Goal: Task Accomplishment & Management: Manage account settings

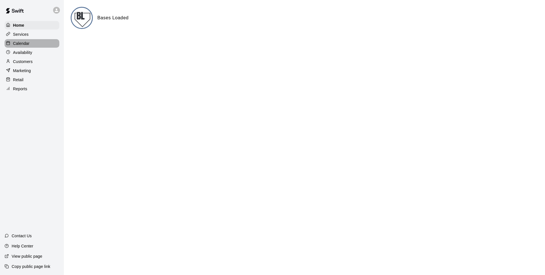
click at [24, 42] on p "Calendar" at bounding box center [21, 44] width 16 height 6
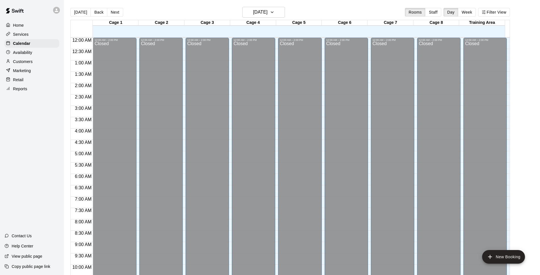
scroll to position [284, 0]
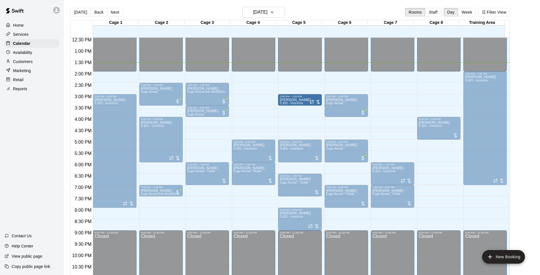
drag, startPoint x: 284, startPoint y: 102, endPoint x: 296, endPoint y: 102, distance: 12.2
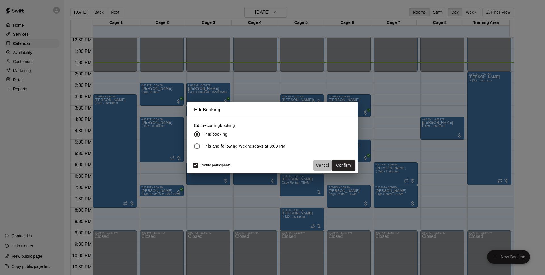
click at [319, 165] on button "Cancel" at bounding box center [322, 165] width 18 height 10
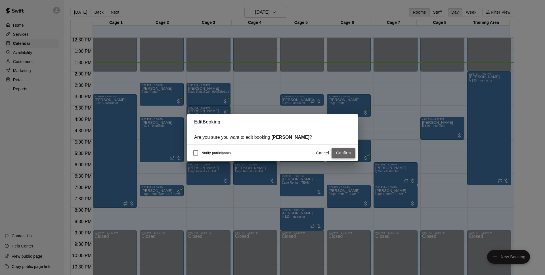
click at [342, 153] on button "Confirm" at bounding box center [343, 153] width 24 height 10
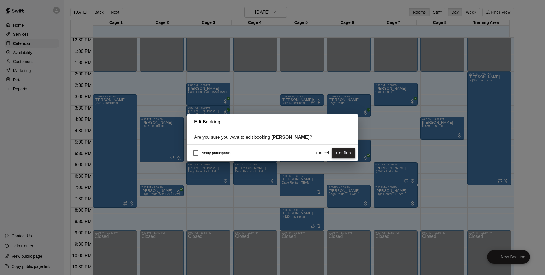
click at [340, 153] on button "Confirm" at bounding box center [343, 153] width 24 height 10
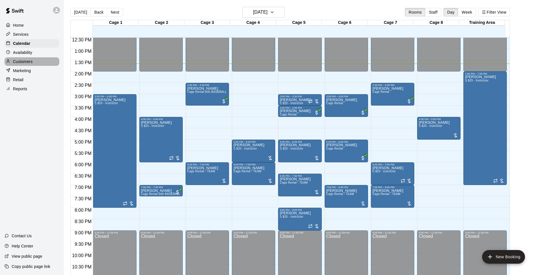
click at [34, 62] on div "Customers" at bounding box center [32, 61] width 55 height 9
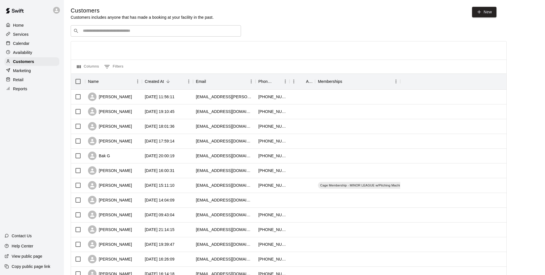
click at [107, 31] on input "Search customers by name or email" at bounding box center [159, 31] width 157 height 6
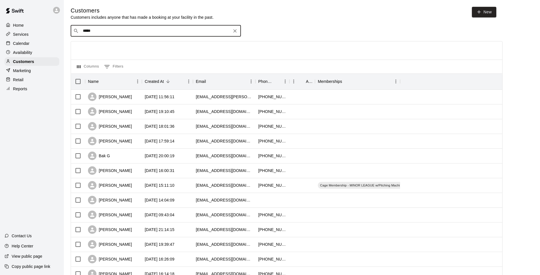
type input "******"
click at [109, 49] on span "[EMAIL_ADDRESS][DOMAIN_NAME]" at bounding box center [117, 50] width 61 height 4
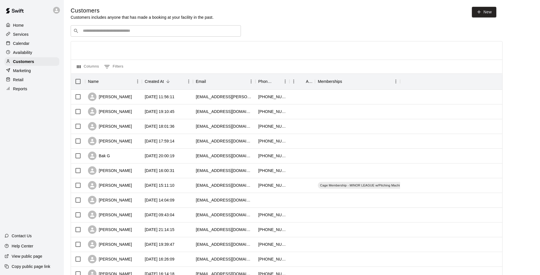
select select "**"
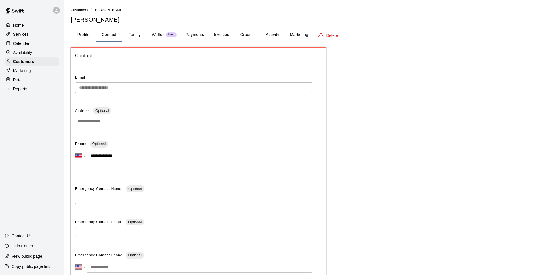
click at [46, 43] on div "Calendar" at bounding box center [32, 43] width 55 height 9
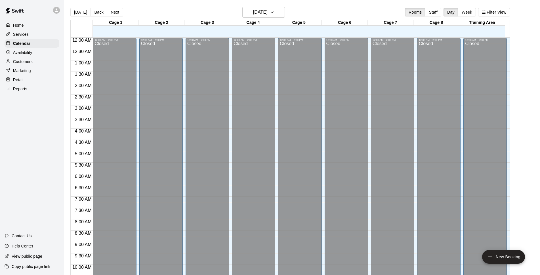
scroll to position [284, 0]
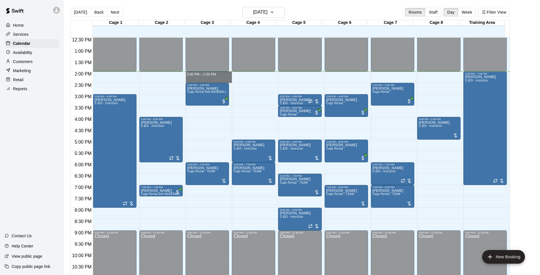
drag, startPoint x: 224, startPoint y: 73, endPoint x: 224, endPoint y: 79, distance: 6.2
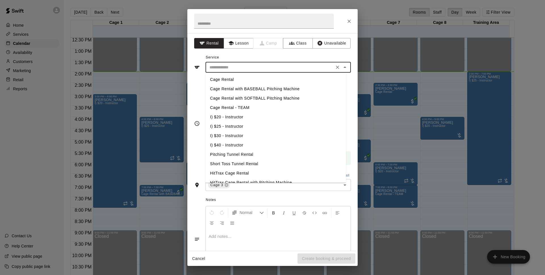
click at [232, 65] on input "text" at bounding box center [269, 67] width 125 height 7
click at [258, 97] on li "Cage Rental with SOFTBALL Pitching Machine" at bounding box center [275, 98] width 140 height 9
type input "**********"
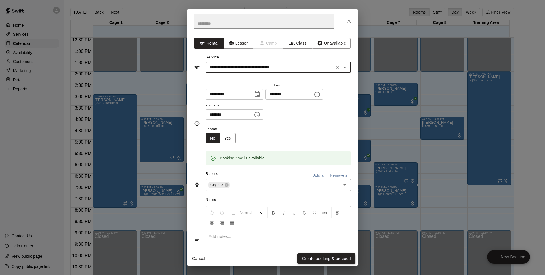
click at [321, 257] on button "Create booking & proceed" at bounding box center [326, 258] width 58 height 10
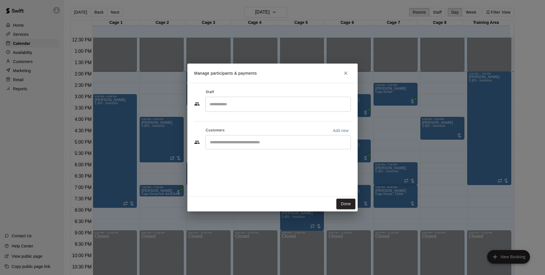
click at [239, 138] on div "​" at bounding box center [277, 142] width 145 height 14
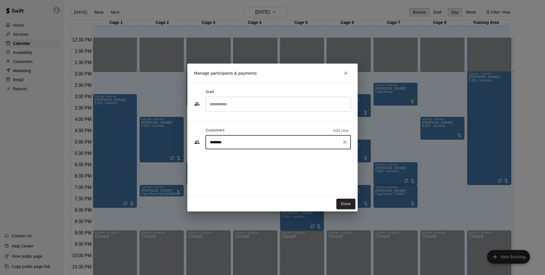
type input "*********"
click at [269, 157] on div "[PERSON_NAME] [EMAIL_ADDRESS][DOMAIN_NAME]" at bounding box center [283, 158] width 125 height 12
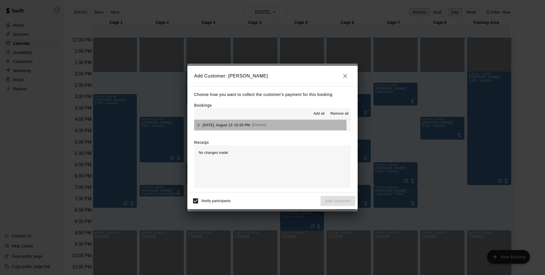
click at [234, 129] on div "[DATE], August 13: 02:00 PM (Current)" at bounding box center [230, 125] width 72 height 9
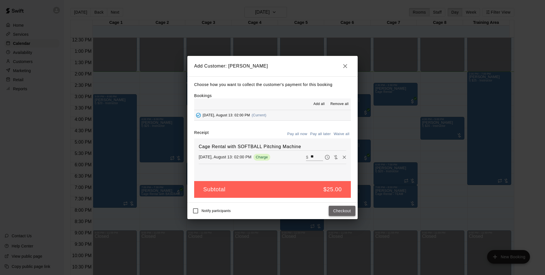
click at [338, 209] on button "Checkout" at bounding box center [342, 211] width 27 height 10
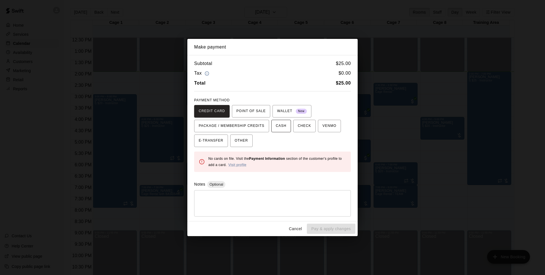
click at [281, 125] on span "CASH" at bounding box center [281, 125] width 10 height 9
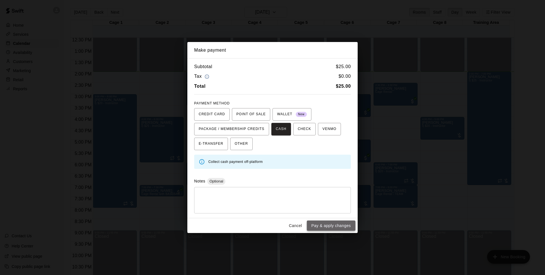
click at [327, 227] on button "Pay & apply changes" at bounding box center [331, 225] width 49 height 10
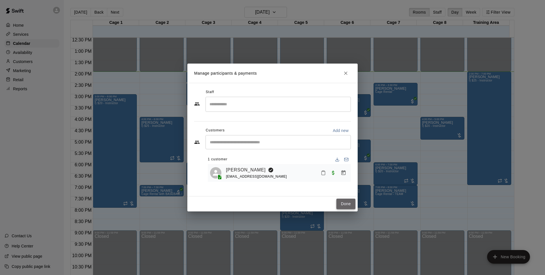
click at [338, 208] on button "Done" at bounding box center [345, 204] width 19 height 10
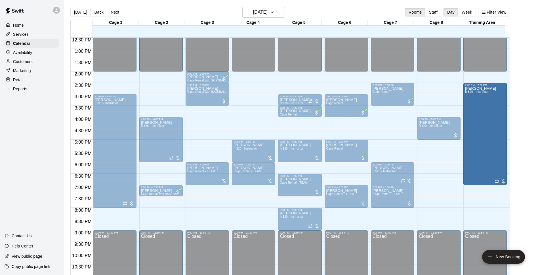
drag, startPoint x: 485, startPoint y: 73, endPoint x: 486, endPoint y: 86, distance: 12.5
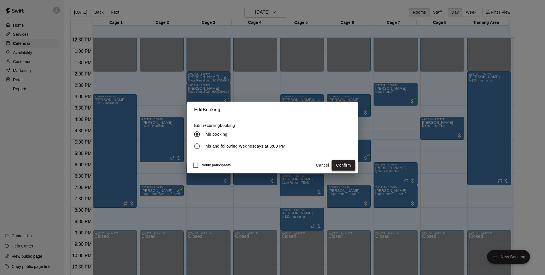
click at [346, 166] on button "Confirm" at bounding box center [343, 165] width 24 height 10
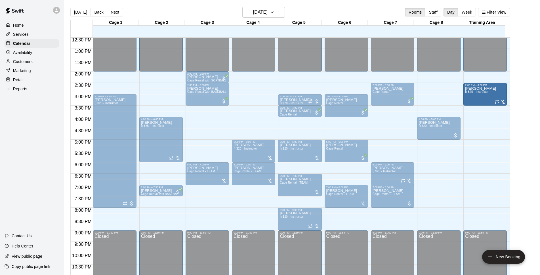
drag, startPoint x: 484, startPoint y: 184, endPoint x: 488, endPoint y: 108, distance: 75.9
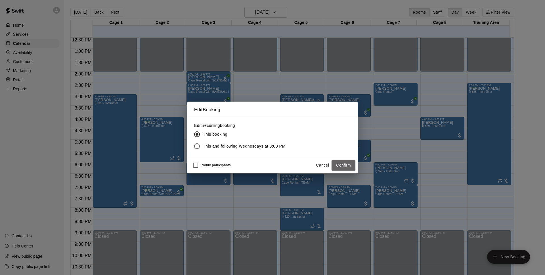
drag, startPoint x: 342, startPoint y: 164, endPoint x: 544, endPoint y: 120, distance: 206.9
click at [343, 164] on button "Confirm" at bounding box center [343, 165] width 24 height 10
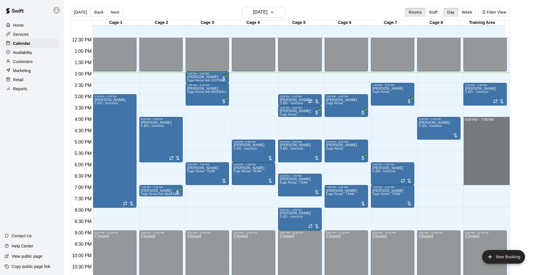
drag, startPoint x: 471, startPoint y: 119, endPoint x: 470, endPoint y: 183, distance: 64.4
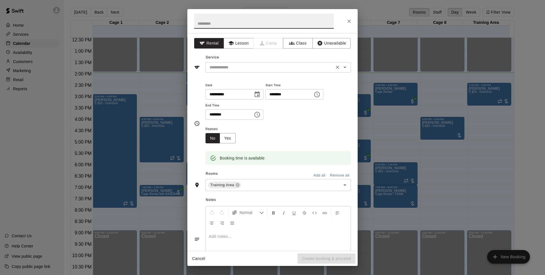
click at [245, 70] on input "text" at bounding box center [269, 67] width 125 height 7
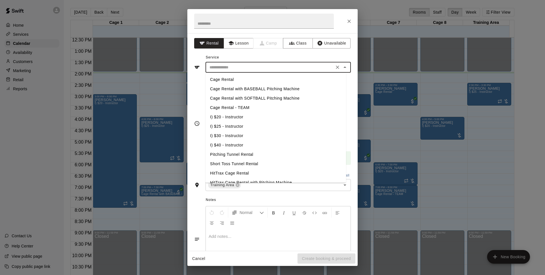
click at [234, 125] on li "I) $25 - Instructor" at bounding box center [275, 126] width 140 height 9
type input "**********"
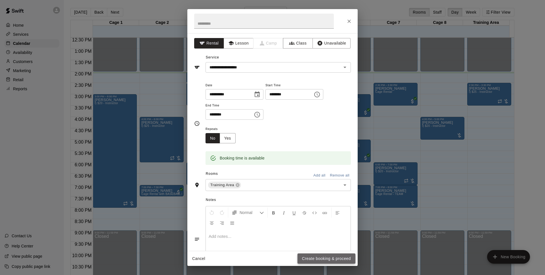
click at [302, 257] on button "Create booking & proceed" at bounding box center [326, 258] width 58 height 10
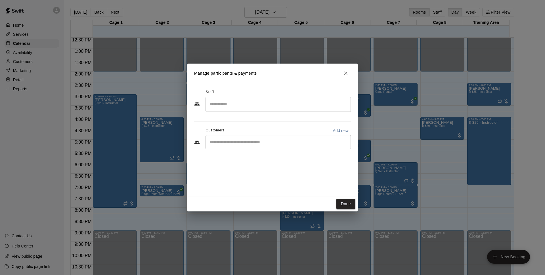
click at [275, 134] on div "Customers Add new" at bounding box center [272, 130] width 157 height 9
click at [277, 139] on div "​" at bounding box center [277, 142] width 145 height 14
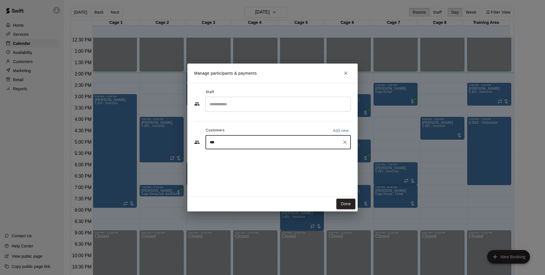
type input "****"
click at [264, 157] on div "[PERSON_NAME] [EMAIL_ADDRESS][DOMAIN_NAME]" at bounding box center [283, 158] width 125 height 12
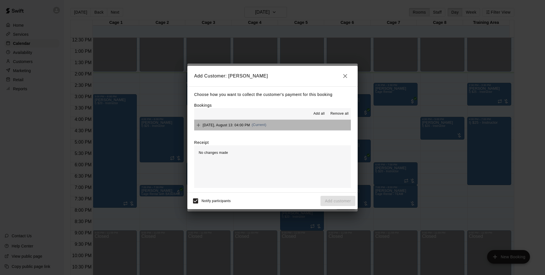
click at [277, 125] on button "[DATE], August 13: 04:00 PM (Current)" at bounding box center [272, 125] width 157 height 10
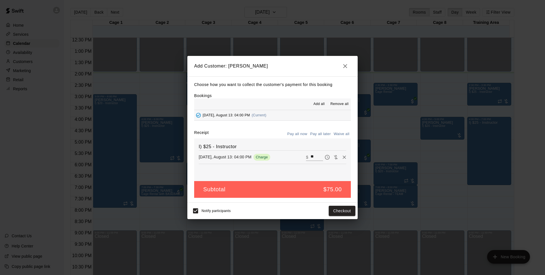
click at [318, 136] on button "Pay all later" at bounding box center [321, 134] width 24 height 9
click at [331, 210] on button "Add customer" at bounding box center [337, 211] width 35 height 10
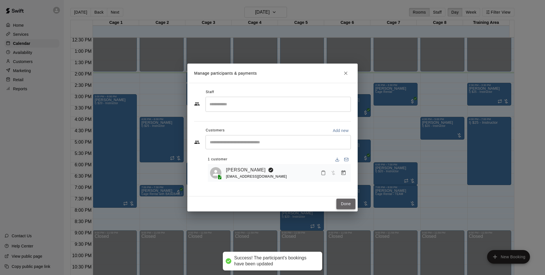
click at [345, 202] on button "Done" at bounding box center [345, 204] width 19 height 10
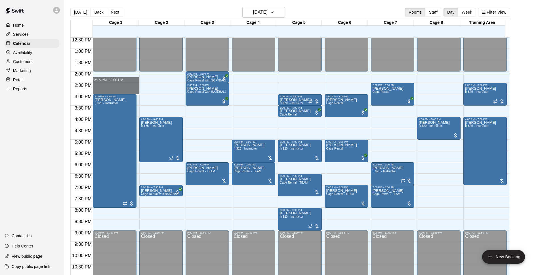
drag, startPoint x: 137, startPoint y: 74, endPoint x: 138, endPoint y: 92, distance: 17.4
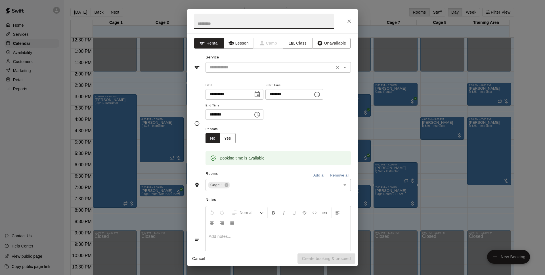
click at [264, 69] on input "text" at bounding box center [269, 67] width 125 height 7
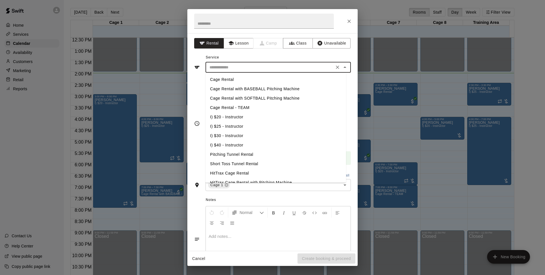
click at [256, 89] on li "Cage Rental with BASEBALL Pitching Machine" at bounding box center [275, 88] width 140 height 9
type input "**********"
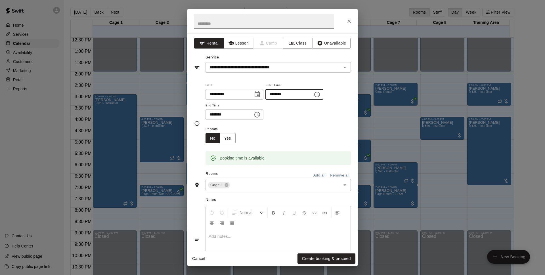
click at [284, 93] on input "********" at bounding box center [287, 94] width 44 height 10
type input "********"
click at [321, 260] on button "Create booking & proceed" at bounding box center [326, 258] width 58 height 10
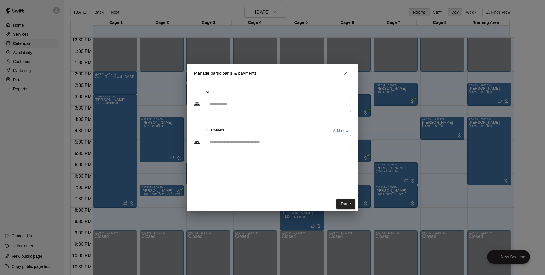
click at [271, 144] on input "Start typing to search customers..." at bounding box center [278, 142] width 140 height 6
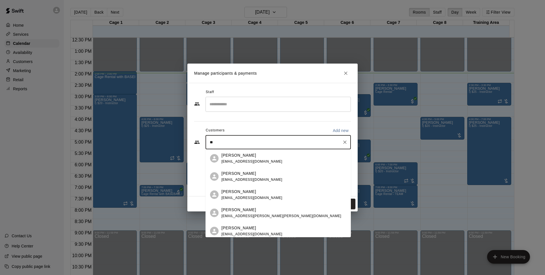
type input "*"
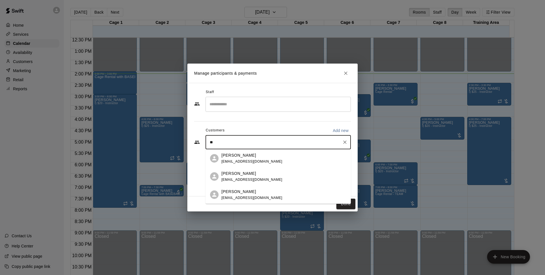
type input "*"
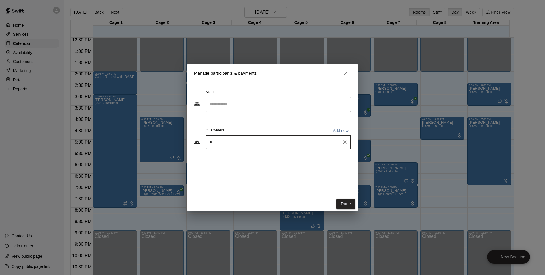
type input "**"
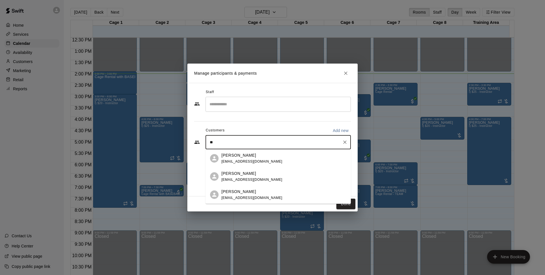
click at [247, 159] on div "[PERSON_NAME] [EMAIL_ADDRESS][DOMAIN_NAME]" at bounding box center [251, 158] width 61 height 12
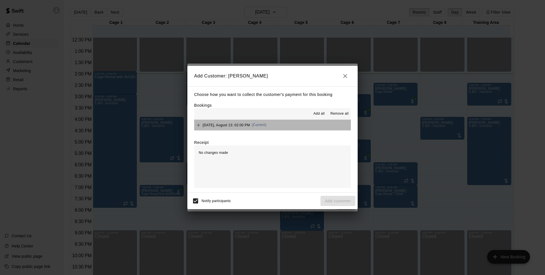
click at [284, 128] on button "[DATE], August 13: 02:00 PM (Current)" at bounding box center [272, 125] width 157 height 10
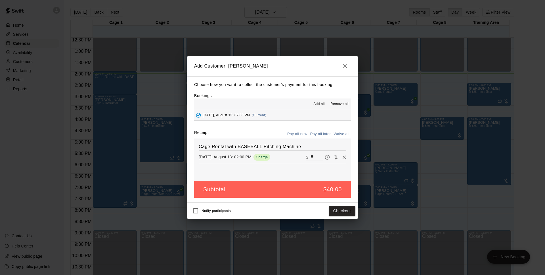
click at [335, 205] on div "Notify participants Checkout" at bounding box center [273, 211] width 166 height 12
click at [340, 208] on button "Checkout" at bounding box center [342, 211] width 27 height 10
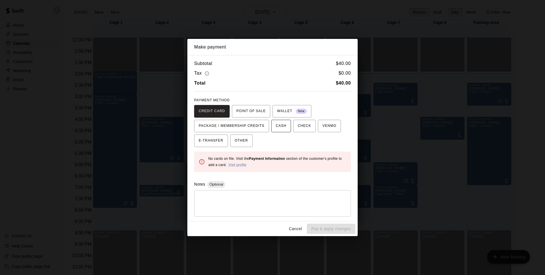
click at [283, 124] on span "CASH" at bounding box center [281, 125] width 10 height 9
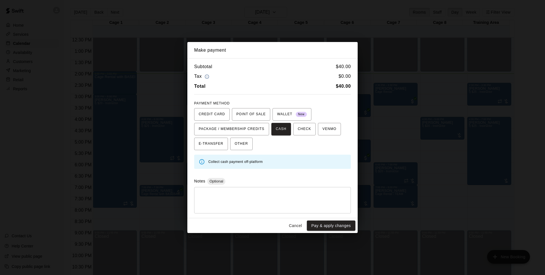
click at [322, 220] on div "Cancel Pay & apply changes" at bounding box center [272, 225] width 170 height 15
click at [324, 221] on button "Pay & apply changes" at bounding box center [331, 225] width 49 height 10
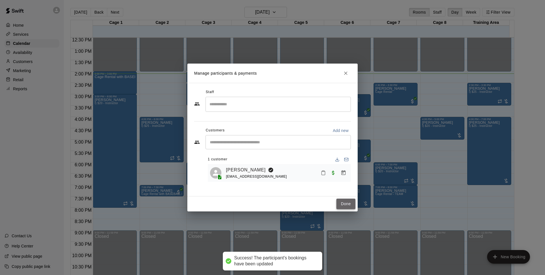
click at [340, 205] on button "Done" at bounding box center [345, 204] width 19 height 10
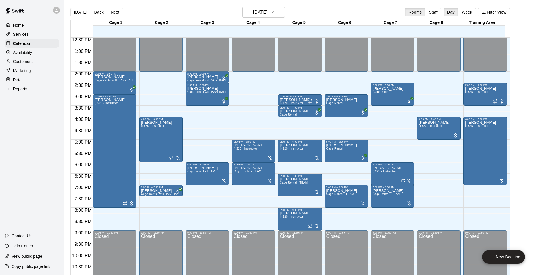
click at [367, 5] on main "[DATE] Back [DATE][DATE] Rooms Staff Day Week Filter View Cage 1 13 Wed Cage 2 …" at bounding box center [302, 142] width 476 height 284
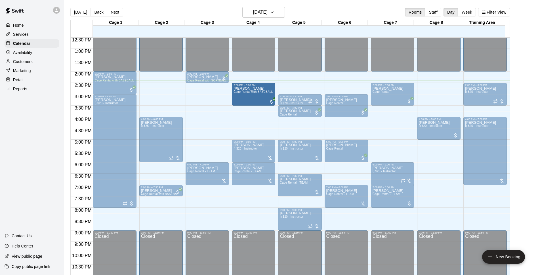
drag, startPoint x: 203, startPoint y: 94, endPoint x: 247, endPoint y: 94, distance: 44.5
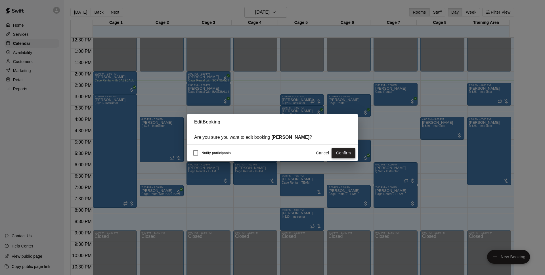
click at [346, 151] on button "Confirm" at bounding box center [343, 153] width 24 height 10
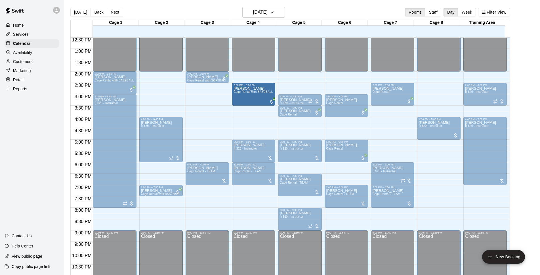
drag, startPoint x: 210, startPoint y: 101, endPoint x: 243, endPoint y: 99, distance: 33.8
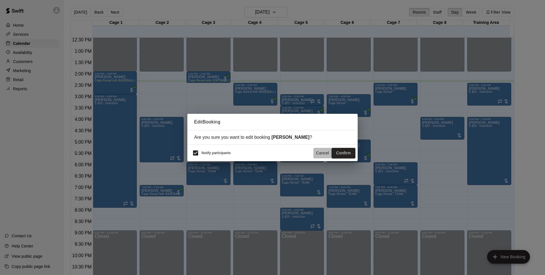
click at [319, 150] on button "Cancel" at bounding box center [322, 153] width 18 height 10
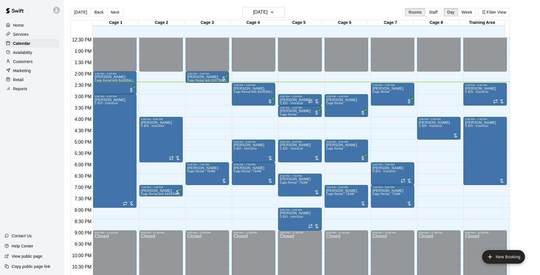
click at [330, 8] on div "[DATE] Back [DATE][DATE] Rooms Staff Day Week Filter View" at bounding box center [289, 13] width 439 height 13
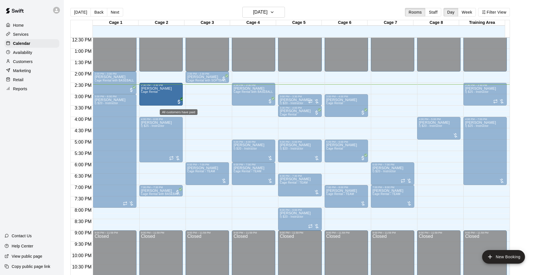
drag, startPoint x: 213, startPoint y: 86, endPoint x: 179, endPoint y: 99, distance: 36.5
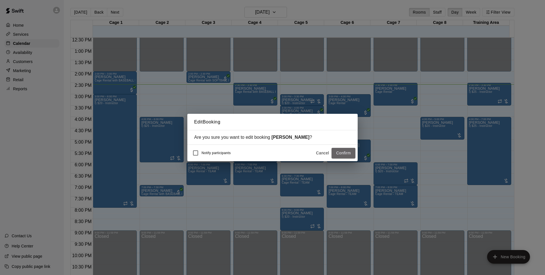
drag, startPoint x: 350, startPoint y: 155, endPoint x: 531, endPoint y: 96, distance: 190.7
click at [351, 155] on button "Confirm" at bounding box center [343, 153] width 24 height 10
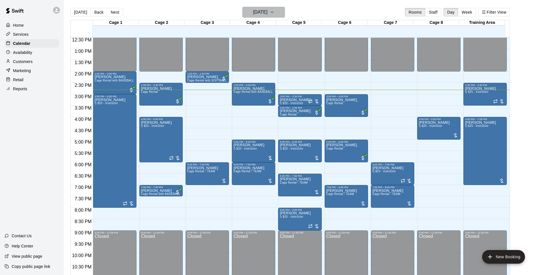
click at [268, 13] on h6 "[DATE]" at bounding box center [260, 12] width 14 height 8
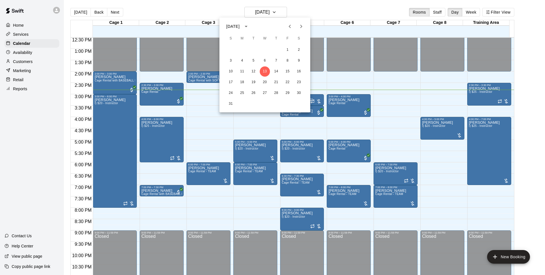
click at [315, 9] on div at bounding box center [272, 137] width 545 height 275
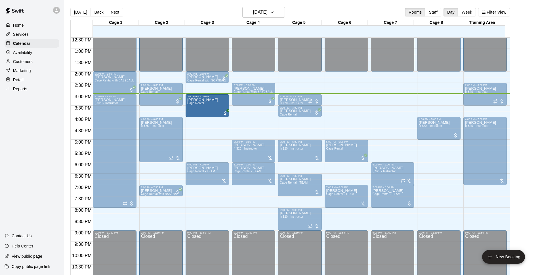
drag, startPoint x: 232, startPoint y: 109, endPoint x: 218, endPoint y: 109, distance: 14.2
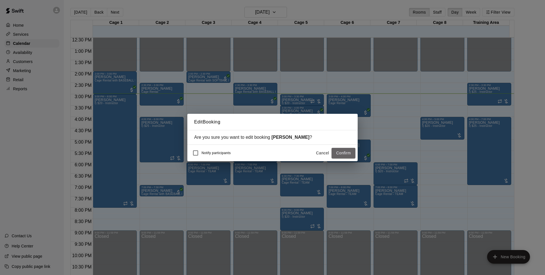
drag, startPoint x: 336, startPoint y: 152, endPoint x: 523, endPoint y: 112, distance: 191.5
click at [336, 152] on button "Confirm" at bounding box center [343, 153] width 24 height 10
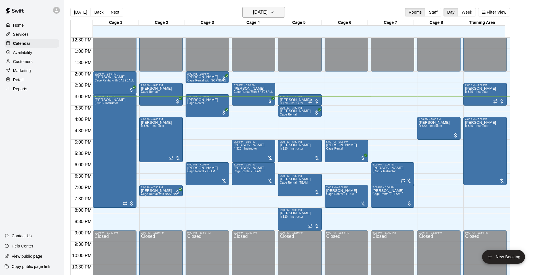
drag, startPoint x: 277, startPoint y: 18, endPoint x: 278, endPoint y: 14, distance: 4.0
click at [277, 17] on div "[DATE] Back [DATE][DATE] Rooms Staff Day Week Filter View" at bounding box center [289, 13] width 439 height 13
click at [268, 14] on h6 "[DATE]" at bounding box center [260, 12] width 14 height 8
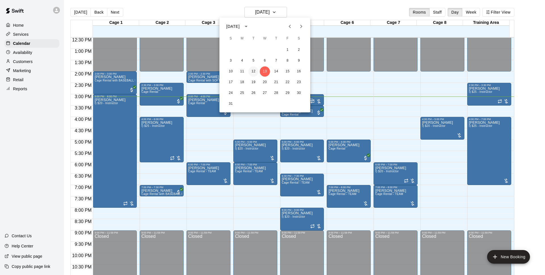
click at [253, 75] on button "12" at bounding box center [253, 71] width 10 height 10
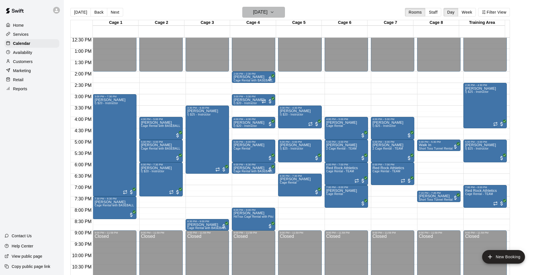
click at [262, 13] on h6 "[DATE]" at bounding box center [260, 12] width 14 height 8
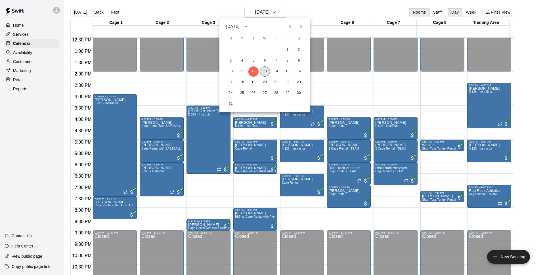
click at [264, 69] on button "13" at bounding box center [265, 71] width 10 height 10
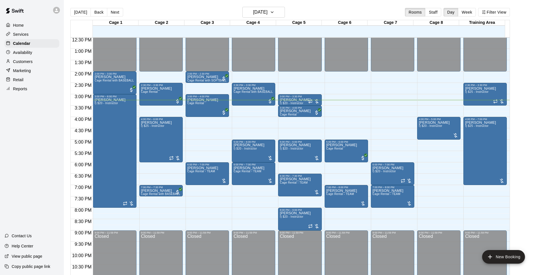
click at [395, 11] on div "[DATE] Back [DATE][DATE] Rooms Staff Day Week Filter View" at bounding box center [289, 13] width 439 height 13
click at [268, 15] on h6 "[DATE]" at bounding box center [260, 12] width 14 height 8
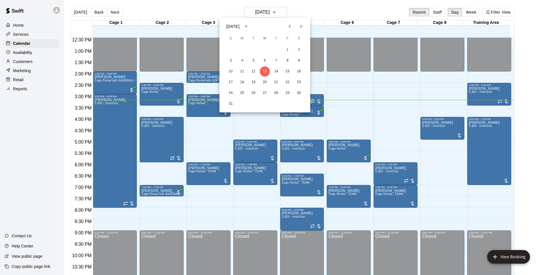
click at [247, 78] on div "17 18 19 20 21 22 23" at bounding box center [264, 82] width 91 height 10
drag, startPoint x: 245, startPoint y: 80, endPoint x: 310, endPoint y: 61, distance: 68.4
click at [245, 81] on button "18" at bounding box center [242, 82] width 10 height 10
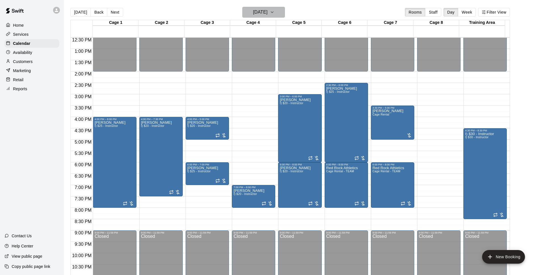
click at [268, 16] on h6 "[DATE]" at bounding box center [260, 12] width 14 height 8
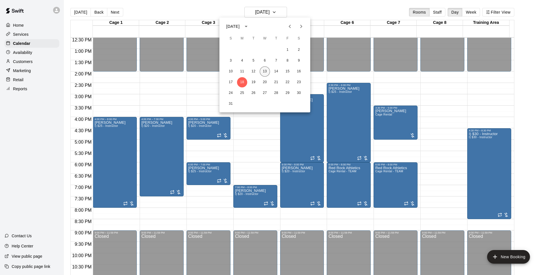
click at [267, 71] on button "13" at bounding box center [265, 71] width 10 height 10
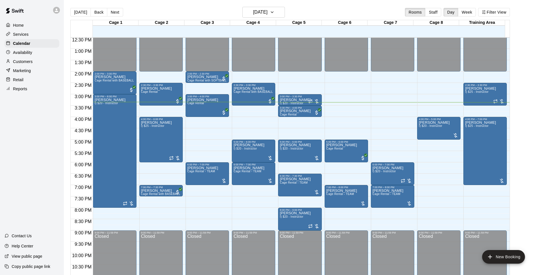
click at [360, 13] on div "[DATE] Back [DATE][DATE] Rooms Staff Day Week Filter View" at bounding box center [289, 13] width 439 height 13
click at [268, 13] on h6 "[DATE]" at bounding box center [260, 12] width 14 height 8
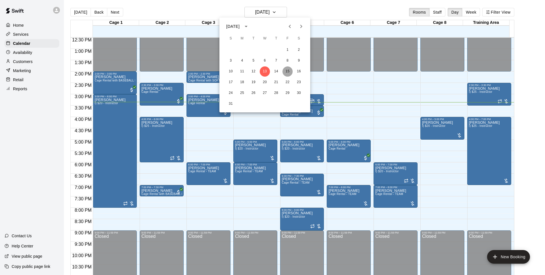
drag, startPoint x: 291, startPoint y: 71, endPoint x: 333, endPoint y: 56, distance: 45.1
click at [291, 71] on button "15" at bounding box center [287, 71] width 10 height 10
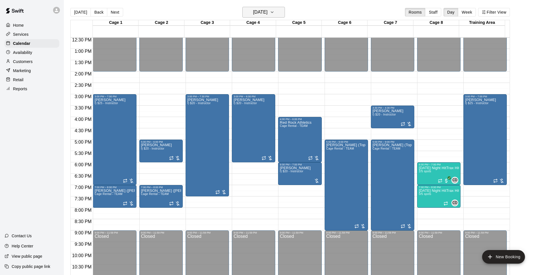
click at [268, 14] on h6 "[DATE]" at bounding box center [260, 12] width 14 height 8
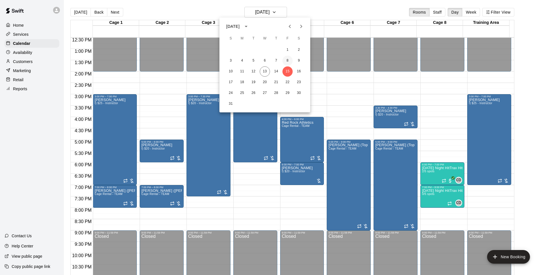
click at [289, 62] on button "8" at bounding box center [287, 61] width 10 height 10
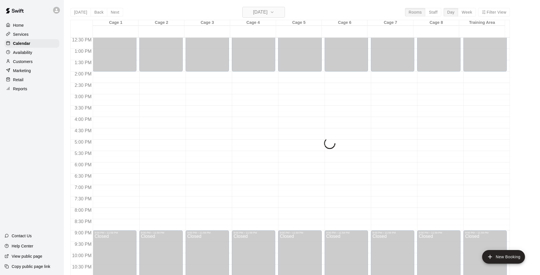
click at [274, 14] on icon "button" at bounding box center [272, 12] width 5 height 7
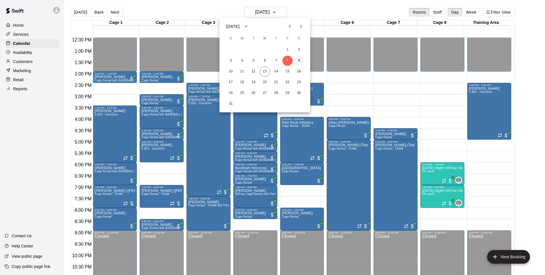
click at [300, 60] on button "9" at bounding box center [299, 61] width 10 height 10
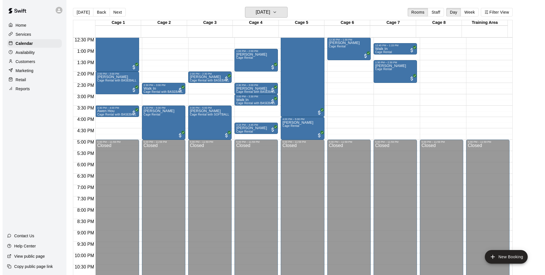
scroll to position [211, 0]
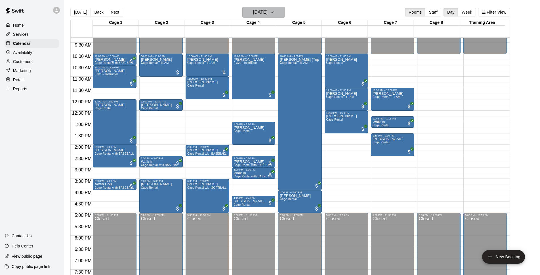
click at [268, 16] on h6 "[DATE]" at bounding box center [260, 12] width 14 height 8
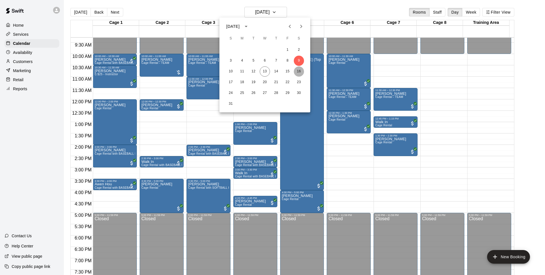
click at [302, 70] on button "16" at bounding box center [299, 71] width 10 height 10
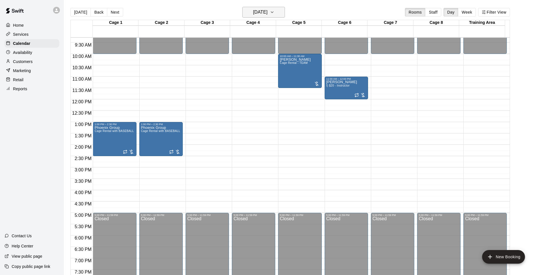
click at [268, 11] on h6 "[DATE]" at bounding box center [260, 12] width 14 height 8
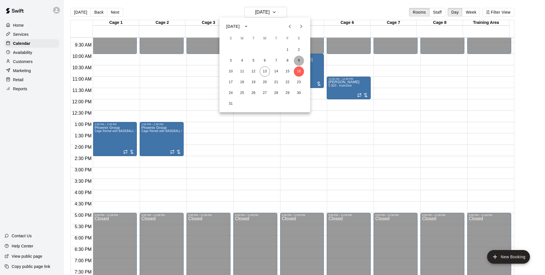
click at [300, 59] on button "9" at bounding box center [299, 61] width 10 height 10
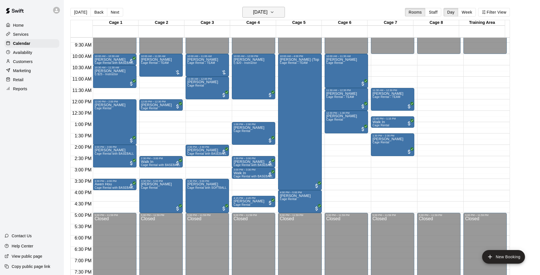
click at [276, 16] on button "[DATE]" at bounding box center [263, 12] width 43 height 11
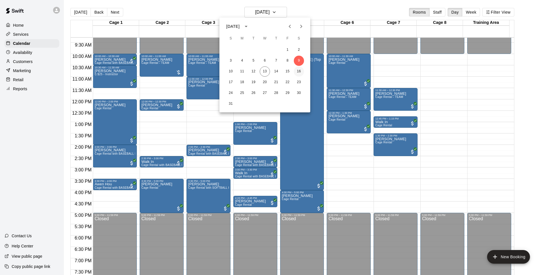
click at [302, 70] on button "16" at bounding box center [299, 71] width 10 height 10
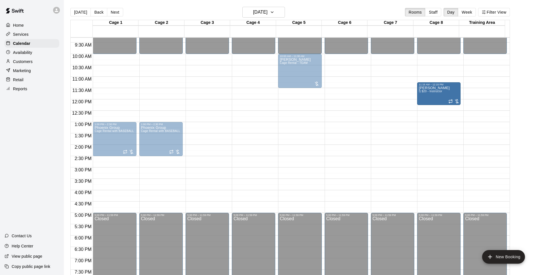
drag, startPoint x: 279, startPoint y: 87, endPoint x: 446, endPoint y: 93, distance: 167.5
drag, startPoint x: 348, startPoint y: 86, endPoint x: 452, endPoint y: 90, distance: 104.2
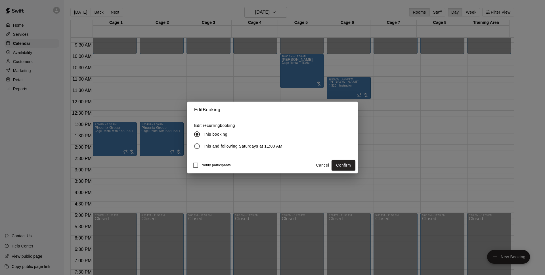
drag, startPoint x: 345, startPoint y: 167, endPoint x: 544, endPoint y: 104, distance: 209.1
click at [347, 168] on button "Confirm" at bounding box center [343, 165] width 24 height 10
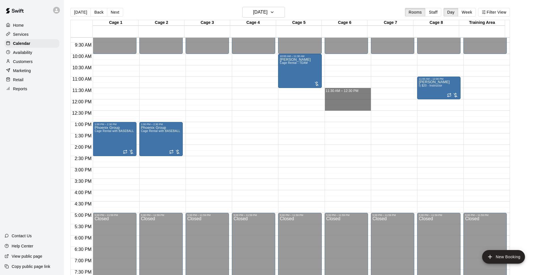
drag, startPoint x: 328, startPoint y: 89, endPoint x: 330, endPoint y: 108, distance: 19.4
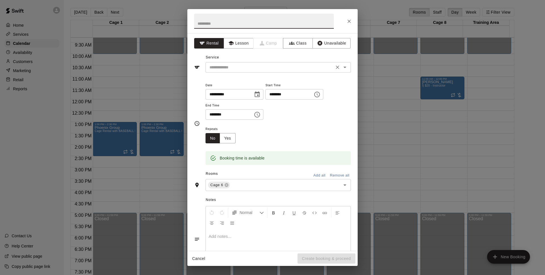
click at [221, 69] on input "text" at bounding box center [269, 67] width 125 height 7
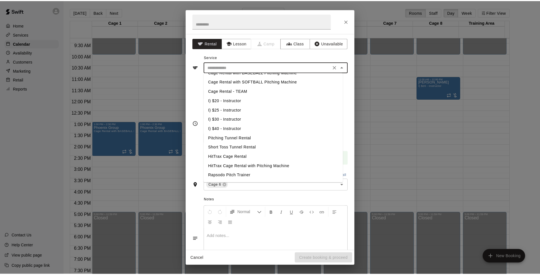
scroll to position [66, 0]
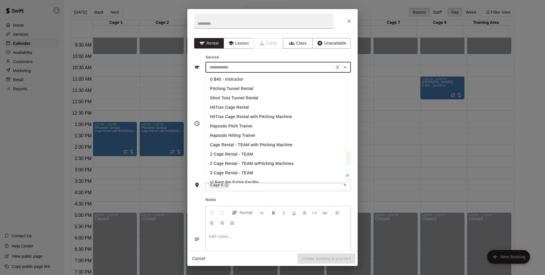
drag, startPoint x: 236, startPoint y: 153, endPoint x: 239, endPoint y: 179, distance: 26.3
click at [236, 153] on li "2 Cage Rental - TEAM" at bounding box center [275, 154] width 140 height 9
type input "**********"
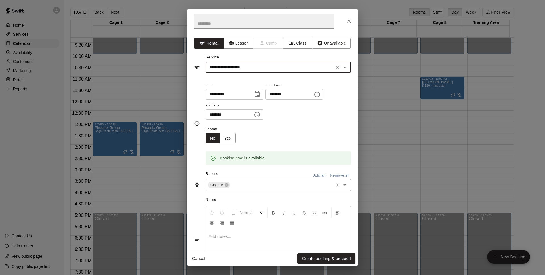
click at [240, 182] on input "text" at bounding box center [282, 185] width 102 height 7
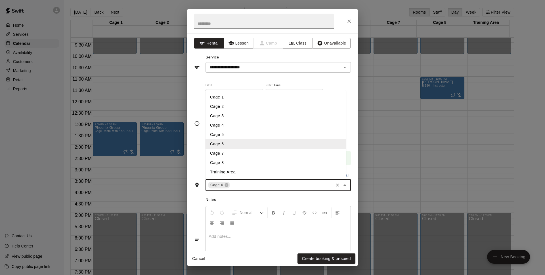
drag, startPoint x: 230, startPoint y: 151, endPoint x: 286, endPoint y: 231, distance: 97.7
click at [231, 153] on li "Cage 7" at bounding box center [275, 153] width 140 height 9
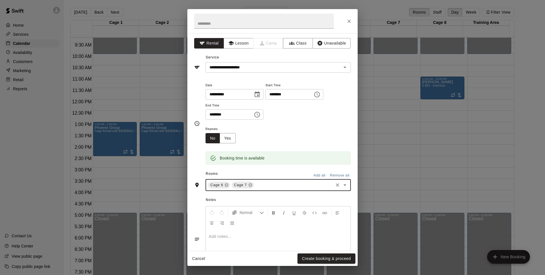
click at [337, 260] on button "Create booking & proceed" at bounding box center [326, 258] width 58 height 10
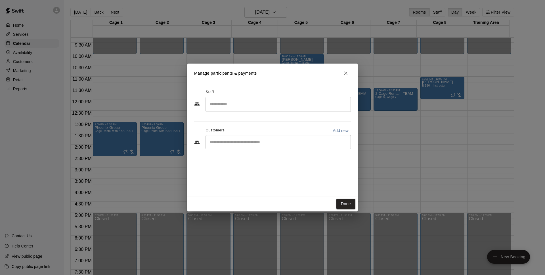
click at [254, 139] on div "Customers Add new ​" at bounding box center [272, 138] width 157 height 24
drag, startPoint x: 254, startPoint y: 141, endPoint x: 245, endPoint y: 140, distance: 9.4
click at [245, 140] on input "Start typing to search customers..." at bounding box center [278, 142] width 140 height 6
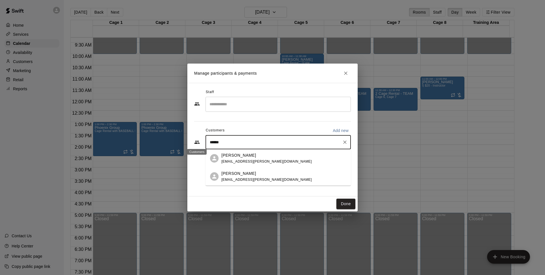
drag, startPoint x: 245, startPoint y: 140, endPoint x: 197, endPoint y: 140, distance: 47.9
click at [197, 140] on div "****** ​" at bounding box center [272, 142] width 157 height 14
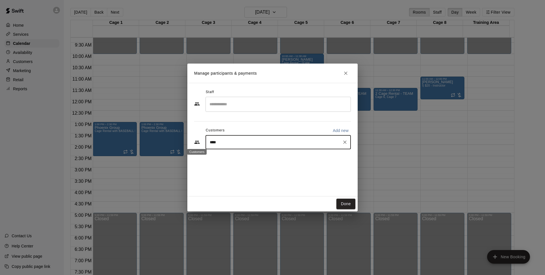
type input "*****"
click at [274, 161] on div "[PERSON_NAME] [EMAIL_ADDRESS][DOMAIN_NAME]" at bounding box center [283, 158] width 125 height 12
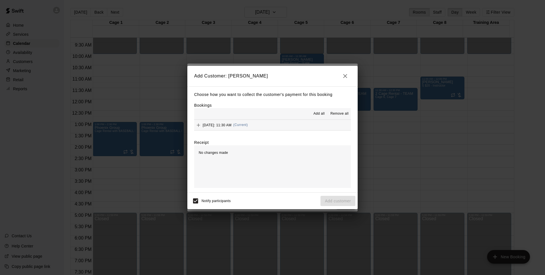
click at [277, 125] on button "[DATE]: 11:30 AM (Current)" at bounding box center [272, 125] width 157 height 10
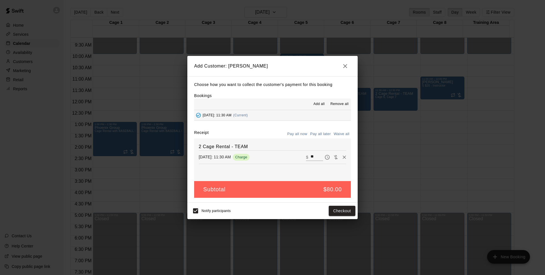
click at [323, 134] on button "Pay all later" at bounding box center [321, 134] width 24 height 9
click at [348, 212] on button "Add customer" at bounding box center [337, 211] width 35 height 10
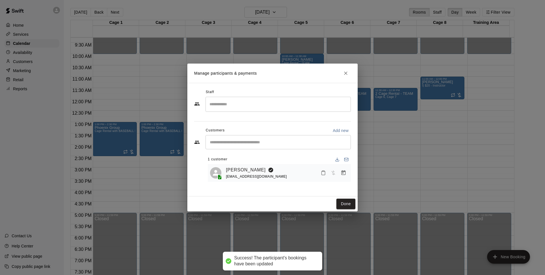
click at [342, 204] on button "Done" at bounding box center [345, 204] width 19 height 10
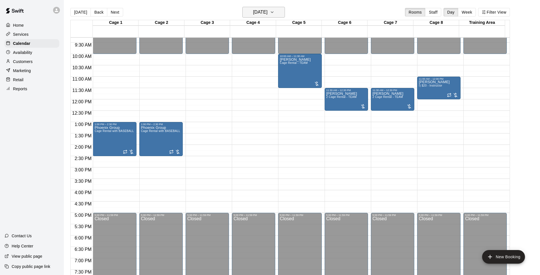
click at [268, 13] on h6 "[DATE]" at bounding box center [260, 12] width 14 height 8
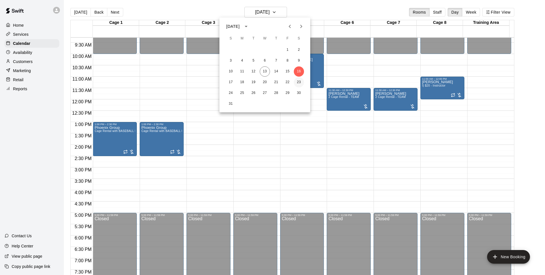
click at [303, 84] on button "23" at bounding box center [299, 82] width 10 height 10
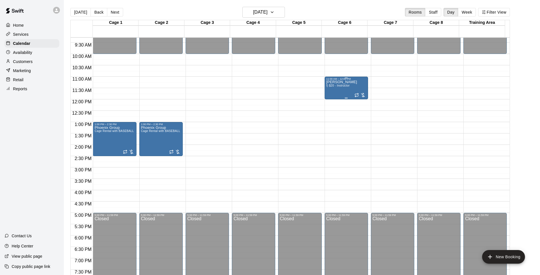
click at [351, 89] on div "[PERSON_NAME] I) $20 - Instructor" at bounding box center [346, 217] width 40 height 275
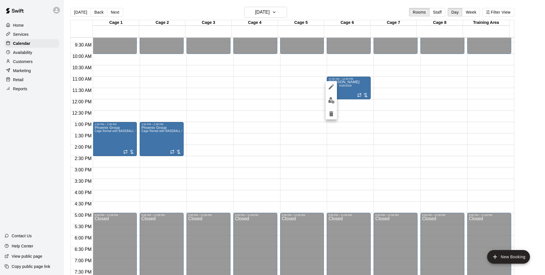
click at [330, 113] on icon "delete" at bounding box center [331, 113] width 4 height 5
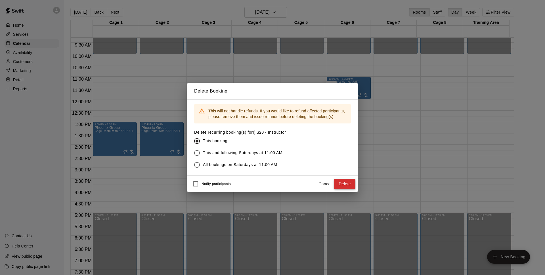
click at [346, 183] on button "Delete" at bounding box center [344, 184] width 21 height 10
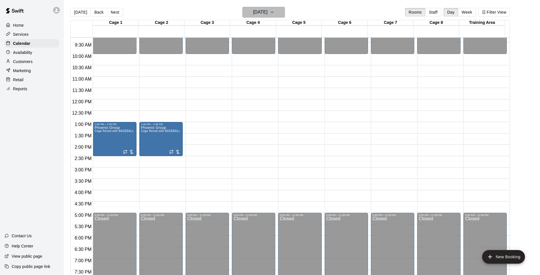
click at [268, 14] on h6 "[DATE]" at bounding box center [260, 12] width 14 height 8
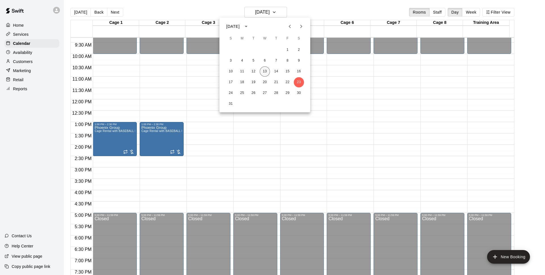
click at [265, 72] on button "13" at bounding box center [265, 71] width 10 height 10
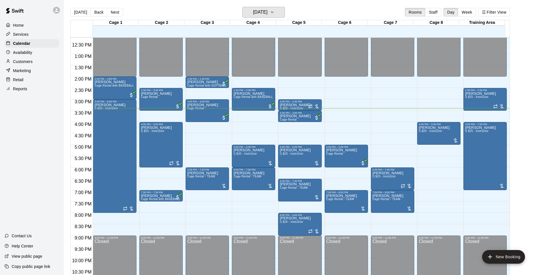
scroll to position [284, 0]
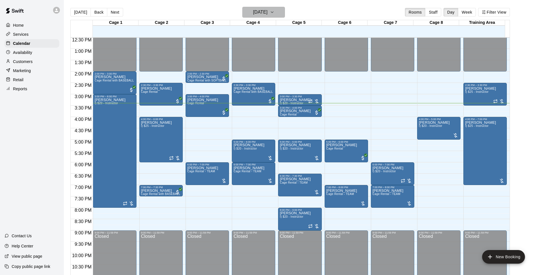
click at [274, 10] on icon "button" at bounding box center [272, 12] width 5 height 7
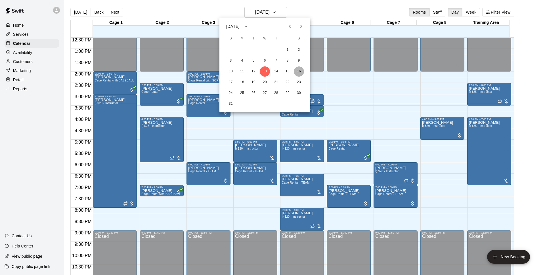
click at [296, 71] on button "16" at bounding box center [299, 71] width 10 height 10
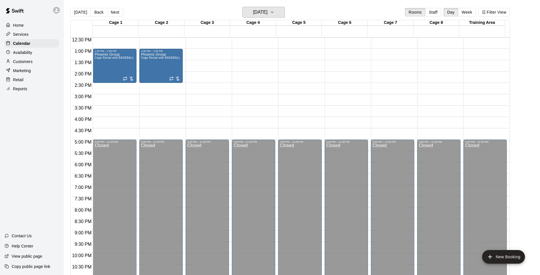
scroll to position [247, 0]
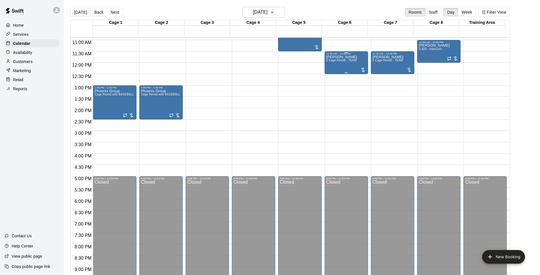
click at [351, 63] on div "[PERSON_NAME] 2 Cage Rental - TEAM" at bounding box center [341, 192] width 31 height 275
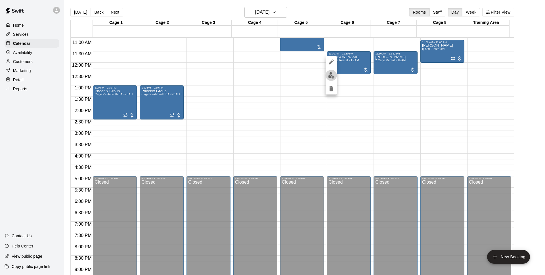
click at [334, 78] on img "edit" at bounding box center [331, 75] width 7 height 7
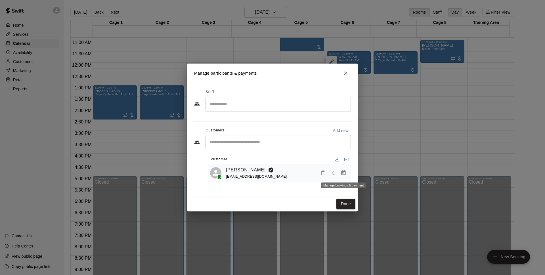
click at [344, 176] on icon "Manage bookings & payment" at bounding box center [343, 173] width 6 height 6
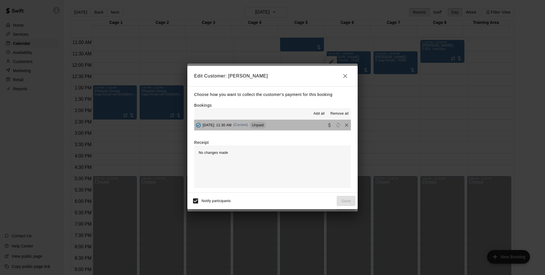
click at [266, 123] on div "Unpaid" at bounding box center [258, 125] width 16 height 7
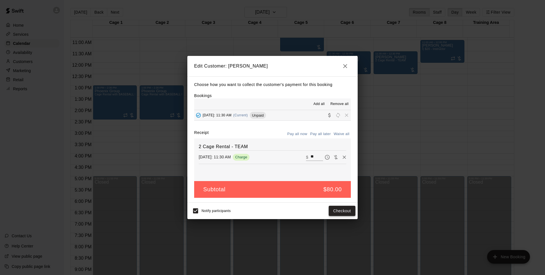
click at [355, 210] on button "Checkout" at bounding box center [342, 211] width 27 height 10
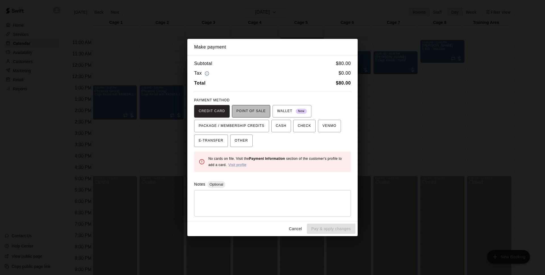
click at [262, 112] on span "POINT OF SALE" at bounding box center [250, 111] width 29 height 9
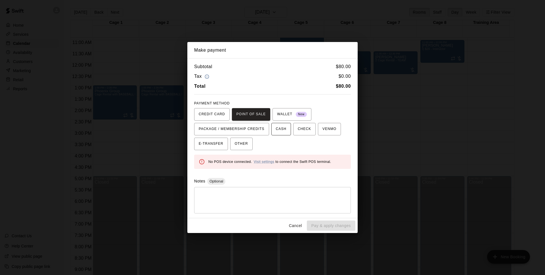
click at [285, 126] on span "CASH" at bounding box center [281, 129] width 10 height 9
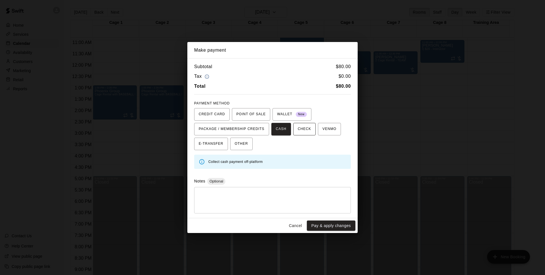
click at [309, 131] on span "CHECK" at bounding box center [304, 129] width 13 height 9
click at [340, 129] on button "VENMO" at bounding box center [329, 129] width 23 height 12
click at [296, 226] on button "Cancel" at bounding box center [295, 225] width 18 height 10
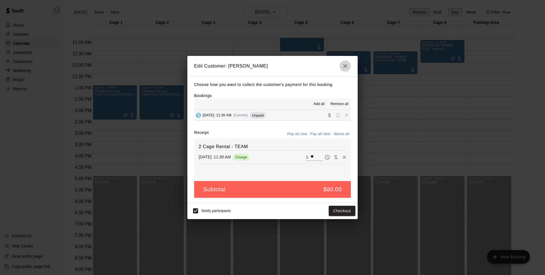
click at [344, 61] on button "button" at bounding box center [344, 65] width 11 height 11
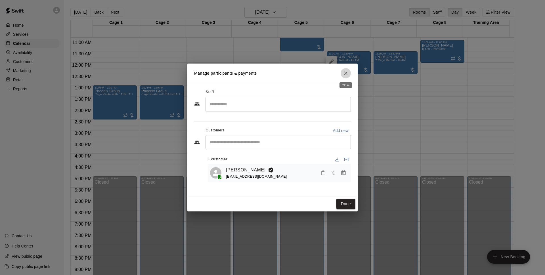
click at [345, 75] on icon "Close" at bounding box center [346, 73] width 6 height 6
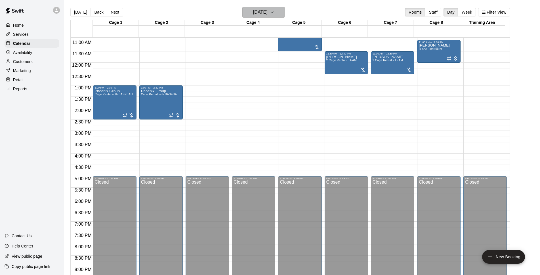
click at [268, 10] on h6 "[DATE]" at bounding box center [260, 12] width 14 height 8
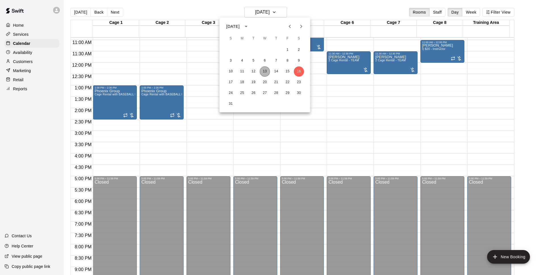
click at [266, 73] on button "13" at bounding box center [265, 71] width 10 height 10
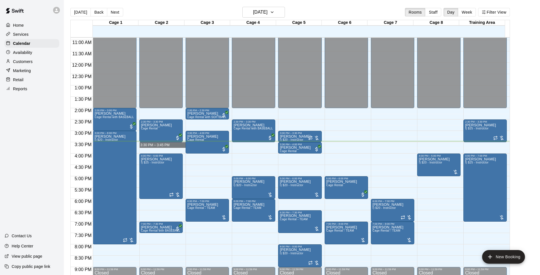
drag, startPoint x: 170, startPoint y: 144, endPoint x: 171, endPoint y: 148, distance: 4.1
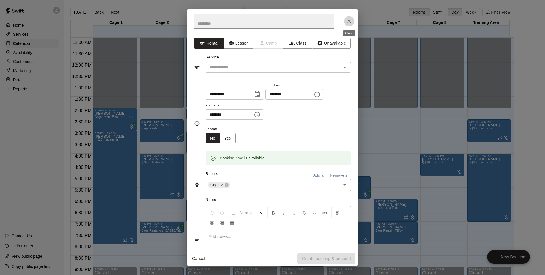
click at [350, 18] on icon "Close" at bounding box center [349, 21] width 6 height 6
click at [247, 69] on input "text" at bounding box center [269, 67] width 125 height 7
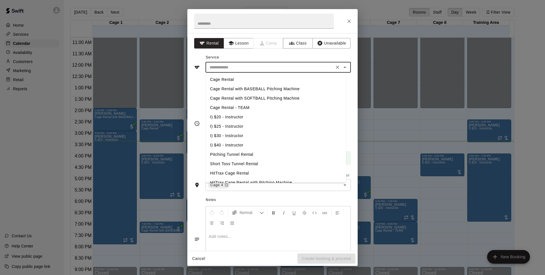
click at [280, 96] on li "Cage Rental with SOFTBALL Pitching Machine" at bounding box center [275, 98] width 140 height 9
type input "**********"
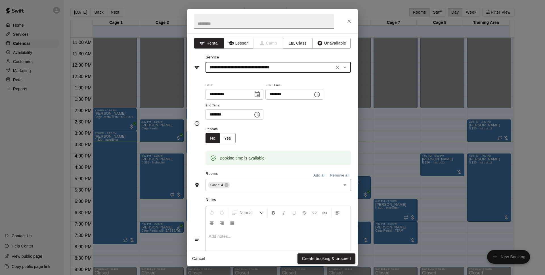
click at [321, 256] on button "Create booking & proceed" at bounding box center [326, 258] width 58 height 10
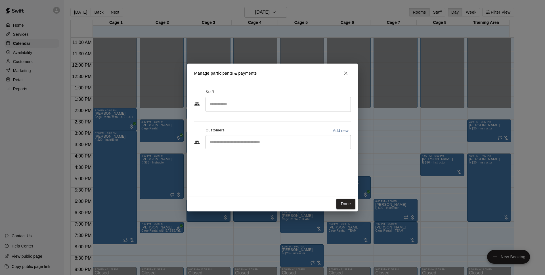
click at [244, 138] on div "​" at bounding box center [277, 142] width 145 height 14
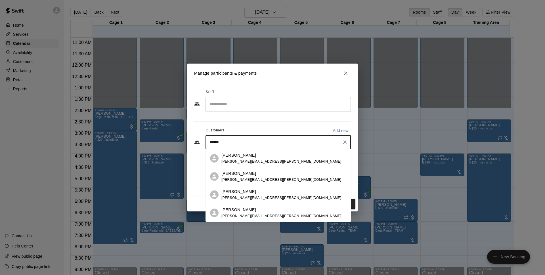
type input "*******"
click at [276, 164] on div "[PERSON_NAME] [PERSON_NAME][EMAIL_ADDRESS][PERSON_NAME][DOMAIN_NAME]" at bounding box center [283, 158] width 125 height 12
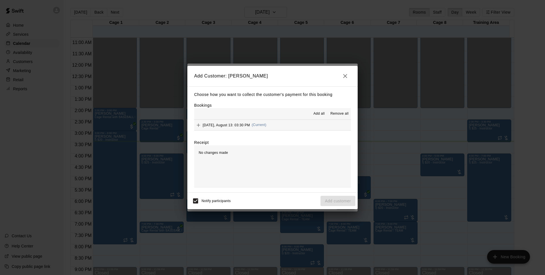
click at [290, 121] on button "[DATE], August 13: 03:30 PM (Current)" at bounding box center [272, 125] width 157 height 10
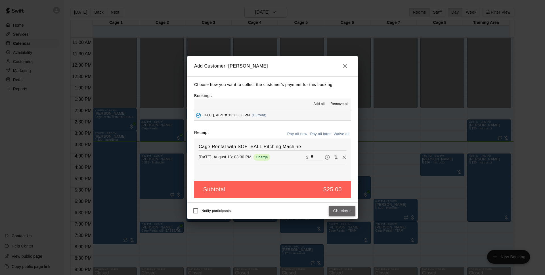
click at [336, 210] on button "Checkout" at bounding box center [342, 211] width 27 height 10
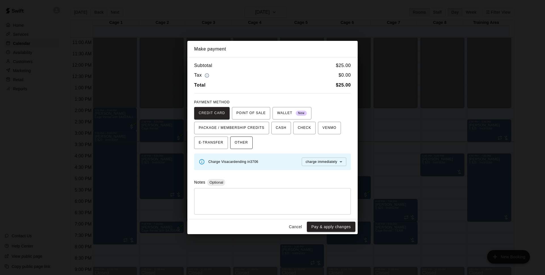
click at [231, 141] on button "OTHER" at bounding box center [241, 142] width 22 height 12
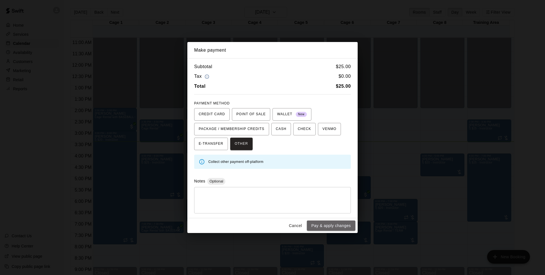
drag, startPoint x: 327, startPoint y: 225, endPoint x: 377, endPoint y: 170, distance: 74.5
click at [330, 226] on button "Pay & apply changes" at bounding box center [331, 225] width 49 height 10
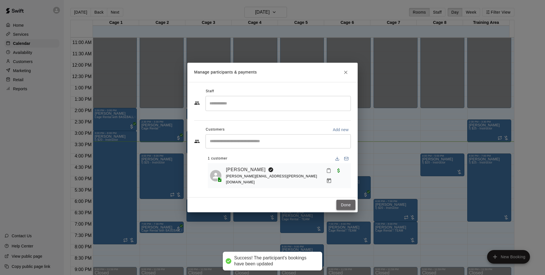
click at [340, 201] on button "Done" at bounding box center [345, 205] width 19 height 10
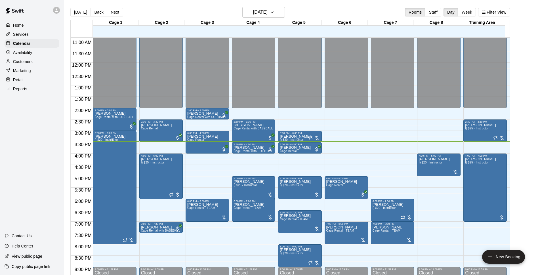
click at [348, 10] on div "[DATE] Back [DATE][DATE] Rooms Staff Day Week Filter View" at bounding box center [289, 13] width 439 height 13
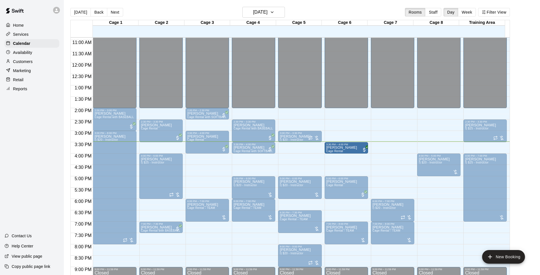
drag, startPoint x: 344, startPoint y: 146, endPoint x: 348, endPoint y: 146, distance: 4.0
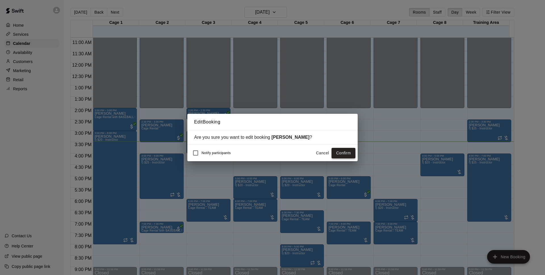
click at [343, 156] on button "Confirm" at bounding box center [343, 153] width 24 height 10
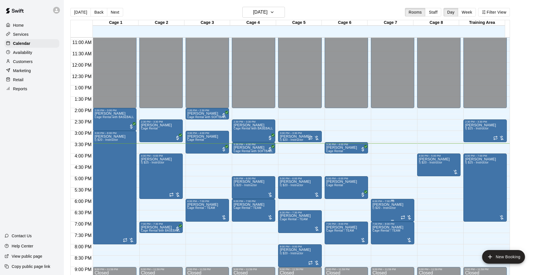
scroll to position [284, 0]
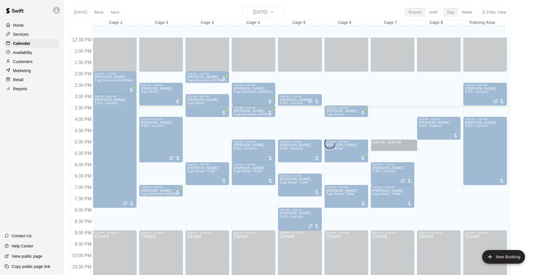
drag, startPoint x: 384, startPoint y: 140, endPoint x: 384, endPoint y: 146, distance: 5.7
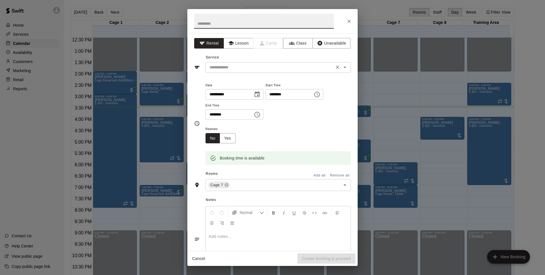
click at [264, 65] on input "text" at bounding box center [269, 67] width 125 height 7
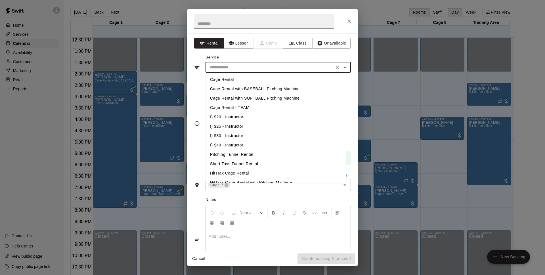
click at [240, 81] on li "Cage Rental" at bounding box center [275, 79] width 140 height 9
type input "**********"
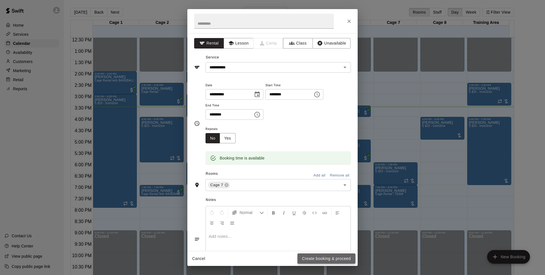
click at [333, 258] on button "Create booking & proceed" at bounding box center [326, 258] width 58 height 10
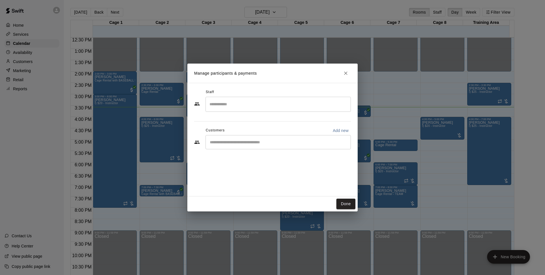
click at [296, 138] on div "​" at bounding box center [277, 142] width 145 height 14
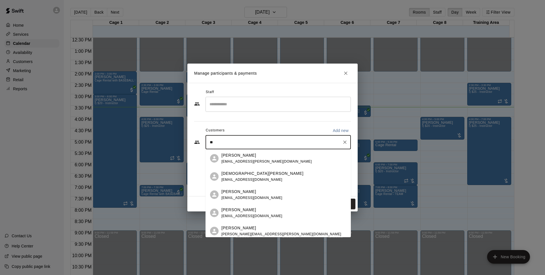
type input "*"
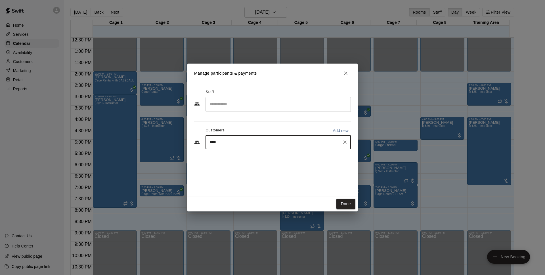
type input "*****"
drag, startPoint x: 286, startPoint y: 138, endPoint x: 207, endPoint y: 129, distance: 79.1
click at [207, 129] on div "Customers Add new ***** ​" at bounding box center [272, 138] width 157 height 24
type input "*******"
click at [246, 153] on div "Walk In" at bounding box center [251, 155] width 61 height 6
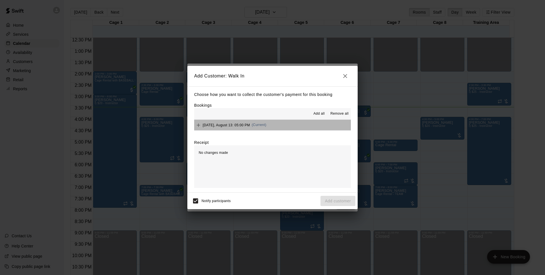
click at [292, 123] on button "[DATE], August 13: 05:00 PM (Current)" at bounding box center [272, 125] width 157 height 10
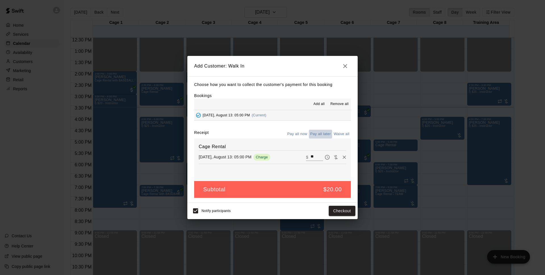
click at [319, 131] on button "Pay all later" at bounding box center [321, 134] width 24 height 9
click at [335, 210] on button "Add customer" at bounding box center [337, 211] width 35 height 10
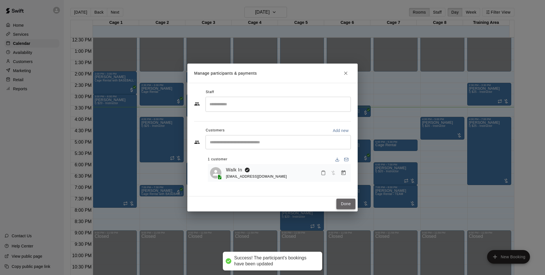
click at [347, 205] on button "Done" at bounding box center [345, 204] width 19 height 10
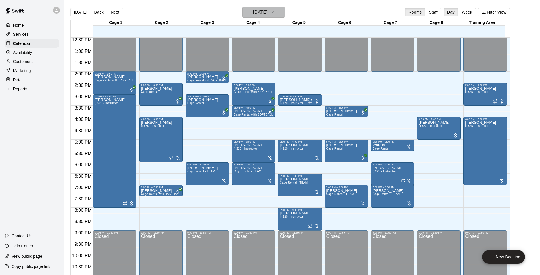
click at [285, 16] on button "[DATE]" at bounding box center [263, 12] width 43 height 11
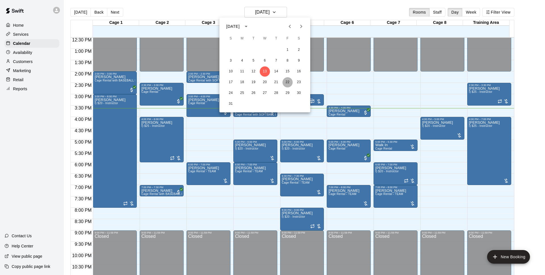
click at [286, 83] on button "22" at bounding box center [287, 82] width 10 height 10
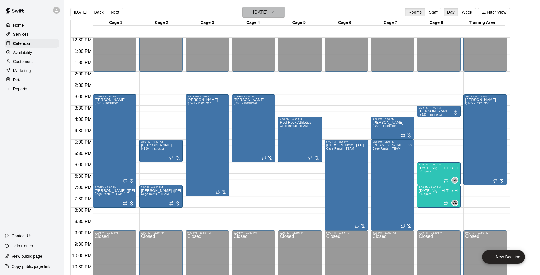
click at [277, 12] on button "[DATE]" at bounding box center [263, 12] width 43 height 11
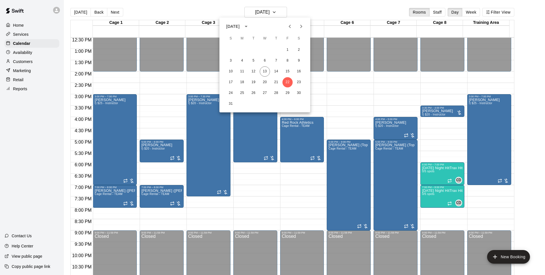
click at [306, 11] on div at bounding box center [272, 137] width 545 height 275
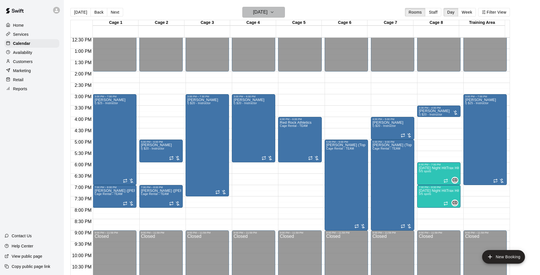
click at [285, 11] on button "[DATE]" at bounding box center [263, 12] width 43 height 11
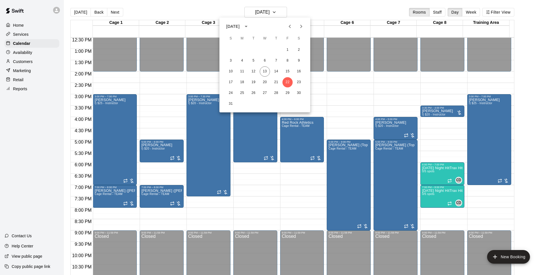
click at [299, 12] on div at bounding box center [272, 137] width 545 height 275
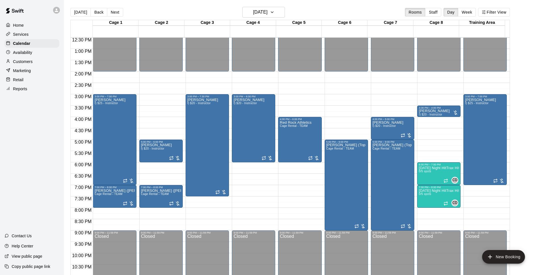
click at [216, 7] on main "[DATE] Back [DATE][DATE] Rooms Staff Day Week Filter View Cage 1 22 Fri Cage 2 …" at bounding box center [302, 142] width 476 height 284
click at [213, 7] on div "[DATE] Back [DATE][DATE] Rooms Staff Day Week Filter View" at bounding box center [289, 13] width 439 height 13
click at [266, 8] on button "[DATE]" at bounding box center [263, 12] width 43 height 11
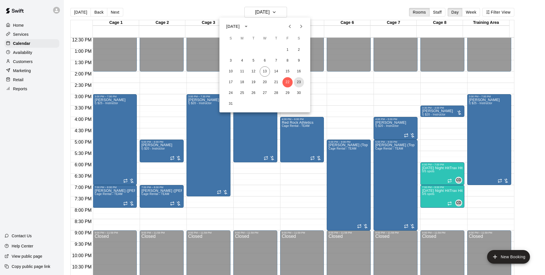
drag, startPoint x: 300, startPoint y: 80, endPoint x: 380, endPoint y: 71, distance: 80.5
click at [300, 80] on button "23" at bounding box center [299, 82] width 10 height 10
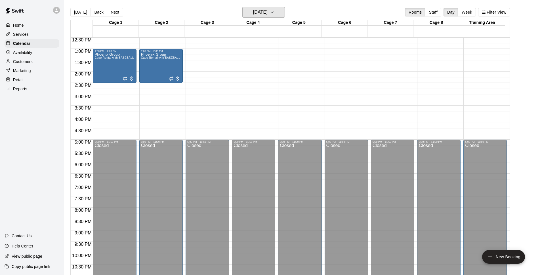
scroll to position [211, 0]
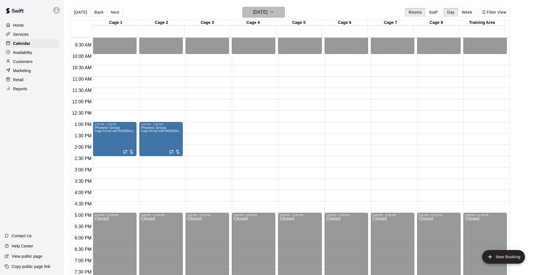
click at [268, 14] on h6 "[DATE]" at bounding box center [260, 12] width 14 height 8
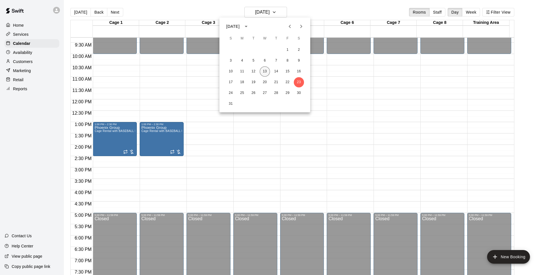
click at [266, 72] on button "13" at bounding box center [265, 71] width 10 height 10
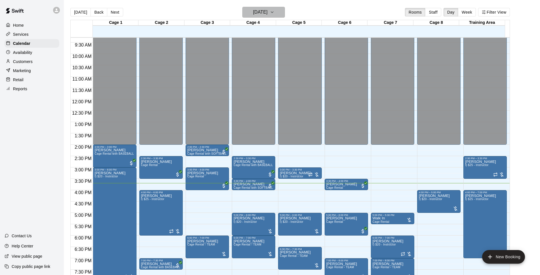
click at [258, 10] on h6 "[DATE]" at bounding box center [260, 12] width 14 height 8
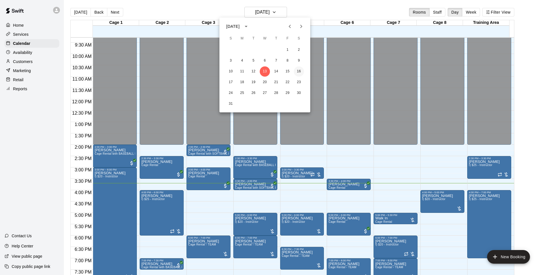
click at [301, 73] on button "16" at bounding box center [299, 71] width 10 height 10
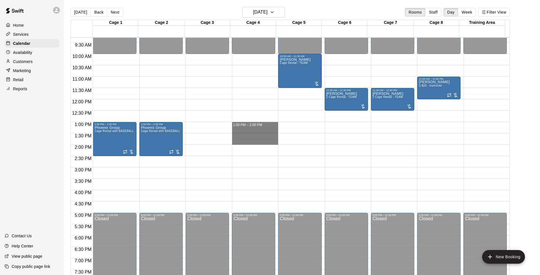
drag, startPoint x: 238, startPoint y: 123, endPoint x: 240, endPoint y: 141, distance: 18.2
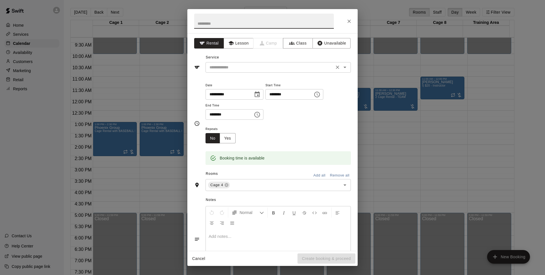
click at [289, 68] on input "text" at bounding box center [269, 67] width 125 height 7
click at [345, 30] on div at bounding box center [272, 21] width 170 height 24
click at [311, 64] on input "text" at bounding box center [269, 67] width 125 height 7
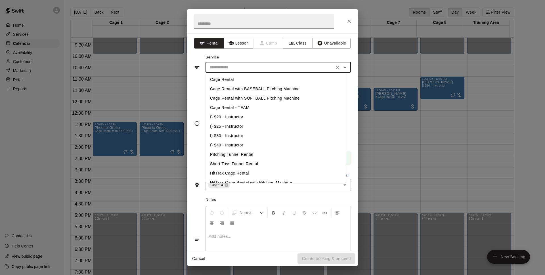
click at [247, 173] on li "HitTrax Cage Rental" at bounding box center [275, 173] width 140 height 9
type input "**********"
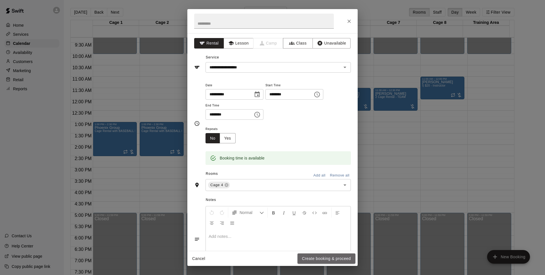
drag, startPoint x: 317, startPoint y: 259, endPoint x: 373, endPoint y: 221, distance: 67.8
click at [317, 260] on button "Create booking & proceed" at bounding box center [326, 258] width 58 height 10
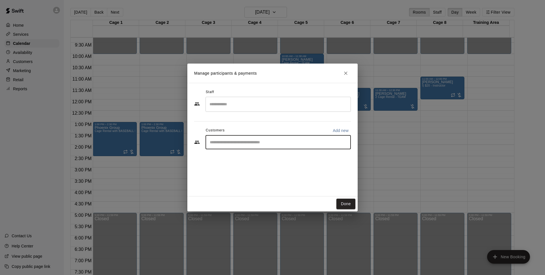
click at [322, 144] on input "Start typing to search customers..." at bounding box center [278, 142] width 140 height 6
type input "*******"
click at [277, 156] on div "Walk In [EMAIL_ADDRESS][DOMAIN_NAME]" at bounding box center [283, 158] width 125 height 12
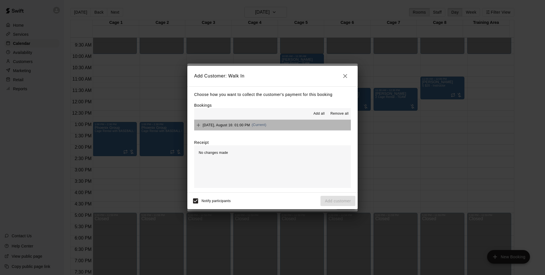
drag, startPoint x: 278, startPoint y: 125, endPoint x: 281, endPoint y: 127, distance: 3.2
click at [277, 125] on button "[DATE], August 16: 01:00 PM (Current)" at bounding box center [272, 125] width 157 height 10
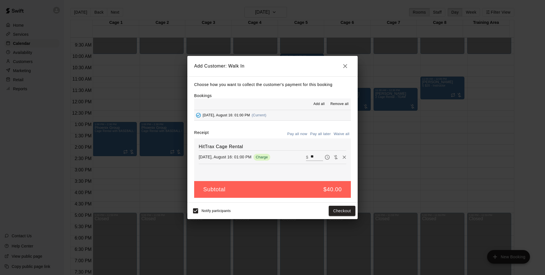
click at [346, 65] on icon "button" at bounding box center [345, 66] width 4 height 4
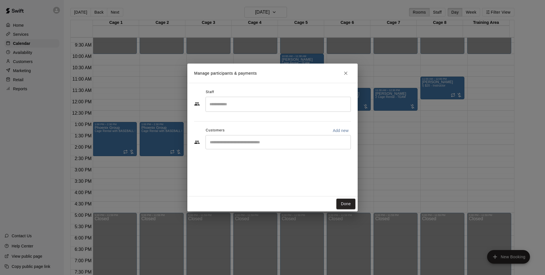
click at [344, 70] on icon "Close" at bounding box center [346, 73] width 6 height 6
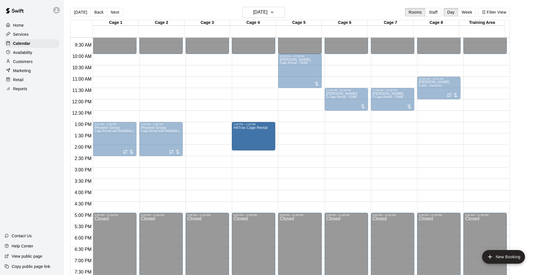
drag, startPoint x: 253, startPoint y: 144, endPoint x: 252, endPoint y: 157, distance: 13.6
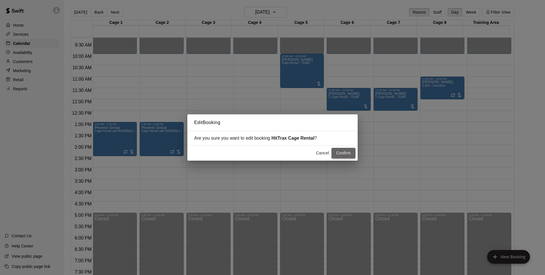
click at [345, 153] on button "Confirm" at bounding box center [343, 153] width 24 height 10
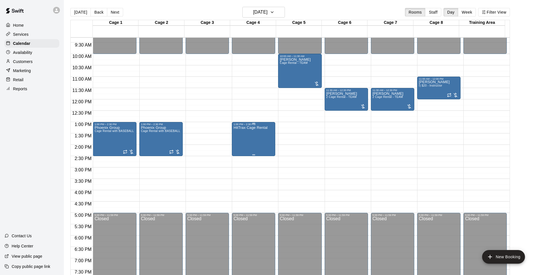
click at [254, 140] on div "HitTrax Cage Rental" at bounding box center [250, 263] width 34 height 275
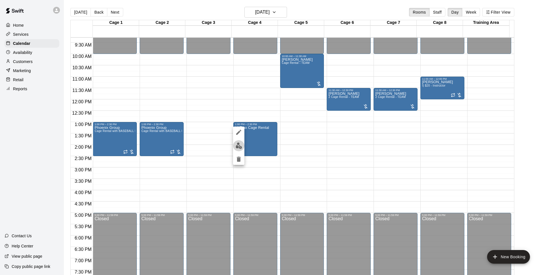
click at [240, 144] on img "edit" at bounding box center [238, 145] width 7 height 7
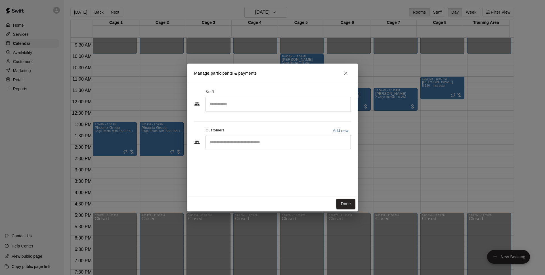
click at [336, 142] on input "Start typing to search customers..." at bounding box center [278, 142] width 140 height 6
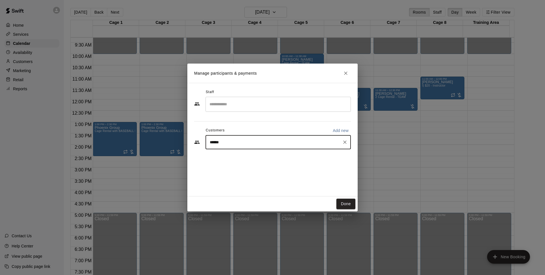
type input "*******"
click at [270, 161] on div "Walk In [EMAIL_ADDRESS][DOMAIN_NAME]" at bounding box center [283, 158] width 125 height 12
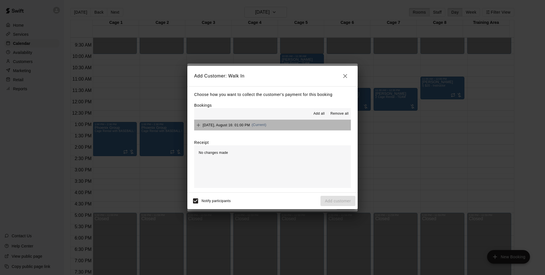
click at [289, 121] on button "[DATE], August 16: 01:00 PM (Current)" at bounding box center [272, 125] width 157 height 10
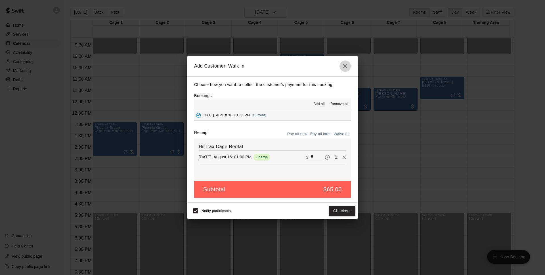
click at [345, 68] on icon "button" at bounding box center [345, 66] width 7 height 7
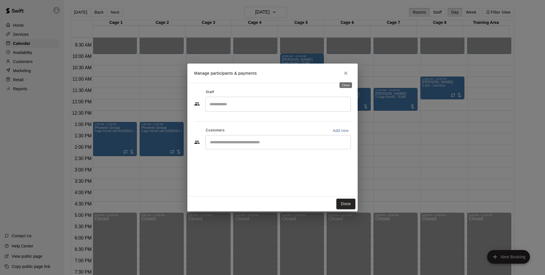
click at [347, 76] on button "Close" at bounding box center [345, 73] width 10 height 10
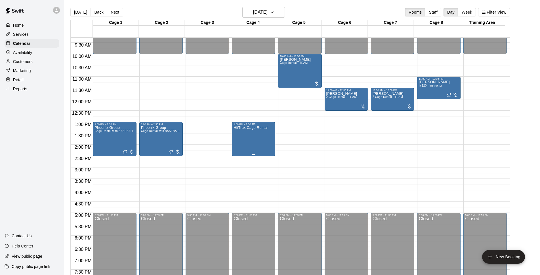
click at [247, 141] on div "HitTrax Cage Rental" at bounding box center [250, 263] width 34 height 275
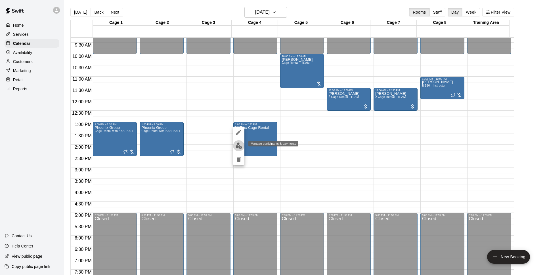
click at [237, 145] on img "edit" at bounding box center [238, 145] width 7 height 7
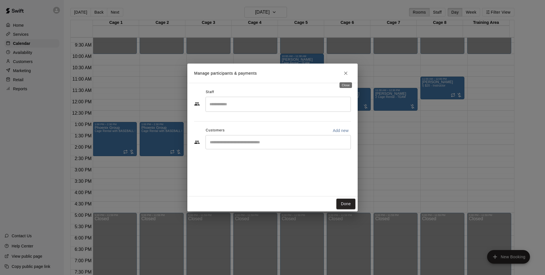
click at [347, 72] on icon "Close" at bounding box center [345, 72] width 3 height 3
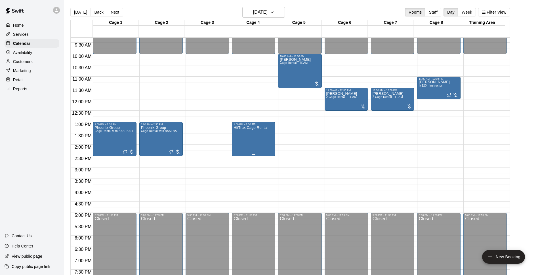
click at [258, 135] on div "HitTrax Cage Rental" at bounding box center [250, 263] width 34 height 275
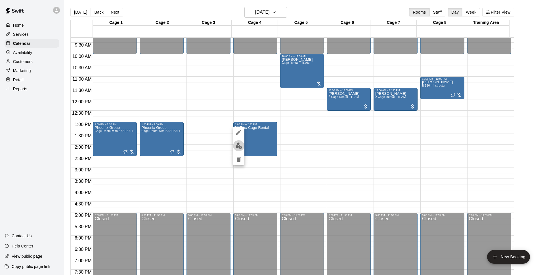
click at [236, 147] on img "edit" at bounding box center [238, 145] width 7 height 7
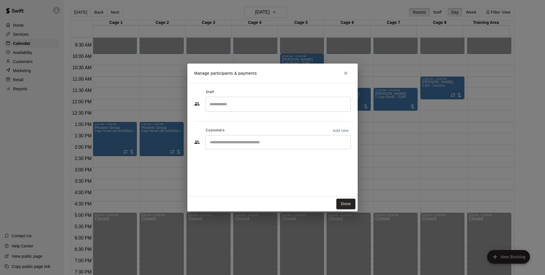
click at [340, 131] on p "Add new" at bounding box center [341, 131] width 16 height 6
select select "**"
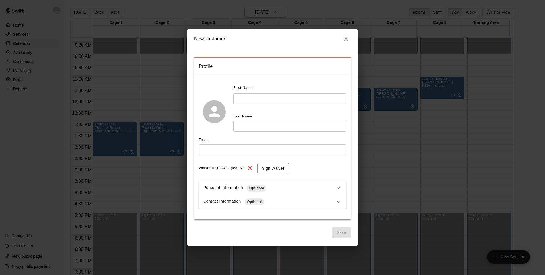
click at [280, 101] on input "text" at bounding box center [289, 98] width 113 height 10
click at [346, 39] on icon "button" at bounding box center [346, 39] width 4 height 4
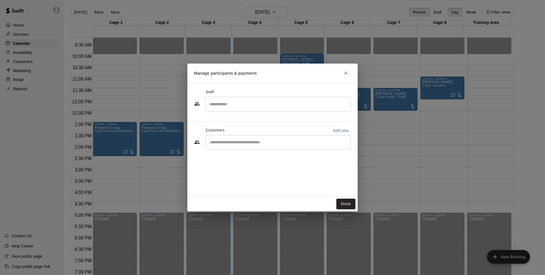
click at [345, 73] on icon "Close" at bounding box center [346, 73] width 6 height 6
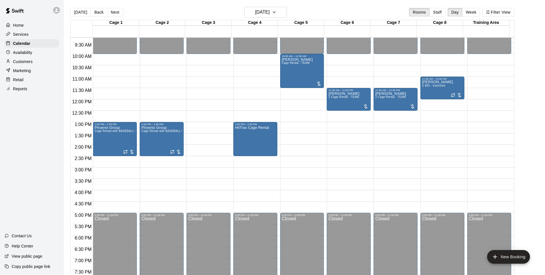
click at [280, 9] on h2 at bounding box center [263, 21] width 153 height 24
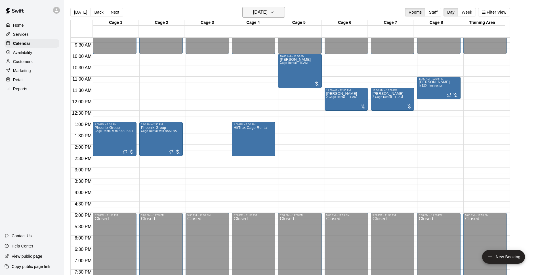
click at [268, 15] on h6 "[DATE]" at bounding box center [260, 12] width 14 height 8
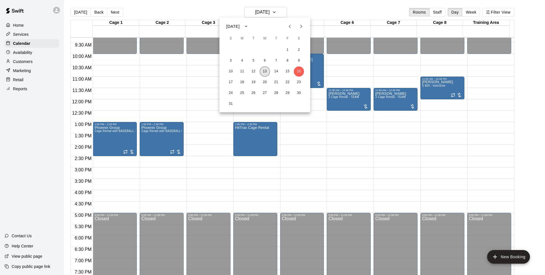
click at [263, 70] on button "13" at bounding box center [265, 71] width 10 height 10
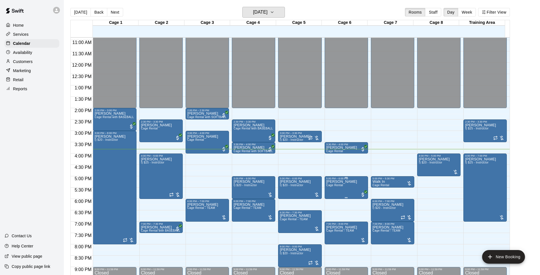
scroll to position [302, 0]
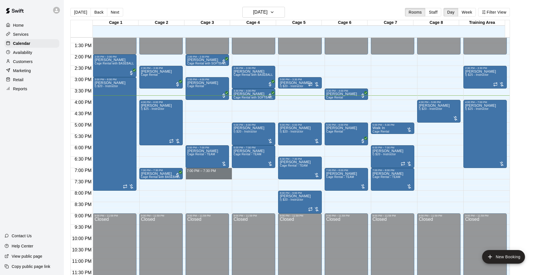
drag, startPoint x: 196, startPoint y: 170, endPoint x: 194, endPoint y: 176, distance: 6.7
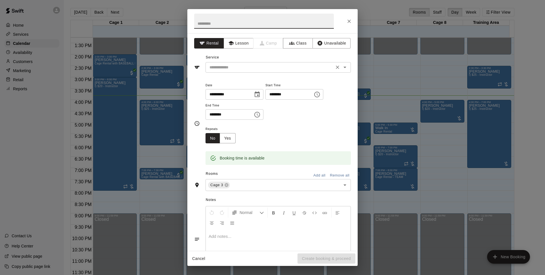
click at [234, 69] on input "text" at bounding box center [269, 67] width 125 height 7
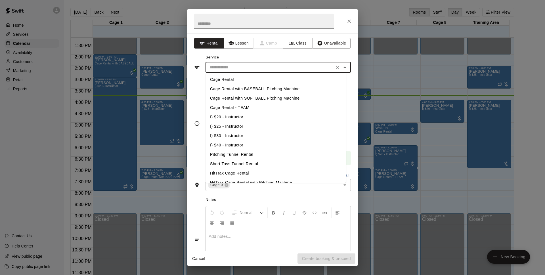
click at [238, 77] on li "Cage Rental" at bounding box center [275, 79] width 140 height 9
type input "**********"
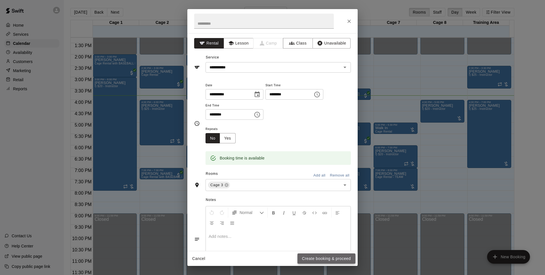
click at [334, 258] on button "Create booking & proceed" at bounding box center [326, 258] width 58 height 10
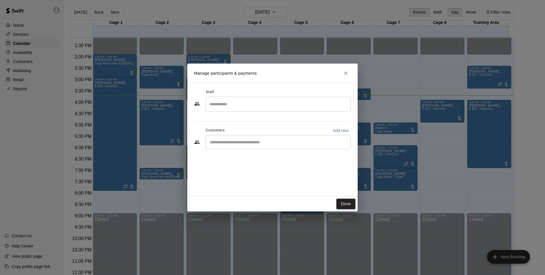
click at [225, 143] on input "Start typing to search customers..." at bounding box center [278, 142] width 140 height 6
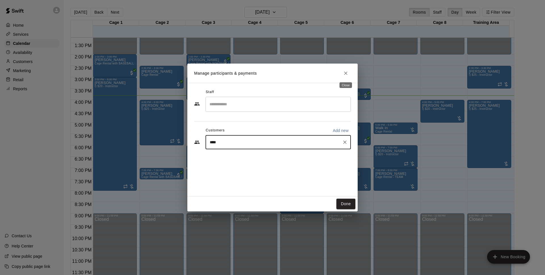
type input "****"
click at [345, 73] on icon "Close" at bounding box center [346, 73] width 6 height 6
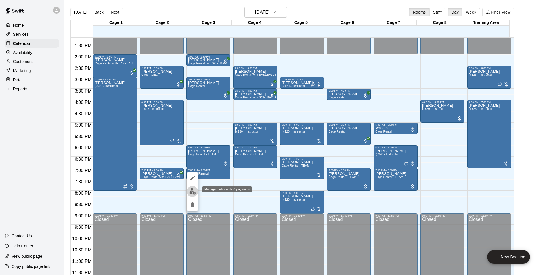
click at [193, 194] on img "edit" at bounding box center [192, 191] width 7 height 7
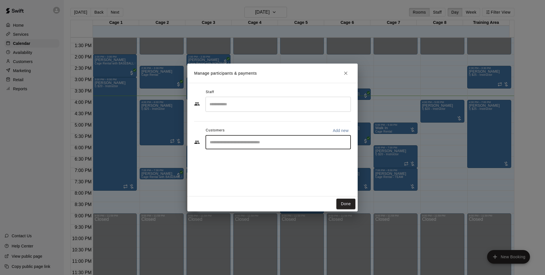
click at [257, 142] on input "Start typing to search customers..." at bounding box center [278, 142] width 140 height 6
type input "*******"
click at [227, 157] on p "Walk In" at bounding box center [228, 155] width 14 height 6
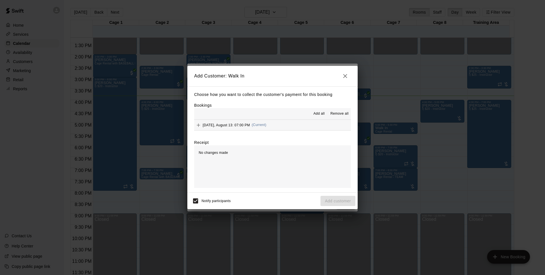
click at [279, 124] on button "[DATE], August 13: 07:00 PM (Current)" at bounding box center [272, 125] width 157 height 10
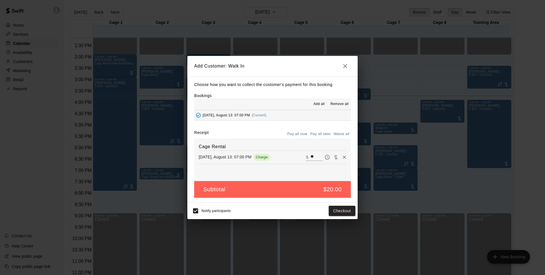
click at [326, 136] on button "Pay all later" at bounding box center [321, 134] width 24 height 9
click at [333, 210] on button "Add customer" at bounding box center [337, 211] width 35 height 10
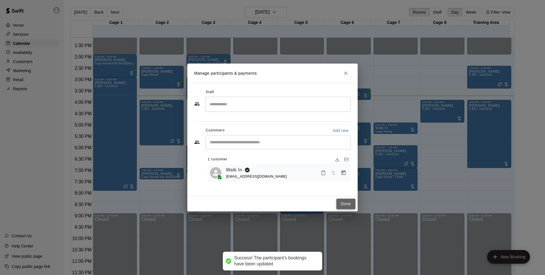
click at [343, 199] on button "Done" at bounding box center [345, 204] width 19 height 10
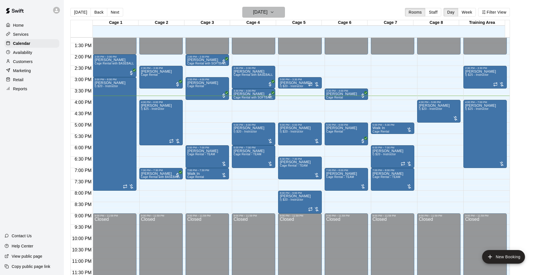
click at [268, 13] on h6 "[DATE]" at bounding box center [260, 12] width 14 height 8
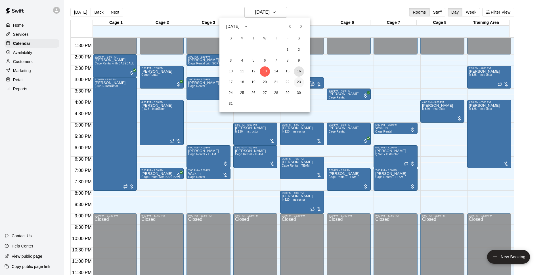
drag, startPoint x: 298, startPoint y: 74, endPoint x: 300, endPoint y: 85, distance: 11.3
click at [298, 74] on button "16" at bounding box center [299, 71] width 10 height 10
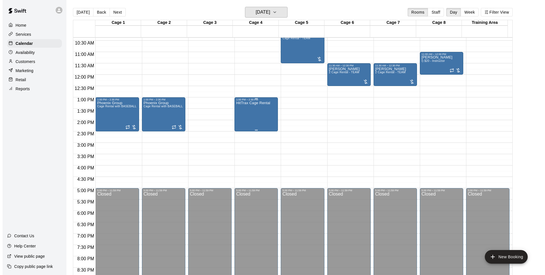
scroll to position [228, 0]
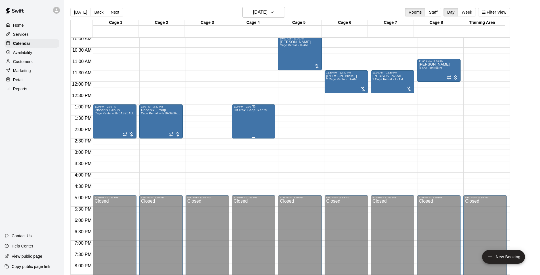
click at [252, 125] on div "HitTrax Cage Rental" at bounding box center [250, 245] width 34 height 275
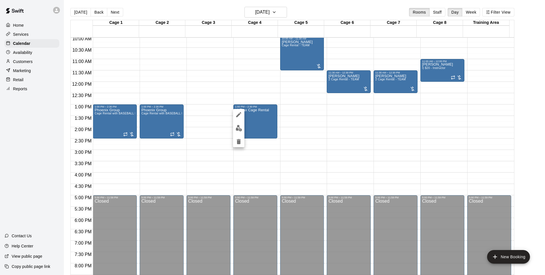
click at [239, 125] on img "edit" at bounding box center [238, 128] width 7 height 7
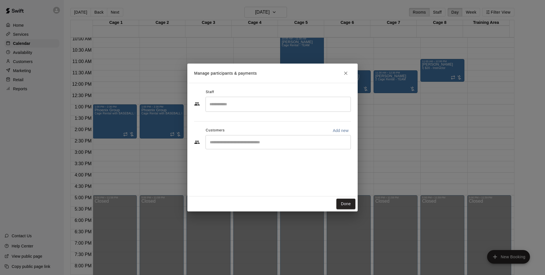
click at [339, 129] on p "Add new" at bounding box center [341, 131] width 16 height 6
select select "**"
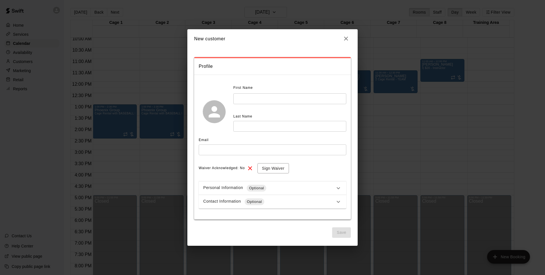
click at [270, 103] on input "text" at bounding box center [289, 98] width 113 height 10
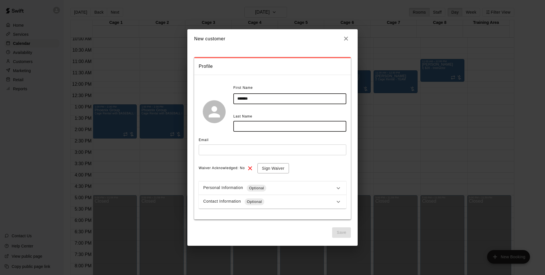
type input "*******"
type input "******"
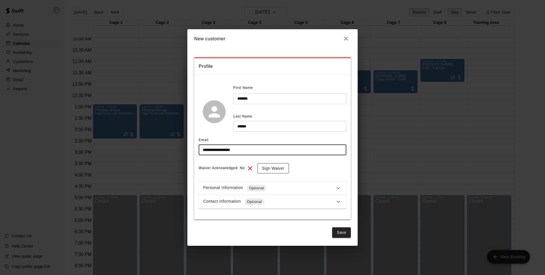
type input "**********"
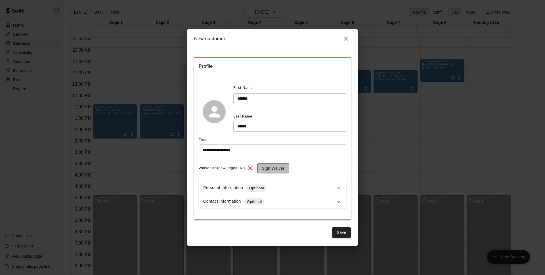
click at [264, 165] on button "Sign Waiver" at bounding box center [272, 168] width 31 height 10
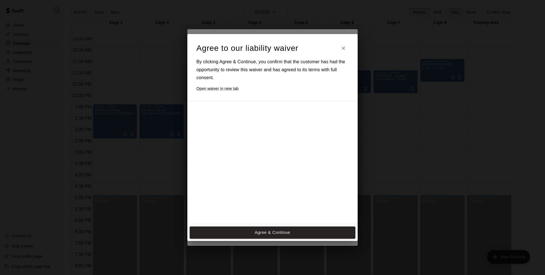
click at [253, 230] on button "Agree & Continue" at bounding box center [273, 232] width 166 height 12
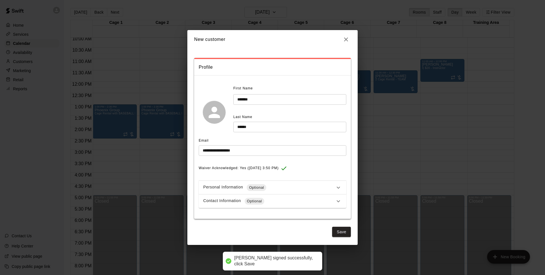
click at [268, 204] on div "Contact Information Optional" at bounding box center [269, 201] width 132 height 7
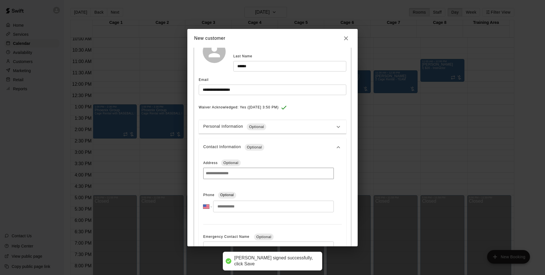
scroll to position [89, 0]
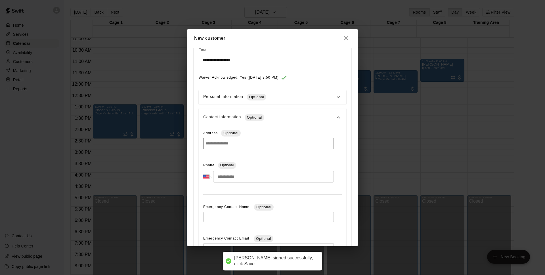
click at [250, 180] on input "tel" at bounding box center [273, 177] width 121 height 12
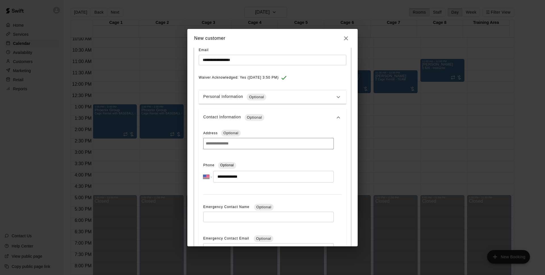
scroll to position [181, 0]
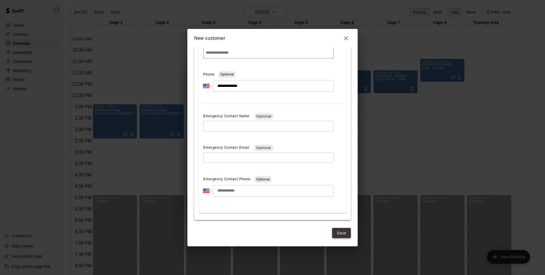
type input "**********"
click at [338, 232] on button "Save" at bounding box center [341, 233] width 19 height 10
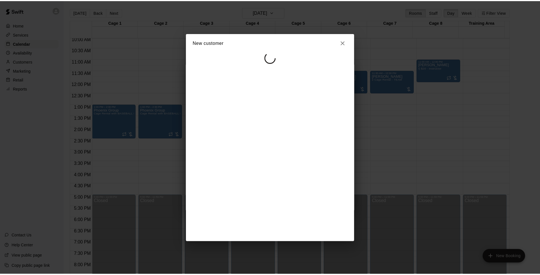
scroll to position [0, 0]
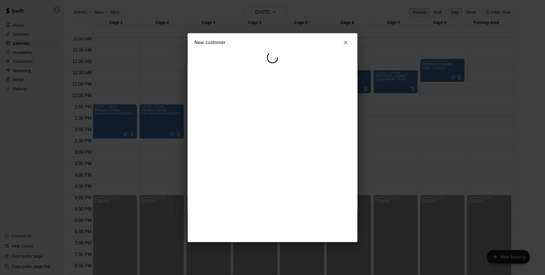
select select "**"
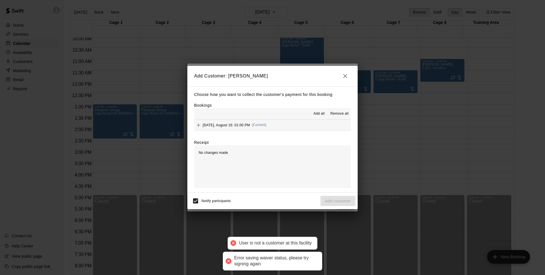
click at [311, 126] on button "[DATE], August 16: 01:00 PM (Current)" at bounding box center [272, 125] width 157 height 10
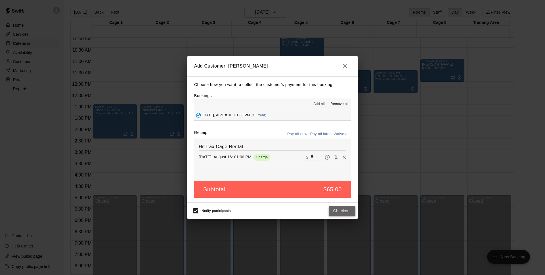
click at [341, 211] on button "Checkout" at bounding box center [342, 211] width 27 height 10
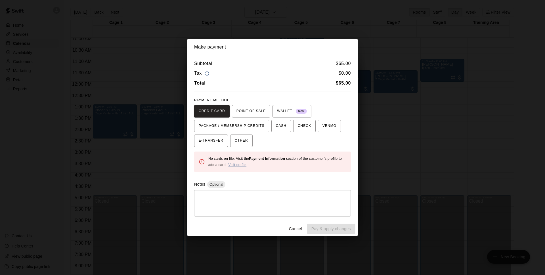
click at [302, 227] on button "Cancel" at bounding box center [295, 229] width 18 height 10
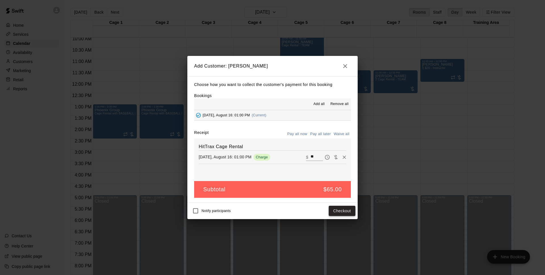
click at [346, 212] on button "Checkout" at bounding box center [342, 211] width 27 height 10
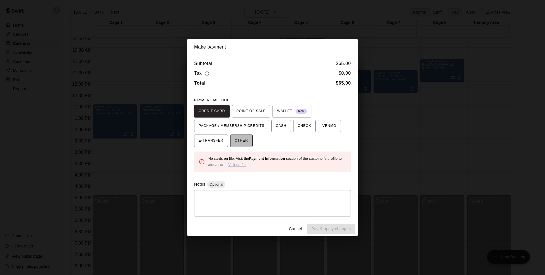
click at [248, 144] on span "OTHER" at bounding box center [241, 140] width 13 height 9
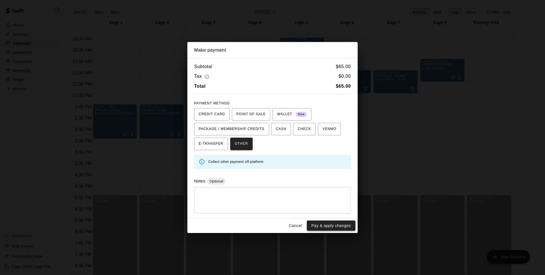
click at [331, 224] on button "Pay & apply changes" at bounding box center [331, 225] width 49 height 10
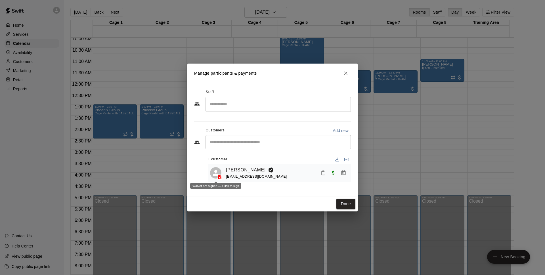
click at [218, 174] on icon at bounding box center [220, 177] width 6 height 6
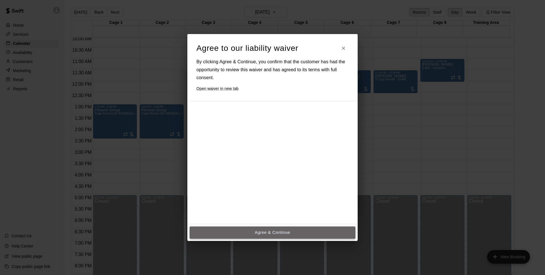
click at [284, 233] on button "Agree & Continue" at bounding box center [273, 232] width 166 height 12
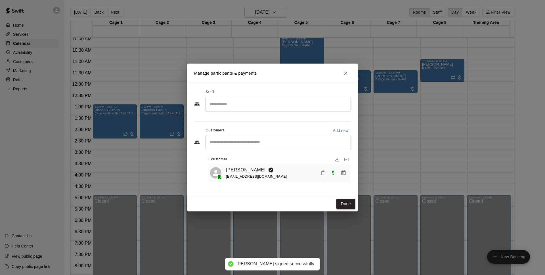
click at [342, 203] on button "Done" at bounding box center [345, 204] width 19 height 10
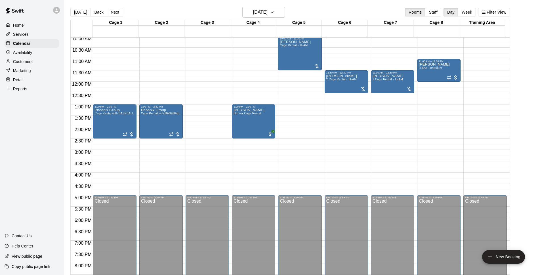
scroll to position [155, 0]
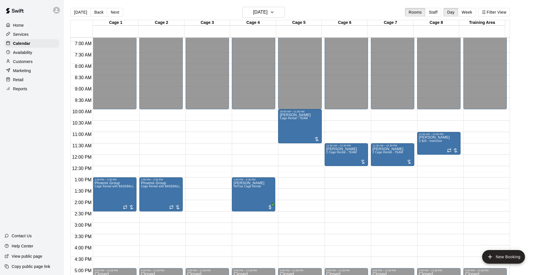
click at [273, 18] on div "[DATE] Back [DATE][DATE] Rooms Staff Day Week Filter View" at bounding box center [289, 13] width 439 height 13
click at [268, 14] on h6 "[DATE]" at bounding box center [260, 12] width 14 height 8
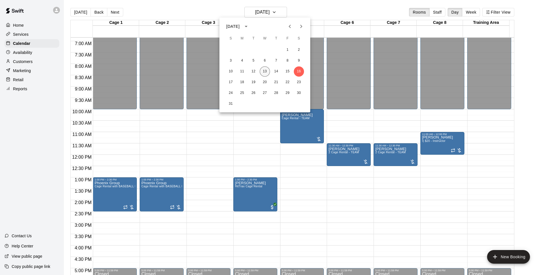
click at [268, 70] on button "13" at bounding box center [265, 71] width 10 height 10
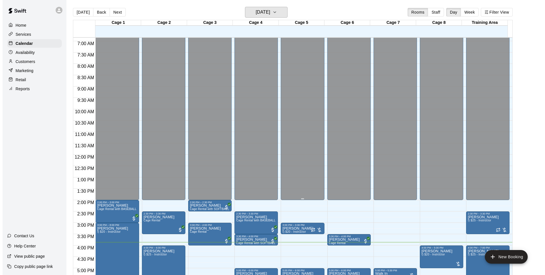
scroll to position [265, 0]
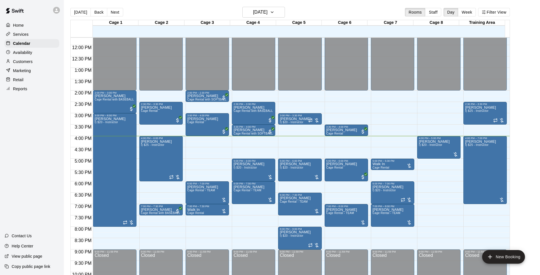
drag, startPoint x: 522, startPoint y: 73, endPoint x: 519, endPoint y: 78, distance: 5.1
click at [522, 74] on main "[DATE] Back [DATE][DATE] Rooms Staff Day Week Filter View Cage 1 13 Wed Cage 2 …" at bounding box center [302, 144] width 472 height 275
click at [253, 10] on h6 "[DATE]" at bounding box center [260, 12] width 14 height 8
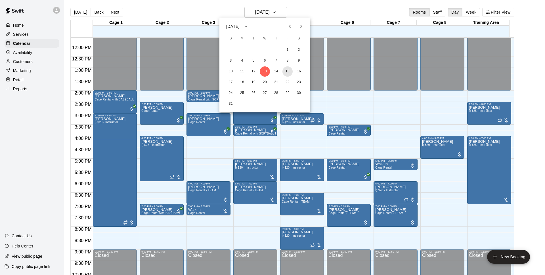
click at [285, 71] on button "15" at bounding box center [287, 71] width 10 height 10
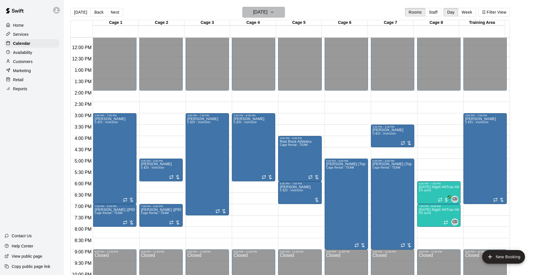
click at [268, 12] on h6 "[DATE]" at bounding box center [260, 12] width 14 height 8
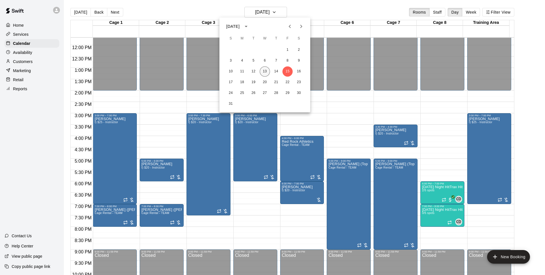
click at [263, 72] on button "13" at bounding box center [265, 71] width 10 height 10
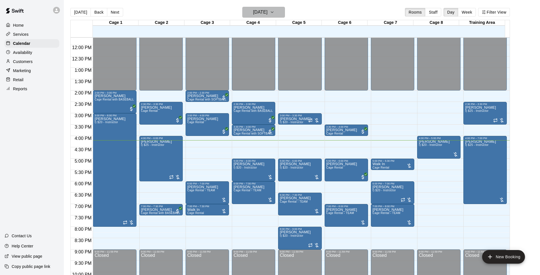
click at [268, 9] on h6 "[DATE]" at bounding box center [260, 12] width 14 height 8
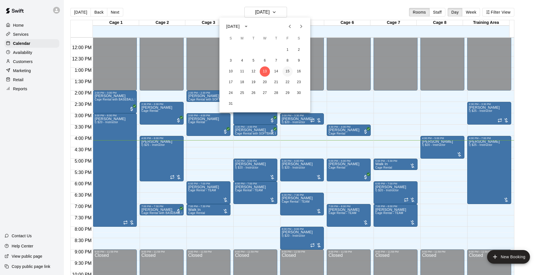
click at [289, 72] on button "15" at bounding box center [287, 71] width 10 height 10
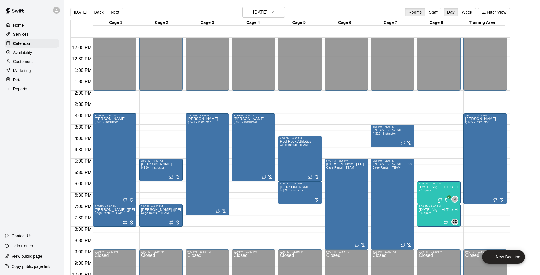
click at [426, 184] on div "6:00 PM – 7:00 PM" at bounding box center [439, 183] width 40 height 3
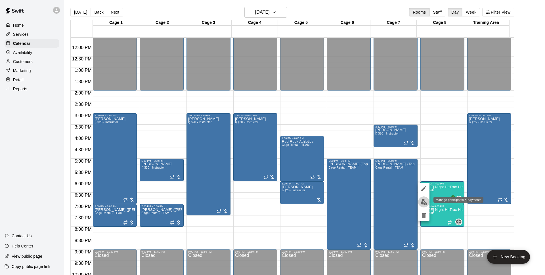
click at [422, 204] on img "edit" at bounding box center [423, 202] width 7 height 7
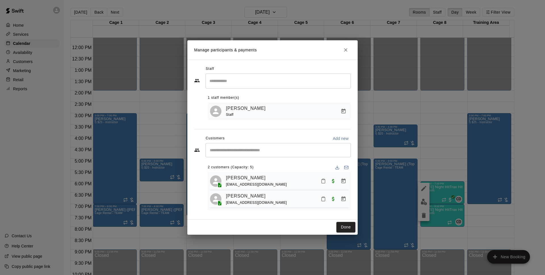
click at [306, 74] on div "​" at bounding box center [277, 80] width 145 height 15
click at [241, 82] on input "*****" at bounding box center [274, 81] width 132 height 10
drag, startPoint x: 243, startPoint y: 78, endPoint x: 203, endPoint y: 76, distance: 40.1
click at [203, 76] on div "**********" at bounding box center [272, 80] width 157 height 14
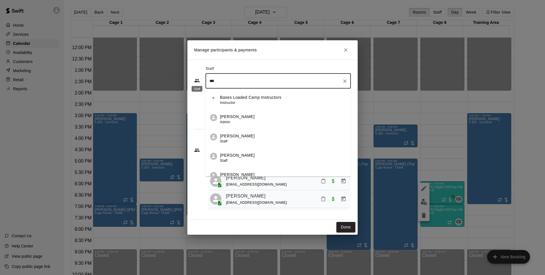
type input "****"
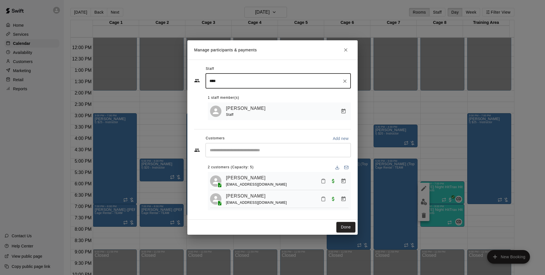
click at [341, 79] on button "Clear" at bounding box center [345, 81] width 8 height 8
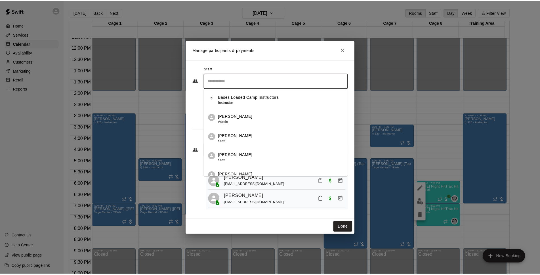
scroll to position [0, 0]
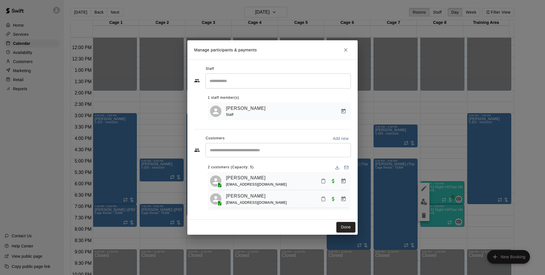
click at [308, 47] on h2 "Manage participants & payments" at bounding box center [272, 49] width 170 height 19
click at [345, 47] on icon "Close" at bounding box center [346, 50] width 6 height 6
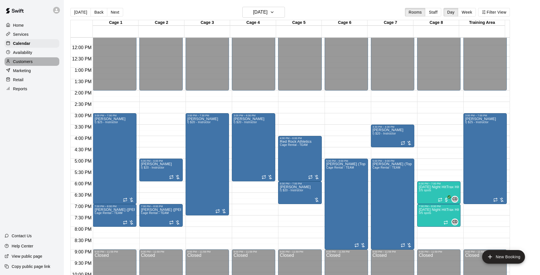
click at [34, 61] on div "Customers" at bounding box center [32, 61] width 55 height 9
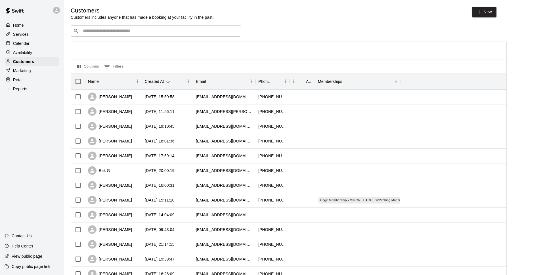
click at [30, 24] on div "Home" at bounding box center [32, 25] width 55 height 9
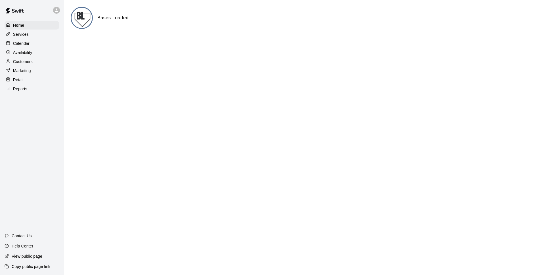
click at [31, 32] on div "Services" at bounding box center [32, 34] width 55 height 9
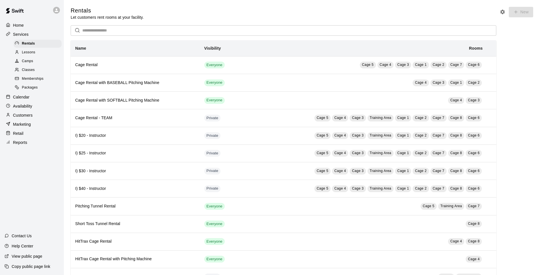
click at [36, 144] on div "Reports" at bounding box center [32, 142] width 55 height 9
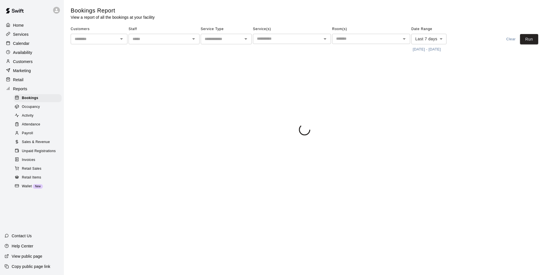
click at [37, 84] on div "Retail" at bounding box center [32, 79] width 55 height 9
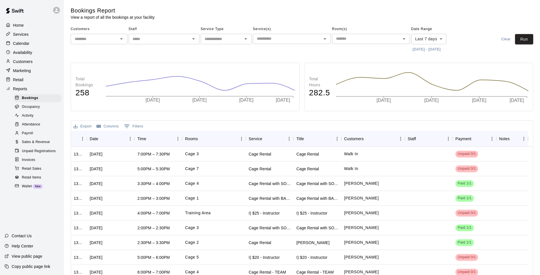
click at [24, 62] on p "Customers" at bounding box center [23, 62] width 20 height 6
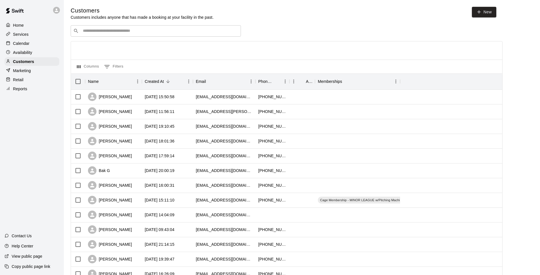
click at [101, 32] on input "Search customers by name or email" at bounding box center [159, 31] width 157 height 6
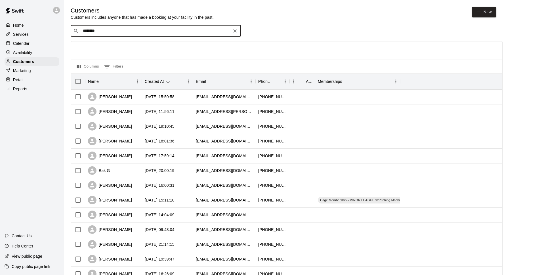
type input "*********"
click at [129, 46] on div "[PERSON_NAME] [EMAIL_ADDRESS][DOMAIN_NAME]" at bounding box center [162, 47] width 150 height 12
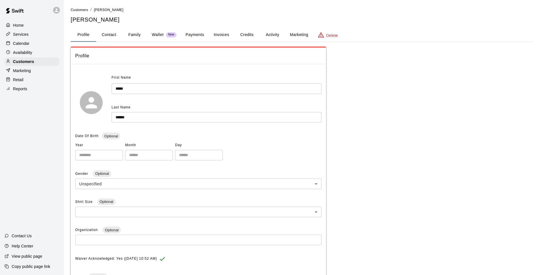
click at [258, 32] on button "Credits" at bounding box center [247, 35] width 26 height 14
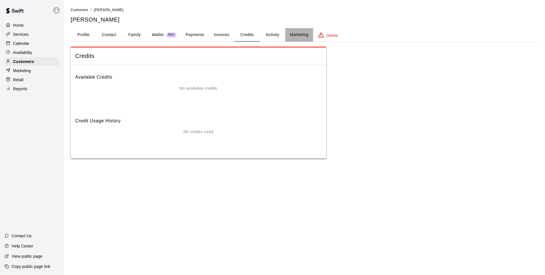
click at [295, 34] on button "Marketing" at bounding box center [299, 35] width 28 height 14
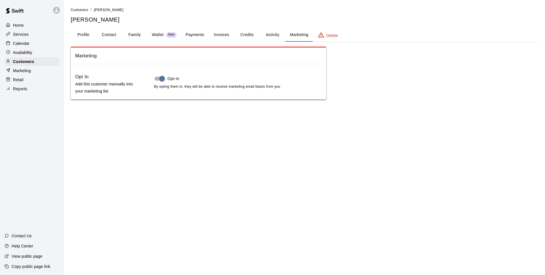
click at [281, 35] on button "Activity" at bounding box center [273, 35] width 26 height 14
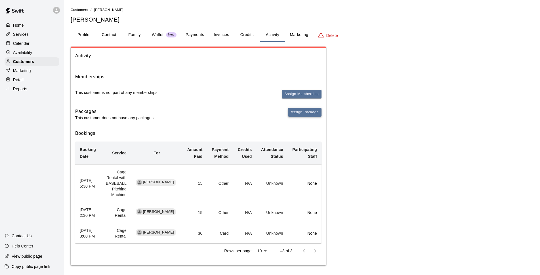
click at [297, 112] on button "Assign Package" at bounding box center [304, 112] width 33 height 9
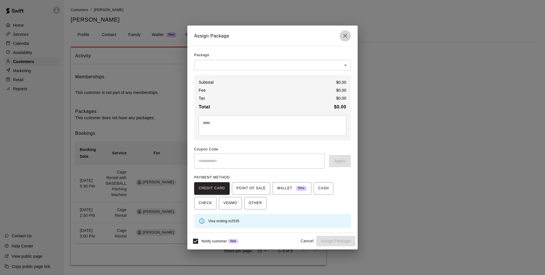
click at [350, 36] on button "Close" at bounding box center [344, 35] width 11 height 11
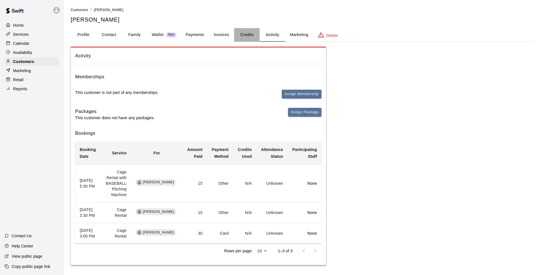
click at [243, 35] on button "Credits" at bounding box center [247, 35] width 26 height 14
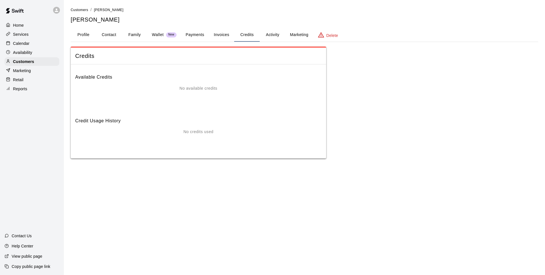
click at [228, 34] on button "Invoices" at bounding box center [222, 35] width 26 height 14
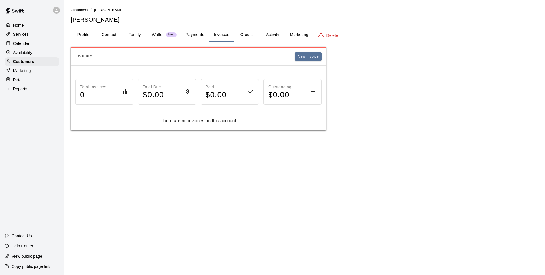
click at [201, 35] on button "Payments" at bounding box center [195, 35] width 28 height 14
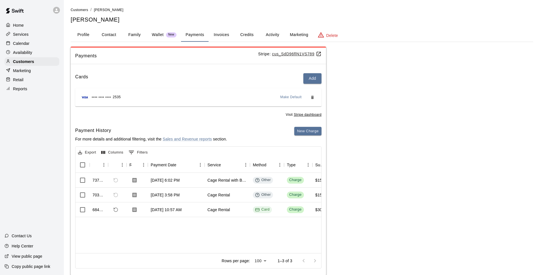
click at [136, 36] on button "Family" at bounding box center [135, 35] width 26 height 14
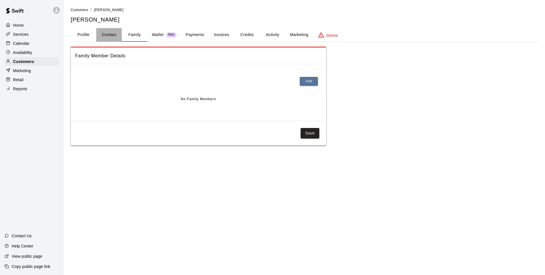
click at [110, 32] on button "Contact" at bounding box center [109, 35] width 26 height 14
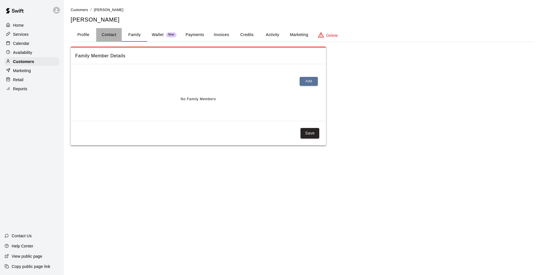
select select "**"
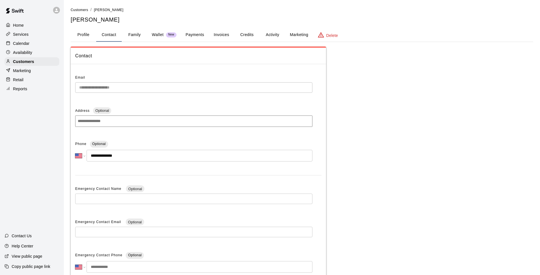
click at [78, 35] on button "Profile" at bounding box center [84, 35] width 26 height 14
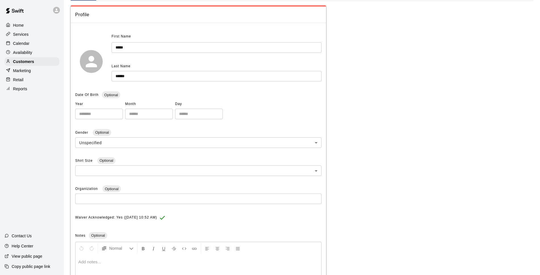
scroll to position [103, 0]
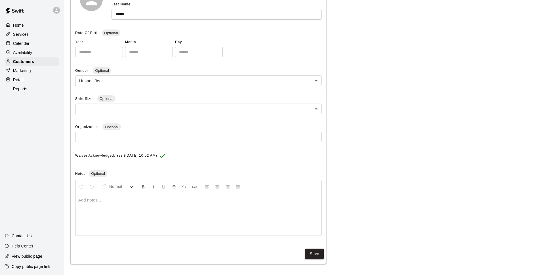
click at [41, 28] on div "Home" at bounding box center [32, 25] width 55 height 9
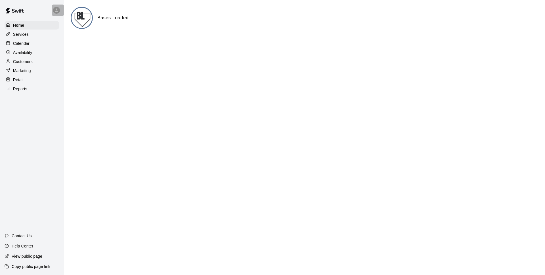
click at [60, 9] on div at bounding box center [56, 10] width 7 height 7
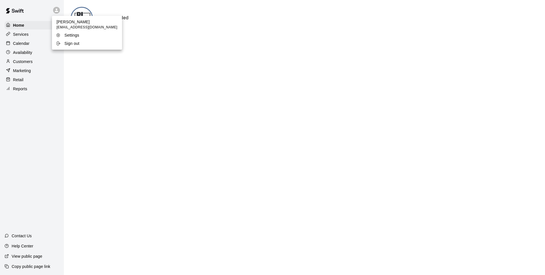
click at [28, 55] on div at bounding box center [272, 137] width 545 height 275
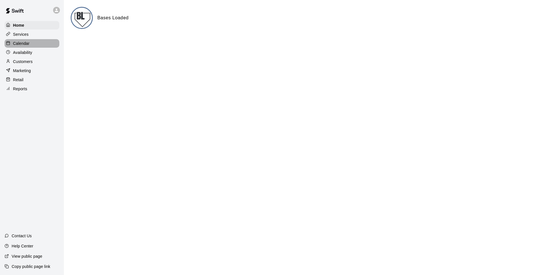
click at [32, 45] on div "Calendar" at bounding box center [32, 43] width 55 height 9
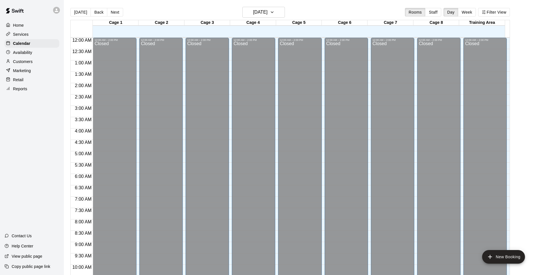
scroll to position [284, 0]
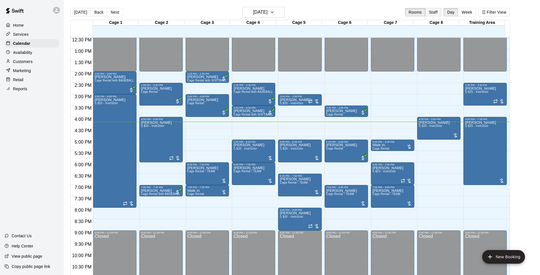
click at [438, 13] on button "Staff" at bounding box center [433, 12] width 16 height 9
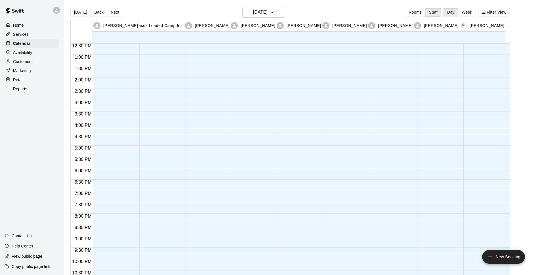
scroll to position [70, 0]
click at [35, 61] on div "Customers" at bounding box center [32, 61] width 55 height 9
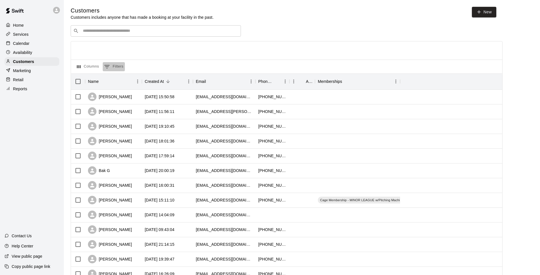
click at [122, 66] on button "0 Filters" at bounding box center [114, 66] width 22 height 9
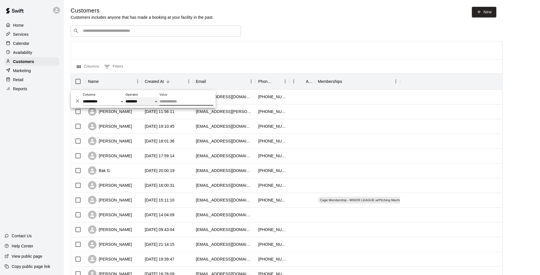
click at [145, 102] on select "**********" at bounding box center [142, 101] width 34 height 8
click at [182, 53] on div at bounding box center [286, 50] width 431 height 18
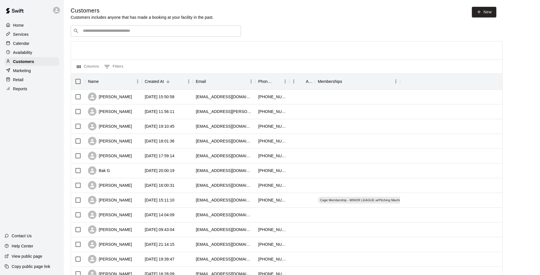
click at [45, 73] on div "Marketing" at bounding box center [32, 70] width 55 height 9
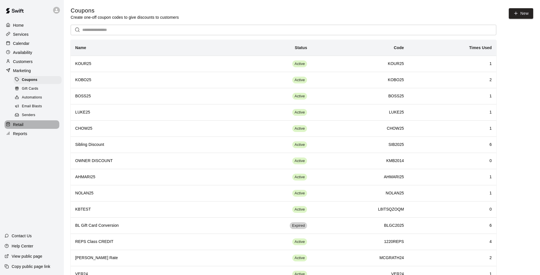
click at [36, 129] on div "Retail" at bounding box center [32, 124] width 55 height 9
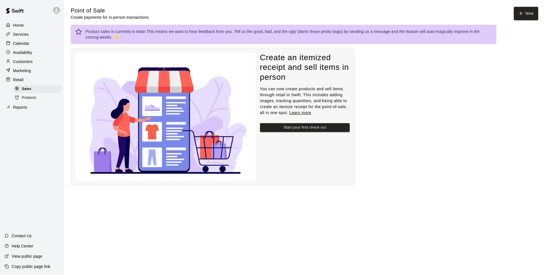
click at [38, 111] on div "Reports" at bounding box center [32, 107] width 55 height 9
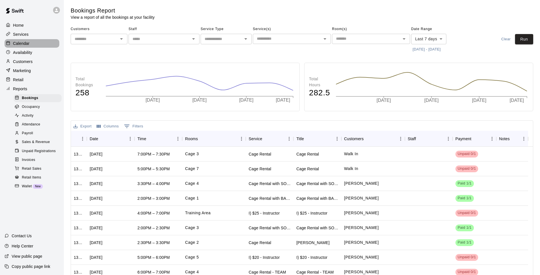
click at [39, 45] on div "Calendar" at bounding box center [32, 43] width 55 height 9
click at [31, 34] on div "Services" at bounding box center [32, 34] width 55 height 9
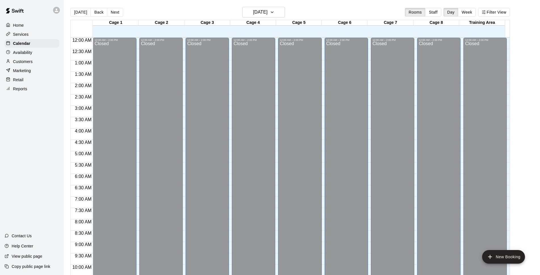
click at [17, 35] on p "Services" at bounding box center [21, 34] width 16 height 6
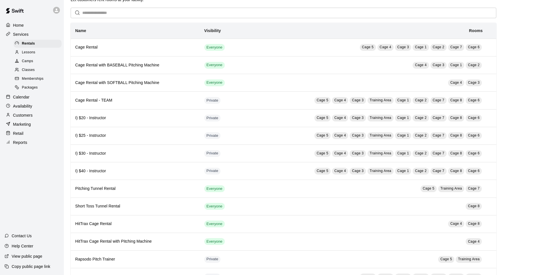
scroll to position [129, 0]
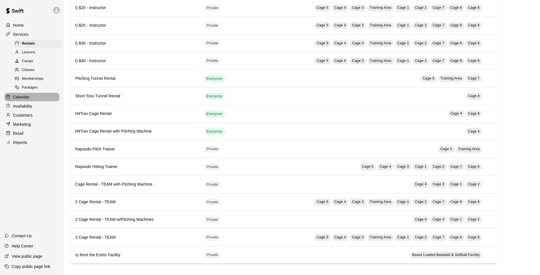
click at [40, 100] on div "Calendar" at bounding box center [32, 97] width 55 height 9
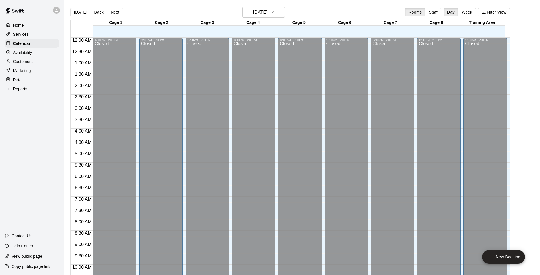
scroll to position [284, 0]
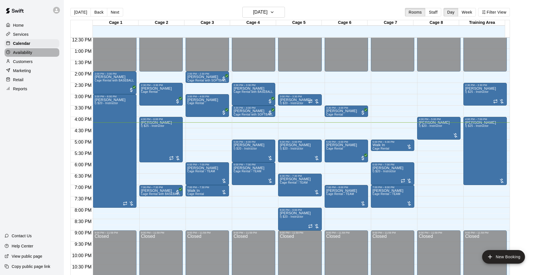
click at [25, 55] on p "Availability" at bounding box center [22, 53] width 19 height 6
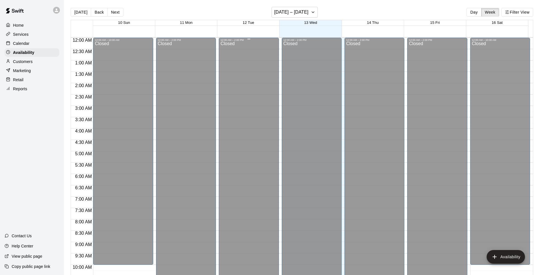
scroll to position [182, 0]
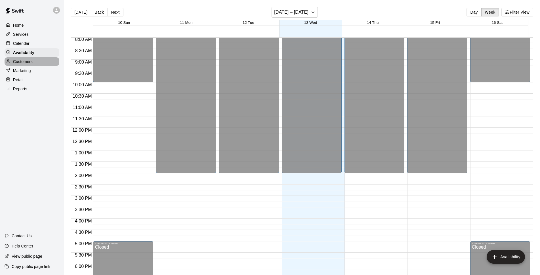
click at [39, 65] on div "Customers" at bounding box center [32, 61] width 55 height 9
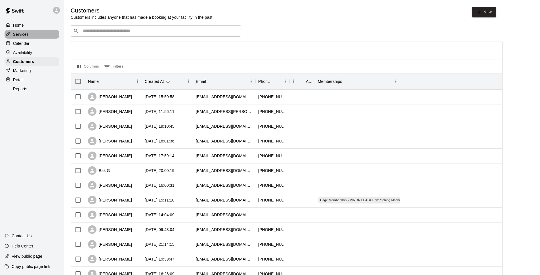
click at [31, 35] on div "Services" at bounding box center [32, 34] width 55 height 9
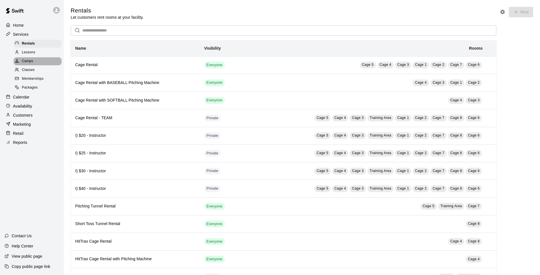
click at [45, 62] on div "Camps" at bounding box center [38, 61] width 48 height 8
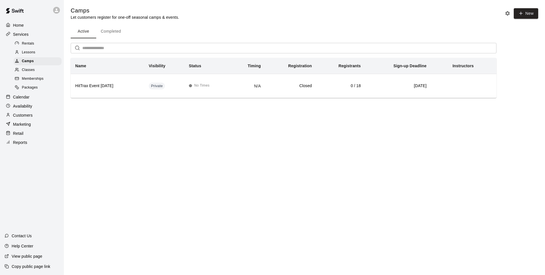
click at [46, 73] on div "Classes" at bounding box center [38, 70] width 48 height 8
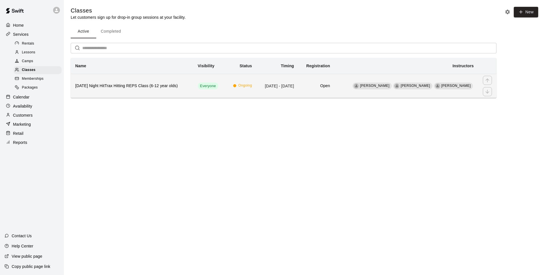
click at [176, 90] on th "[DATE] Night HitTrax Hitting REPS Class (6-12 year olds)" at bounding box center [132, 86] width 123 height 24
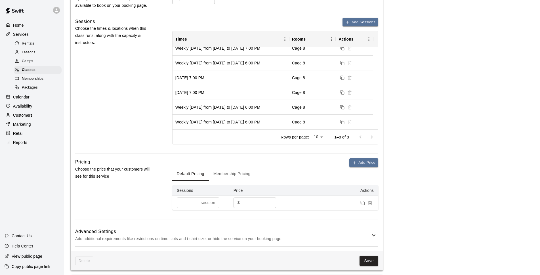
scroll to position [289, 0]
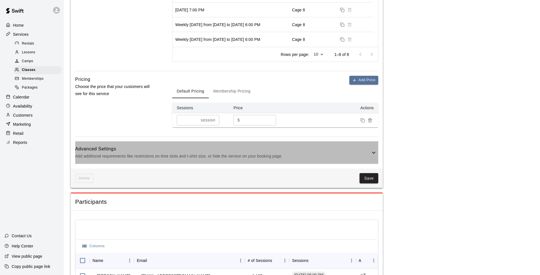
click at [375, 151] on icon at bounding box center [373, 152] width 7 height 7
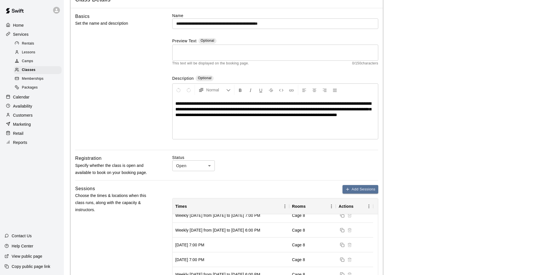
scroll to position [0, 0]
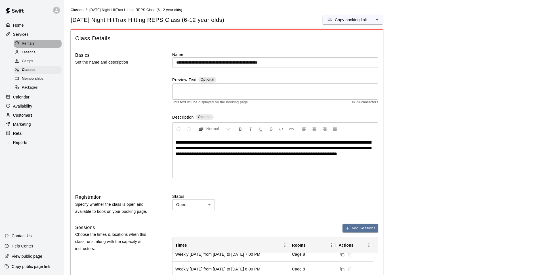
click at [37, 48] on div "Rentals" at bounding box center [38, 44] width 48 height 8
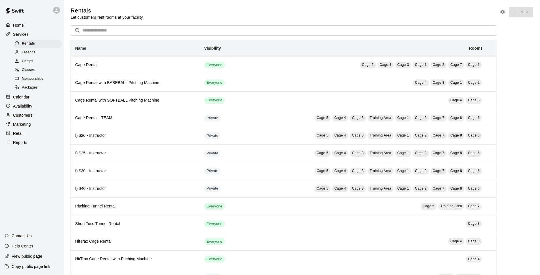
click at [43, 54] on div "Lessons" at bounding box center [38, 53] width 48 height 8
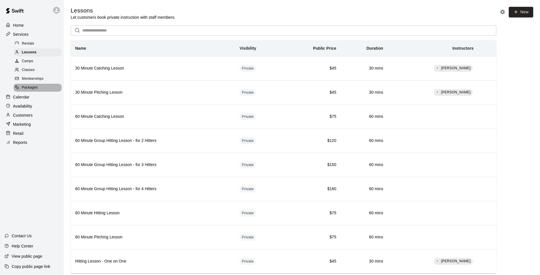
click at [37, 89] on span "Packages" at bounding box center [30, 88] width 16 height 6
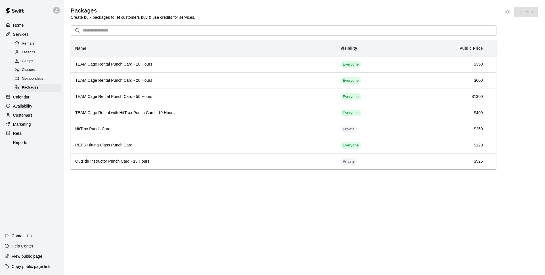
click at [34, 101] on div "Calendar" at bounding box center [32, 97] width 55 height 9
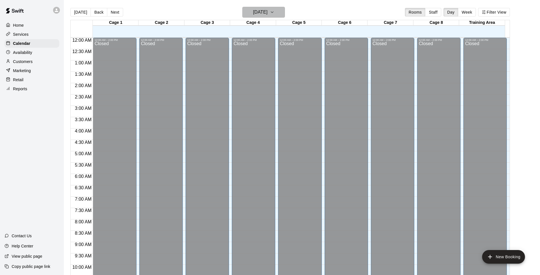
click at [268, 10] on h6 "[DATE]" at bounding box center [260, 12] width 14 height 8
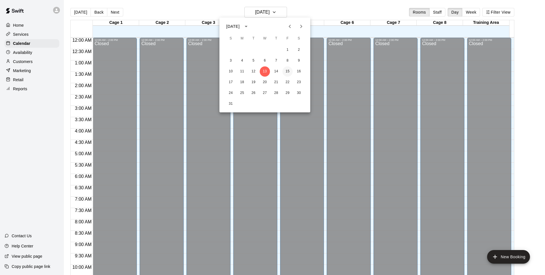
scroll to position [284, 0]
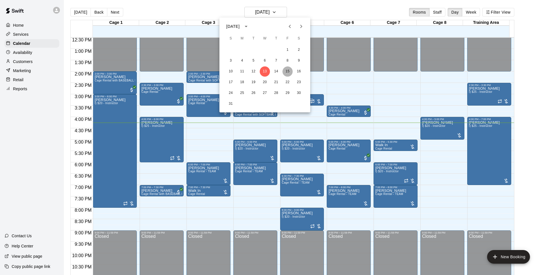
click at [290, 72] on button "15" at bounding box center [287, 71] width 10 height 10
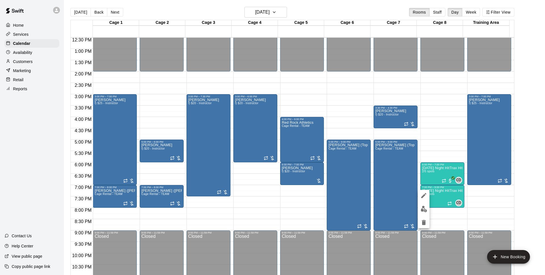
click at [426, 211] on img "edit" at bounding box center [423, 209] width 7 height 7
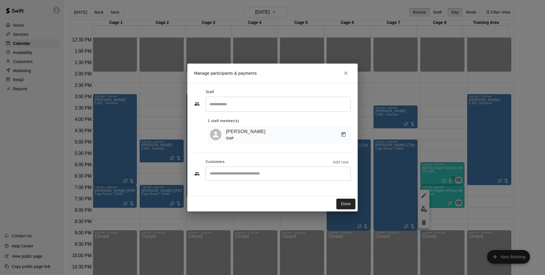
click at [254, 105] on input "Search staff" at bounding box center [278, 104] width 140 height 10
type input "*"
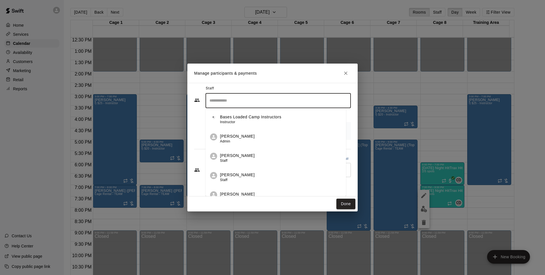
scroll to position [0, 0]
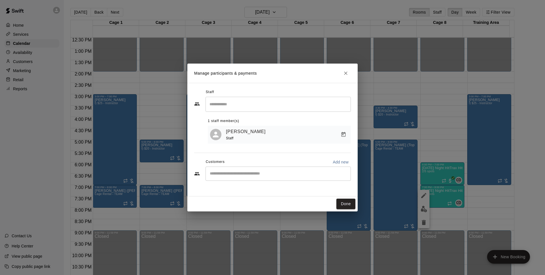
click at [352, 67] on h2 "Manage participants & payments" at bounding box center [272, 73] width 170 height 19
click at [348, 72] on icon "Close" at bounding box center [346, 73] width 6 height 6
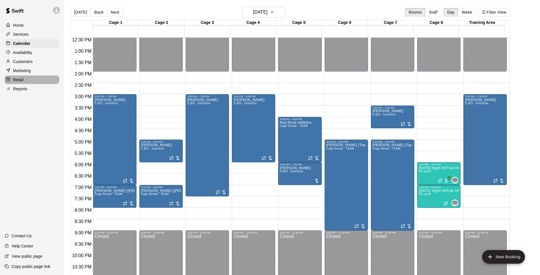
click at [36, 81] on div "Retail" at bounding box center [32, 79] width 55 height 9
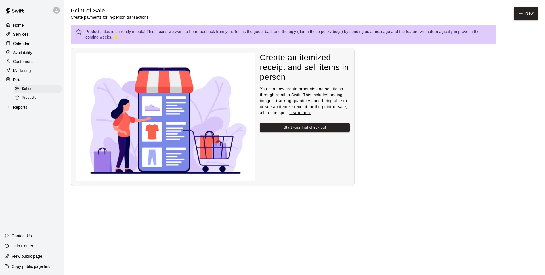
click at [30, 71] on p "Marketing" at bounding box center [22, 71] width 18 height 6
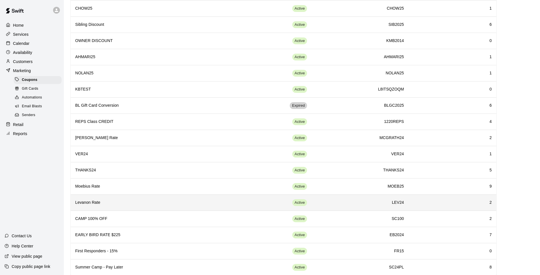
scroll to position [132, 0]
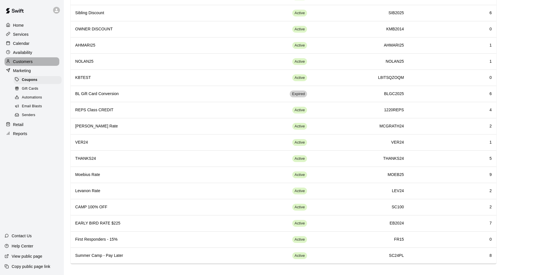
click at [28, 64] on p "Customers" at bounding box center [23, 62] width 20 height 6
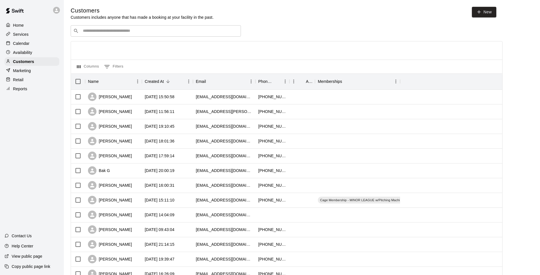
click at [128, 33] on input "Search customers by name or email" at bounding box center [159, 31] width 157 height 6
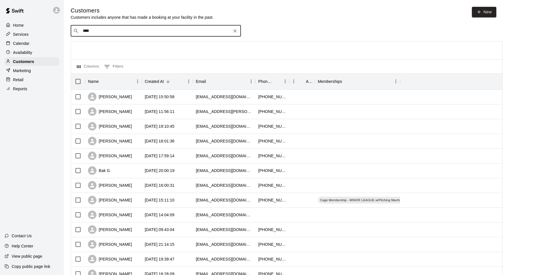
type input "*****"
click at [128, 43] on div "[PERSON_NAME] [EMAIL_ADDRESS][DOMAIN_NAME]" at bounding box center [162, 47] width 150 height 12
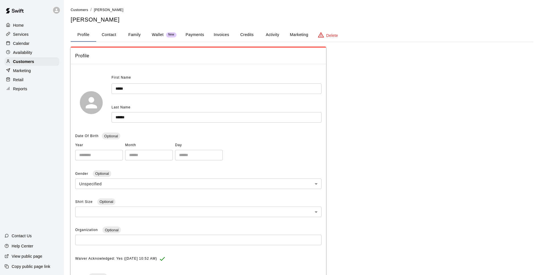
click at [108, 33] on button "Contact" at bounding box center [109, 35] width 26 height 14
select select "**"
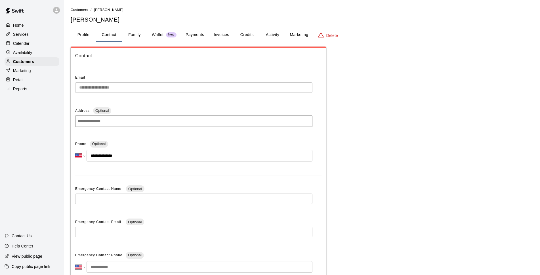
click at [134, 36] on button "Family" at bounding box center [135, 35] width 26 height 14
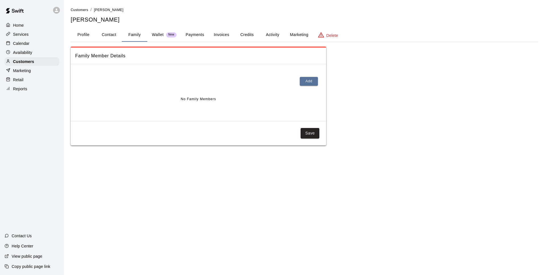
click at [157, 33] on p "Wallet" at bounding box center [158, 35] width 12 height 6
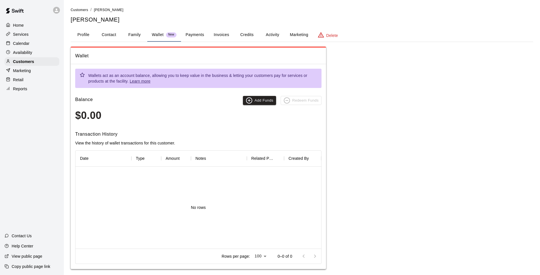
click at [197, 33] on button "Payments" at bounding box center [195, 35] width 28 height 14
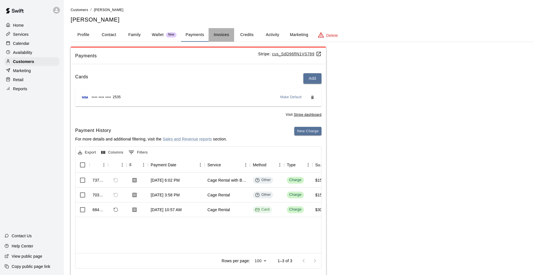
click at [226, 34] on button "Invoices" at bounding box center [222, 35] width 26 height 14
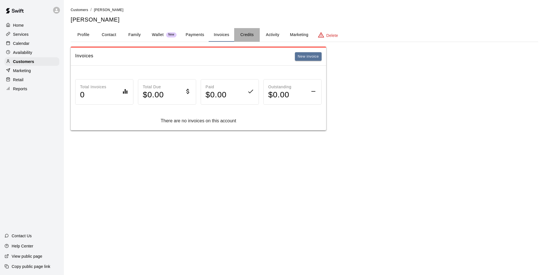
click at [247, 29] on button "Credits" at bounding box center [247, 35] width 26 height 14
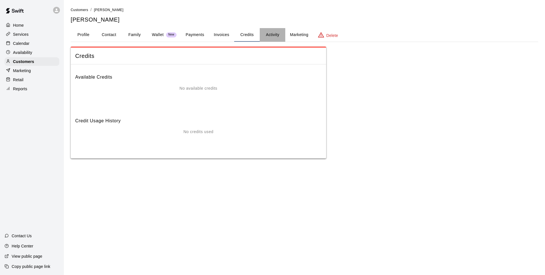
click at [270, 37] on button "Activity" at bounding box center [273, 35] width 26 height 14
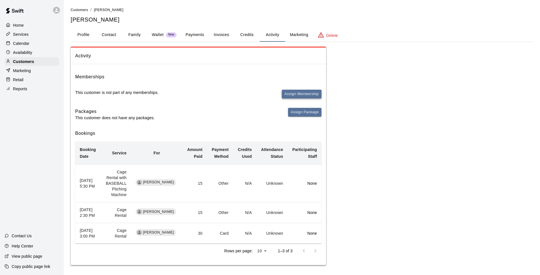
click at [302, 91] on button "Assign Membership" at bounding box center [302, 94] width 40 height 9
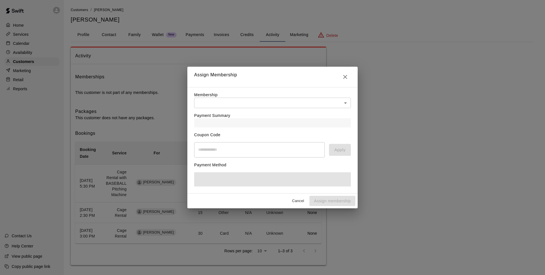
click at [288, 108] on div "Payment Summary" at bounding box center [272, 117] width 157 height 19
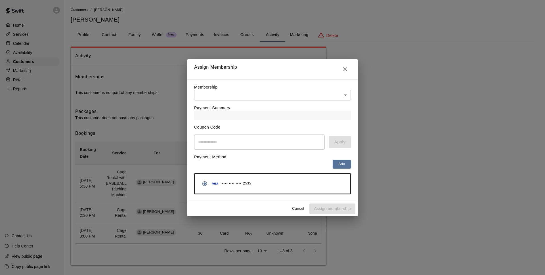
click at [289, 104] on div "Payment Summary" at bounding box center [272, 109] width 157 height 19
click at [291, 95] on body "Home Services Calendar Availability Customers Marketing Retail Reports Contact …" at bounding box center [272, 138] width 545 height 276
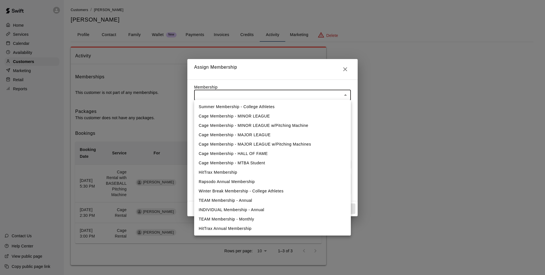
click at [344, 67] on div at bounding box center [272, 137] width 545 height 275
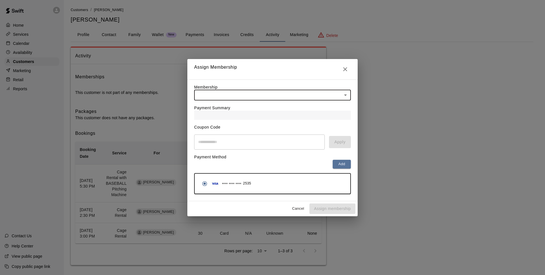
click at [346, 70] on icon "Close" at bounding box center [345, 69] width 7 height 7
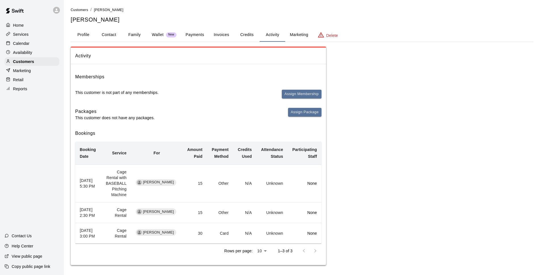
click at [288, 33] on button "Marketing" at bounding box center [299, 35] width 28 height 14
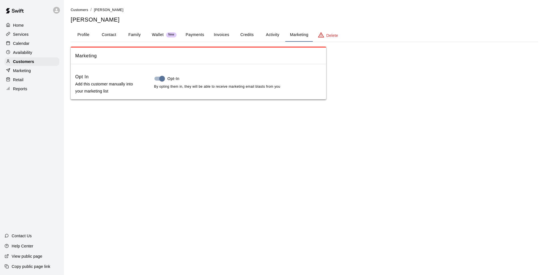
click at [81, 33] on button "Profile" at bounding box center [84, 35] width 26 height 14
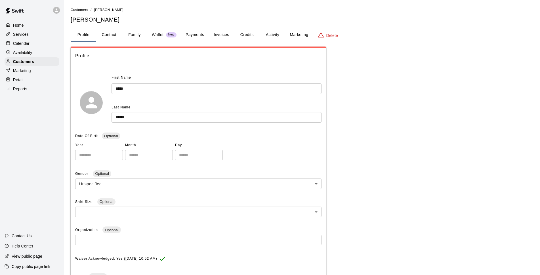
click at [28, 42] on p "Calendar" at bounding box center [21, 44] width 16 height 6
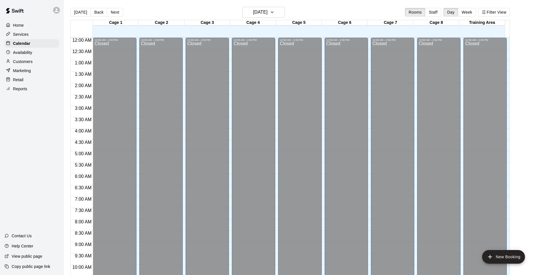
scroll to position [284, 0]
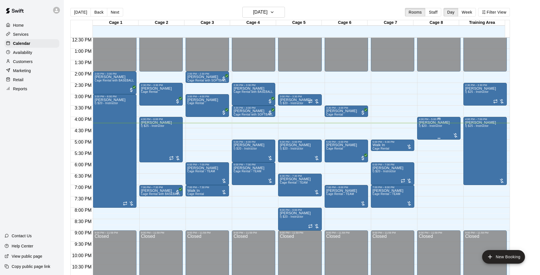
click at [423, 129] on div "[PERSON_NAME] I) $20 - Instructor" at bounding box center [434, 258] width 31 height 275
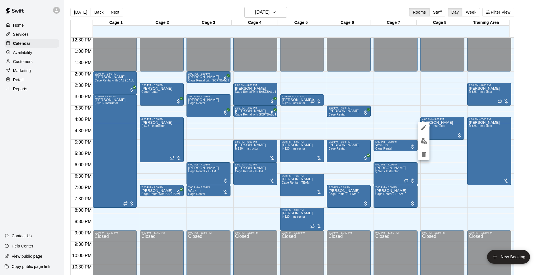
drag, startPoint x: 520, startPoint y: 101, endPoint x: 510, endPoint y: 109, distance: 13.2
click at [515, 107] on div at bounding box center [272, 137] width 545 height 275
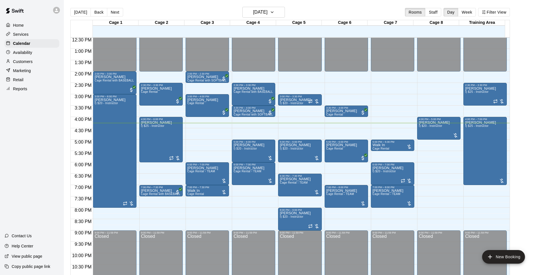
click at [24, 55] on p "Availability" at bounding box center [22, 53] width 19 height 6
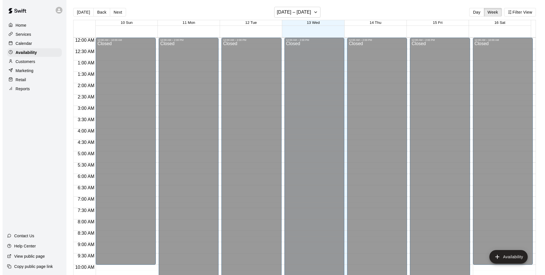
scroll to position [301, 0]
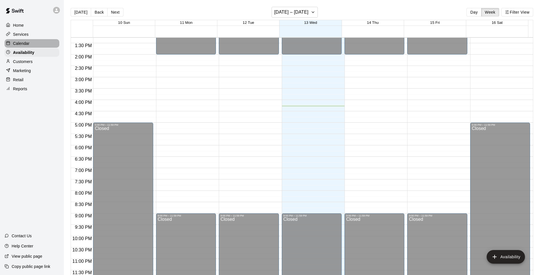
click at [27, 46] on p "Calendar" at bounding box center [21, 44] width 16 height 6
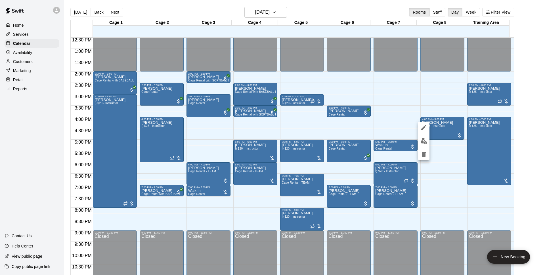
click at [424, 102] on div at bounding box center [272, 137] width 545 height 275
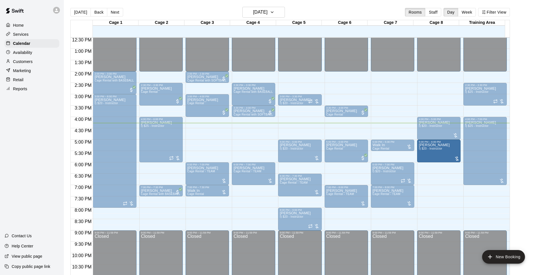
drag, startPoint x: 248, startPoint y: 154, endPoint x: 423, endPoint y: 155, distance: 175.1
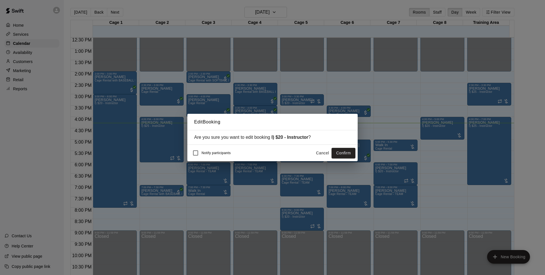
drag, startPoint x: 344, startPoint y: 155, endPoint x: 544, endPoint y: 123, distance: 202.8
click at [344, 155] on button "Confirm" at bounding box center [343, 153] width 24 height 10
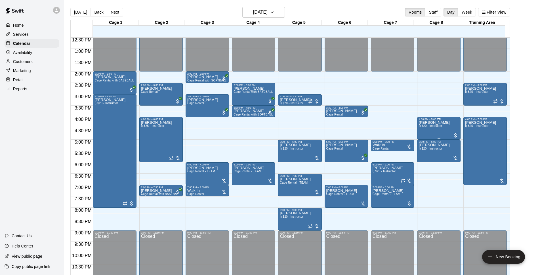
click at [424, 129] on div "[PERSON_NAME] I) $20 - Instructor" at bounding box center [434, 258] width 31 height 275
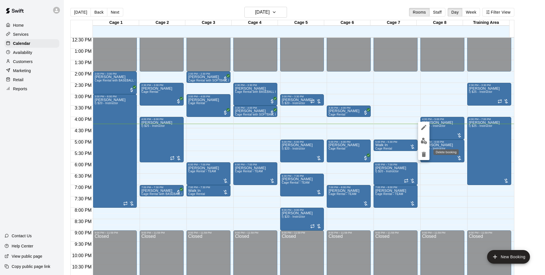
click at [423, 151] on icon "delete" at bounding box center [423, 154] width 7 height 7
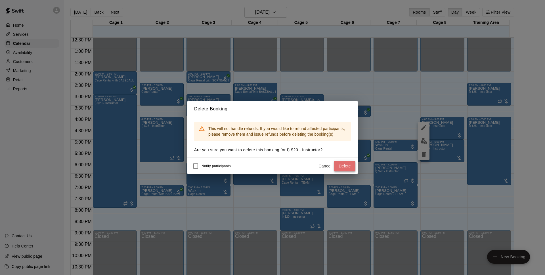
click at [348, 167] on button "Delete" at bounding box center [344, 166] width 21 height 10
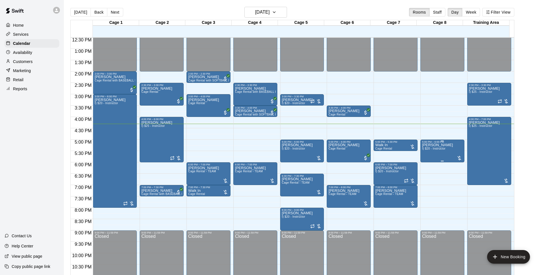
click at [437, 150] on span "I) $20 - Instructor" at bounding box center [433, 148] width 23 height 3
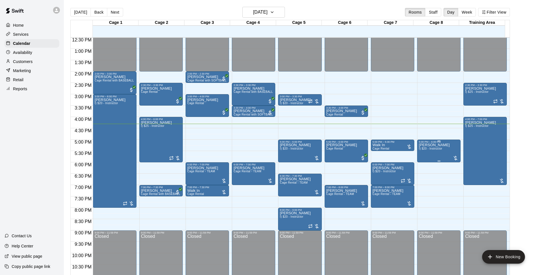
click at [422, 181] on div "12:00 AM – 2:00 PM Closed 5:00 PM – 6:00 PM [PERSON_NAME] I) $20 - Instructor 9…" at bounding box center [438, 26] width 43 height 545
click at [434, 149] on span "I) $20 - Instructor" at bounding box center [430, 148] width 23 height 3
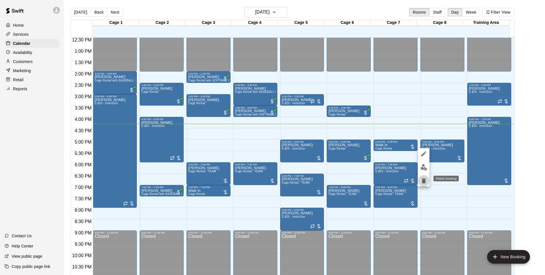
click at [428, 182] on button "delete" at bounding box center [423, 180] width 11 height 11
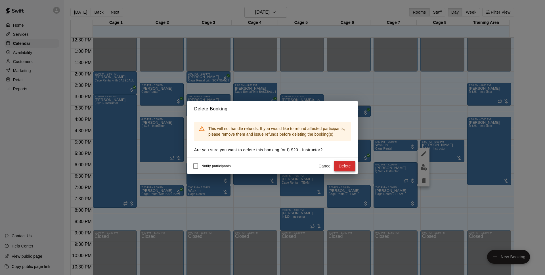
click at [339, 167] on button "Delete" at bounding box center [344, 166] width 21 height 10
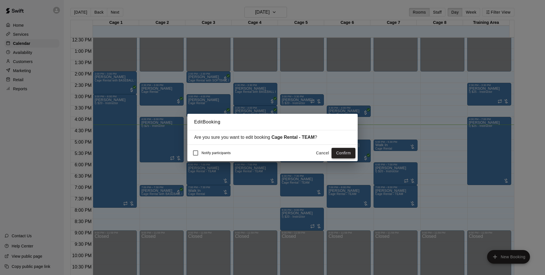
click at [350, 153] on button "Confirm" at bounding box center [343, 153] width 24 height 10
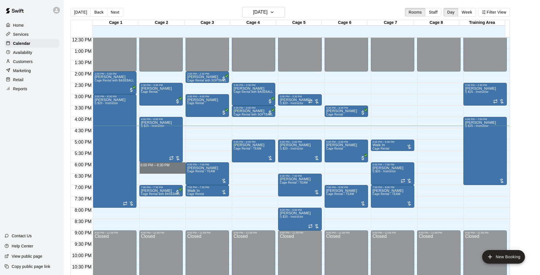
drag, startPoint x: 170, startPoint y: 163, endPoint x: 170, endPoint y: 172, distance: 8.8
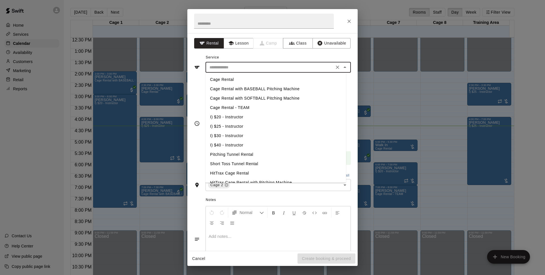
click at [241, 71] on input "text" at bounding box center [269, 67] width 125 height 7
click at [258, 89] on li "Cage Rental with BASEBALL Pitching Machine" at bounding box center [275, 88] width 140 height 9
type input "**********"
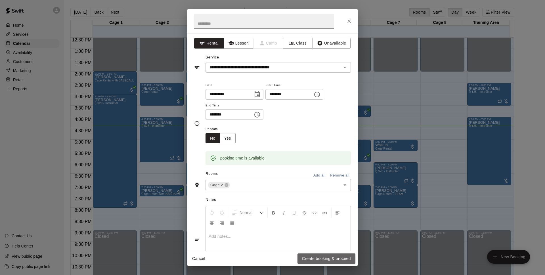
drag, startPoint x: 325, startPoint y: 256, endPoint x: 292, endPoint y: 219, distance: 49.4
click at [325, 256] on button "Create booking & proceed" at bounding box center [326, 258] width 58 height 10
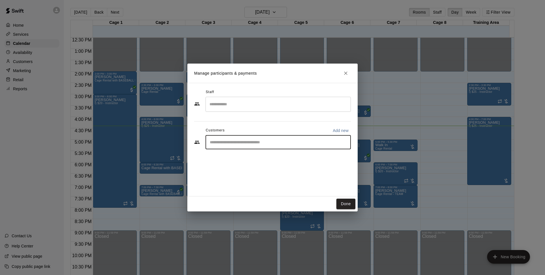
click at [262, 140] on input "Start typing to search customers..." at bounding box center [278, 142] width 140 height 6
type input "***"
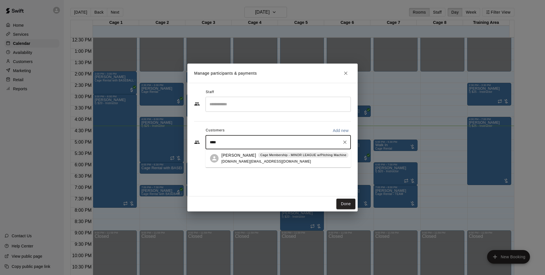
click at [241, 159] on div "[PERSON_NAME] Cage Membership - MINOR LEAGUE w/Pitching Machine [DOMAIN_NAME][E…" at bounding box center [284, 158] width 127 height 12
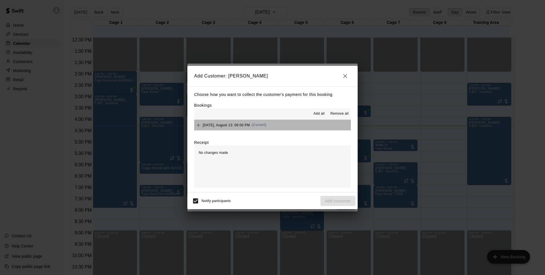
click at [296, 124] on button "[DATE], August 13: 06:00 PM (Current)" at bounding box center [272, 125] width 157 height 10
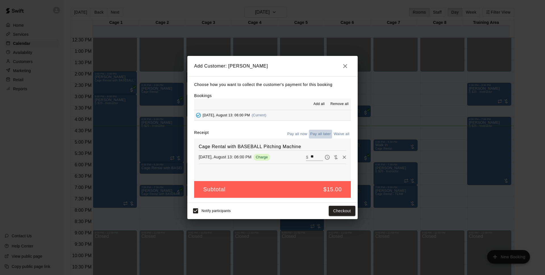
click at [325, 132] on button "Pay all later" at bounding box center [321, 134] width 24 height 9
click at [349, 211] on button "Add customer" at bounding box center [337, 211] width 35 height 10
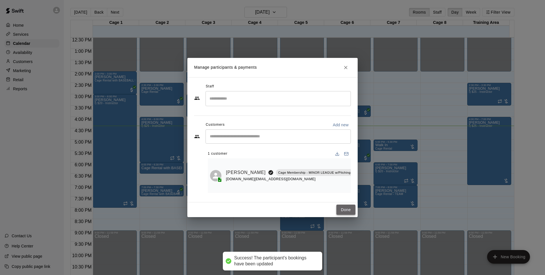
click at [345, 209] on button "Done" at bounding box center [345, 210] width 19 height 10
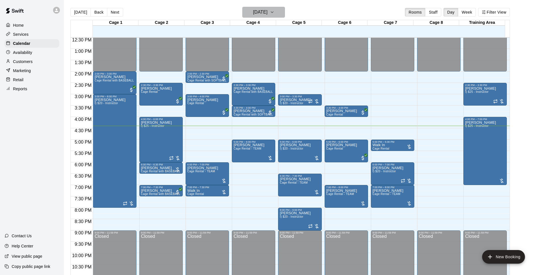
click at [268, 12] on h6 "[DATE]" at bounding box center [260, 12] width 14 height 8
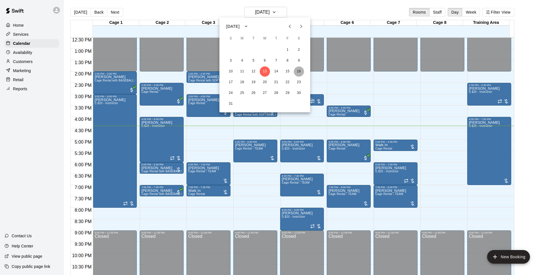
click at [299, 74] on button "16" at bounding box center [299, 71] width 10 height 10
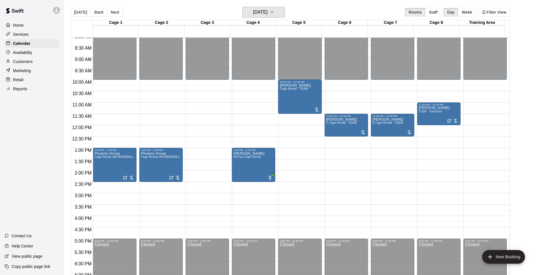
scroll to position [138, 0]
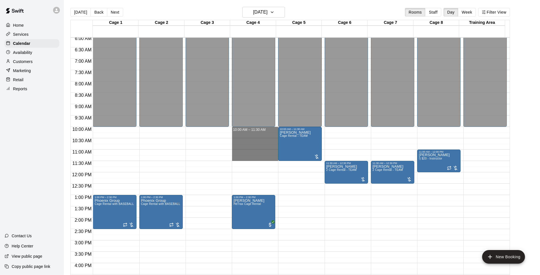
drag, startPoint x: 246, startPoint y: 129, endPoint x: 247, endPoint y: 156, distance: 27.3
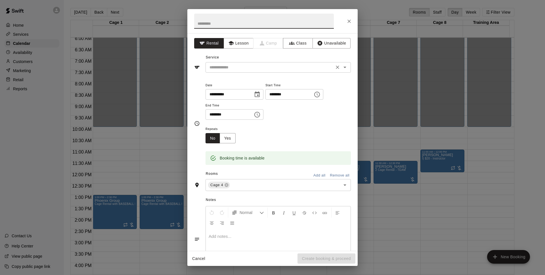
click at [236, 72] on div "​" at bounding box center [277, 67] width 145 height 10
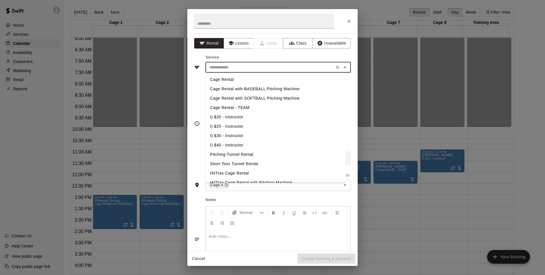
click at [237, 68] on input "text" at bounding box center [269, 67] width 125 height 7
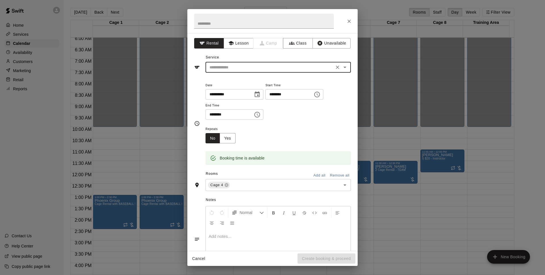
click at [237, 71] on input "text" at bounding box center [269, 67] width 125 height 7
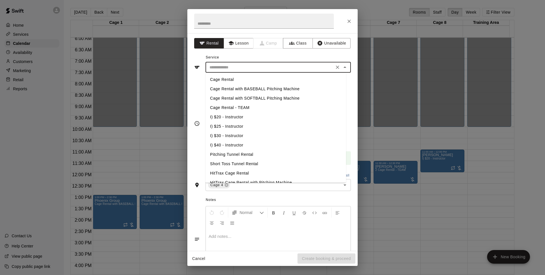
click at [235, 79] on li "Cage Rental" at bounding box center [275, 79] width 140 height 9
type input "**********"
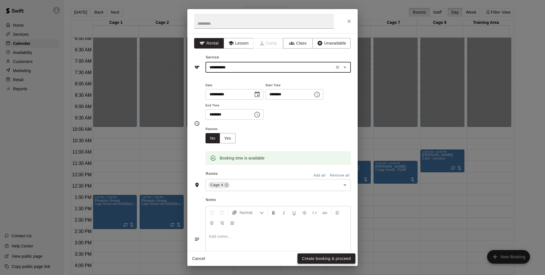
click at [312, 257] on button "Create booking & proceed" at bounding box center [326, 258] width 58 height 10
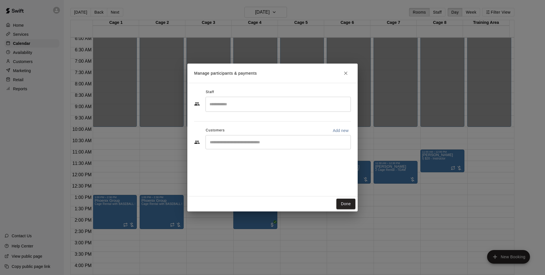
click at [232, 135] on div "​" at bounding box center [277, 142] width 145 height 14
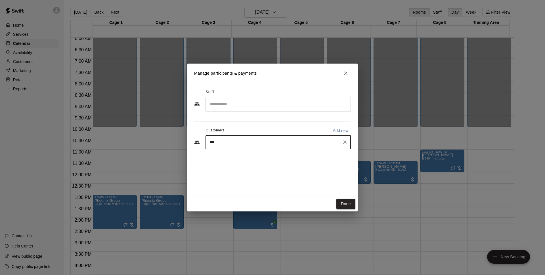
type input "***"
click at [260, 157] on p "Cage Membership - MINOR LEAGUE w/Pitching Machine" at bounding box center [303, 155] width 86 height 5
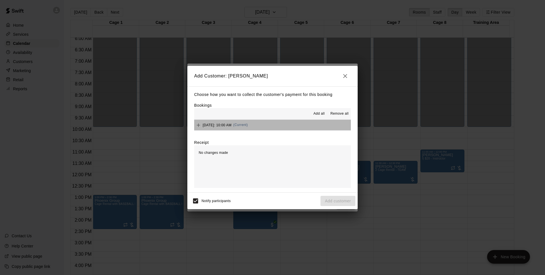
click at [277, 129] on button "[DATE]: 10:00 AM (Current)" at bounding box center [272, 125] width 157 height 10
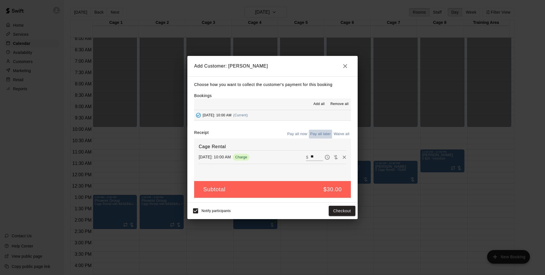
click at [318, 133] on button "Pay all later" at bounding box center [321, 134] width 24 height 9
click at [331, 209] on button "Add customer" at bounding box center [337, 211] width 35 height 10
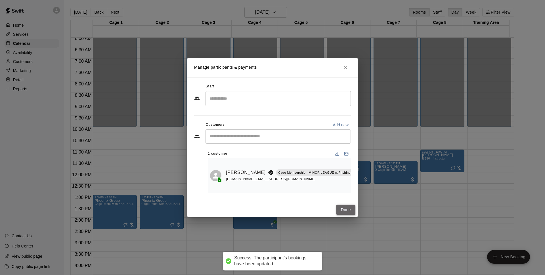
click at [349, 214] on button "Done" at bounding box center [345, 210] width 19 height 10
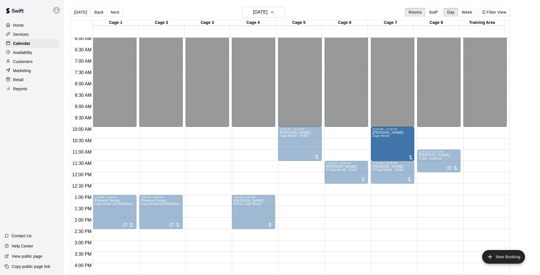
drag, startPoint x: 342, startPoint y: 137, endPoint x: 384, endPoint y: 143, distance: 42.1
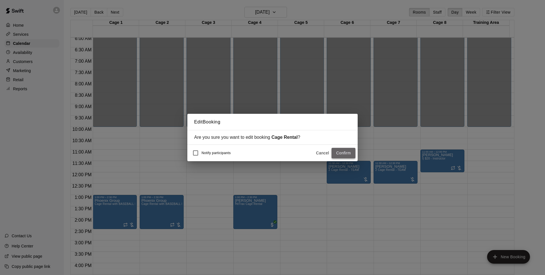
click at [353, 154] on button "Confirm" at bounding box center [343, 153] width 24 height 10
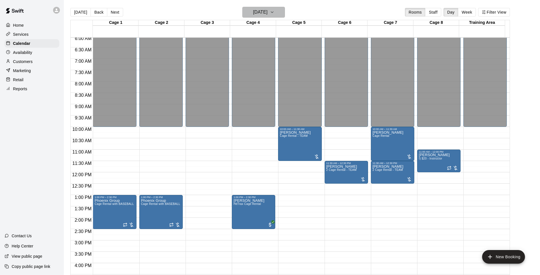
click at [257, 11] on h6 "[DATE]" at bounding box center [260, 12] width 14 height 8
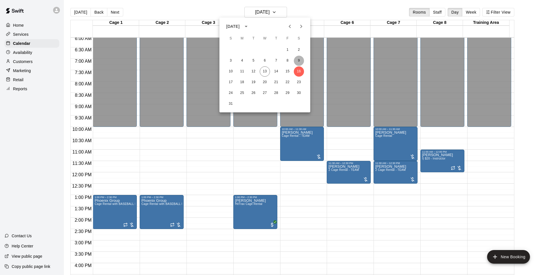
click at [298, 57] on button "9" at bounding box center [299, 61] width 10 height 10
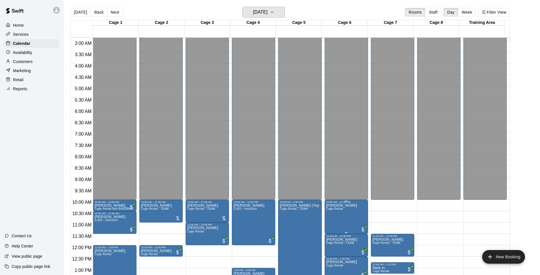
scroll to position [174, 0]
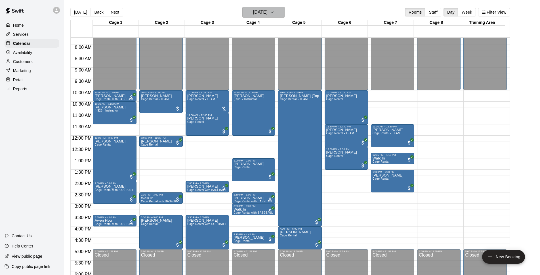
click at [268, 14] on h6 "[DATE]" at bounding box center [260, 12] width 14 height 8
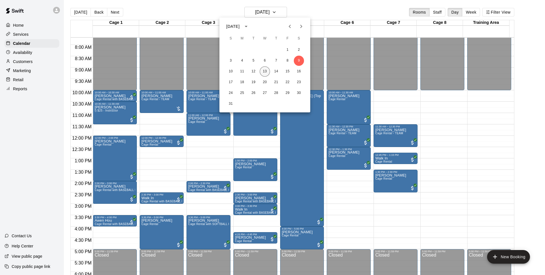
click at [269, 72] on button "13" at bounding box center [265, 71] width 10 height 10
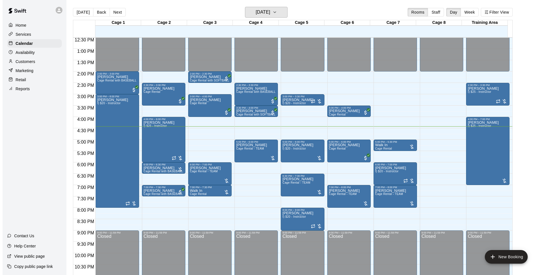
scroll to position [302, 0]
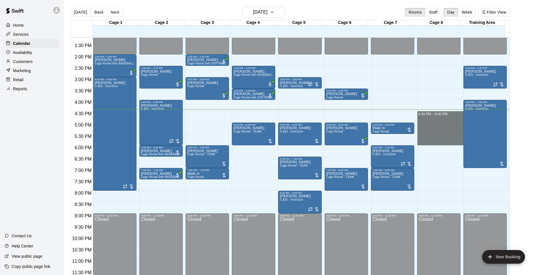
drag, startPoint x: 429, startPoint y: 113, endPoint x: 436, endPoint y: 140, distance: 28.5
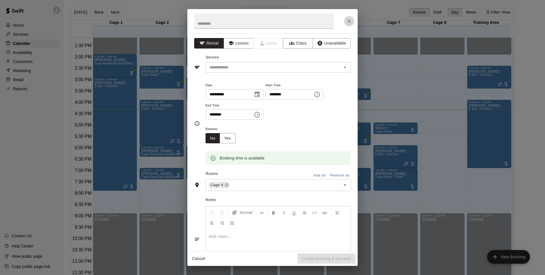
click at [352, 20] on button "Close" at bounding box center [349, 21] width 10 height 10
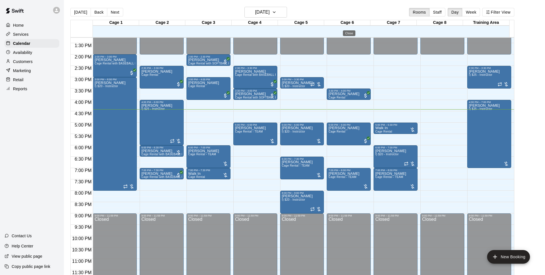
click at [353, 12] on div at bounding box center [272, 21] width 170 height 24
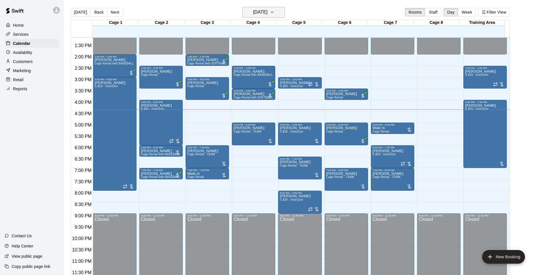
click at [268, 13] on h6 "[DATE]" at bounding box center [260, 12] width 14 height 8
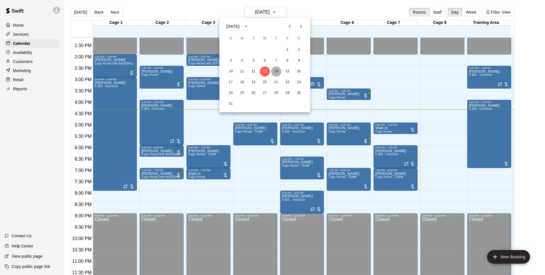
click at [280, 72] on button "14" at bounding box center [276, 71] width 10 height 10
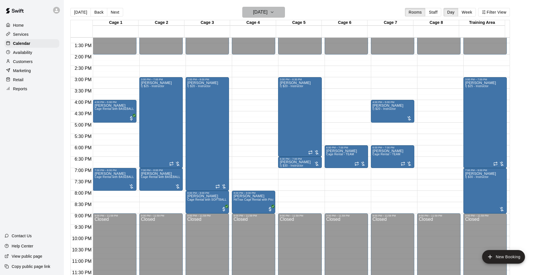
click at [285, 10] on button "[DATE]" at bounding box center [263, 12] width 43 height 11
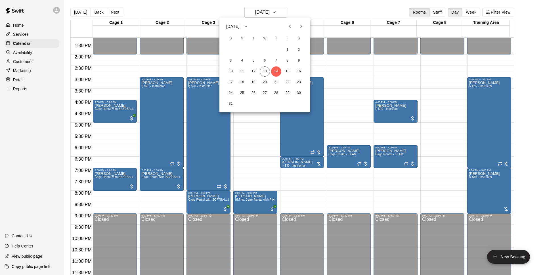
click at [258, 71] on div "10 11 12 13 14 15 16" at bounding box center [264, 71] width 91 height 10
click at [260, 73] on button "13" at bounding box center [265, 71] width 10 height 10
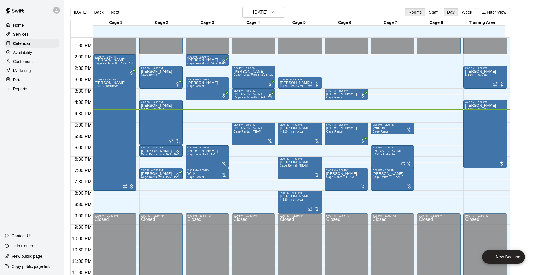
click at [345, 12] on div "[DATE] Back [DATE][DATE] Rooms Staff Day Week Filter View" at bounding box center [289, 13] width 439 height 13
click at [338, 12] on div "[DATE] Back [DATE][DATE] Rooms Staff Day Week Filter View" at bounding box center [289, 13] width 439 height 13
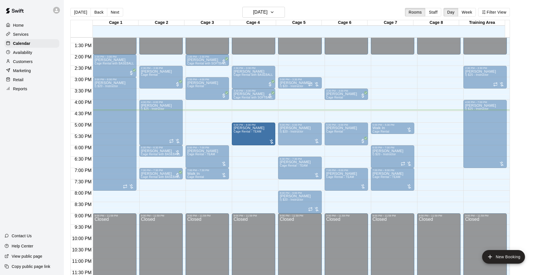
drag, startPoint x: 253, startPoint y: 135, endPoint x: 260, endPoint y: 138, distance: 7.6
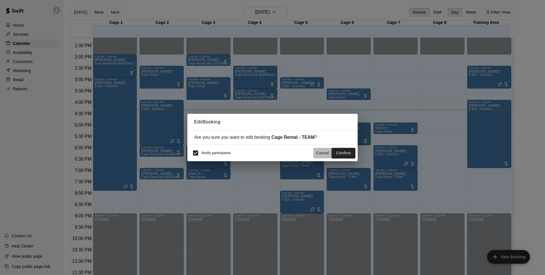
click at [319, 155] on button "Cancel" at bounding box center [322, 153] width 18 height 10
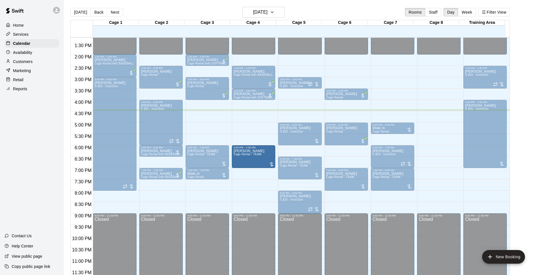
drag, startPoint x: 253, startPoint y: 150, endPoint x: 253, endPoint y: 155, distance: 4.8
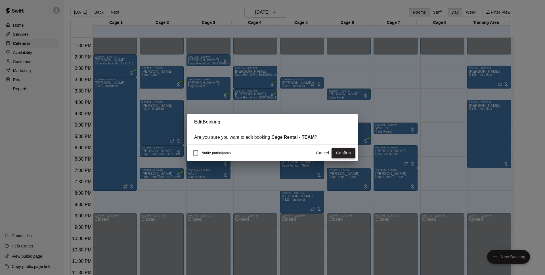
click at [340, 155] on button "Confirm" at bounding box center [343, 153] width 24 height 10
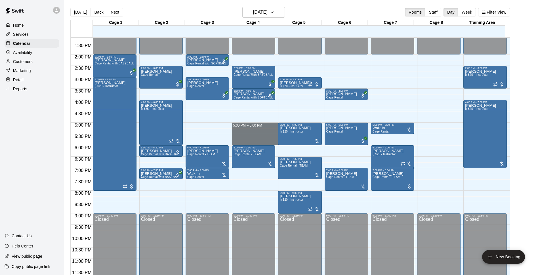
drag, startPoint x: 248, startPoint y: 124, endPoint x: 249, endPoint y: 142, distance: 18.4
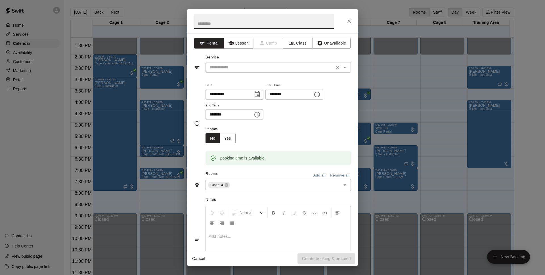
click at [272, 68] on input "text" at bounding box center [269, 67] width 125 height 7
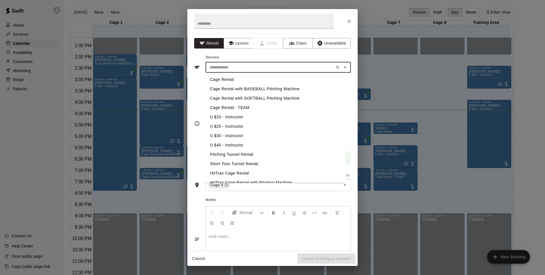
drag, startPoint x: 226, startPoint y: 117, endPoint x: 298, endPoint y: 204, distance: 112.2
click at [226, 117] on li "I) $20 - Instructor" at bounding box center [275, 116] width 140 height 9
type input "**********"
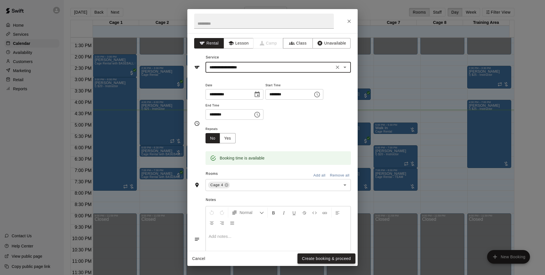
click at [327, 254] on div "Cancel Create booking & proceed" at bounding box center [272, 258] width 170 height 15
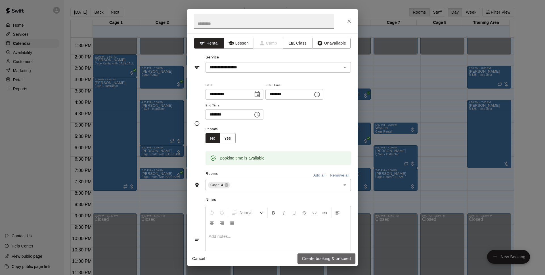
drag, startPoint x: 329, startPoint y: 256, endPoint x: 318, endPoint y: 115, distance: 142.3
click at [329, 257] on button "Create booking & proceed" at bounding box center [326, 258] width 58 height 10
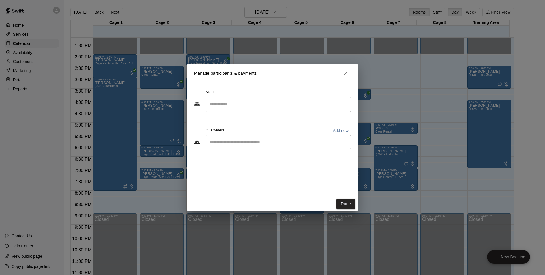
click at [263, 138] on div "​" at bounding box center [277, 142] width 145 height 14
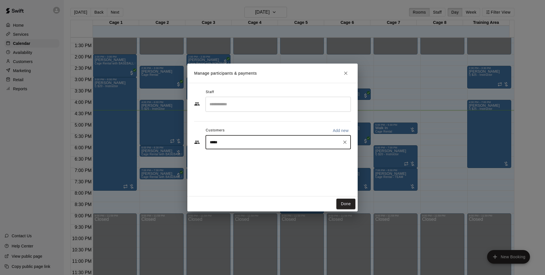
type input "******"
click at [256, 158] on div "[PERSON_NAME] [EMAIL_ADDRESS][DOMAIN_NAME]" at bounding box center [251, 158] width 61 height 12
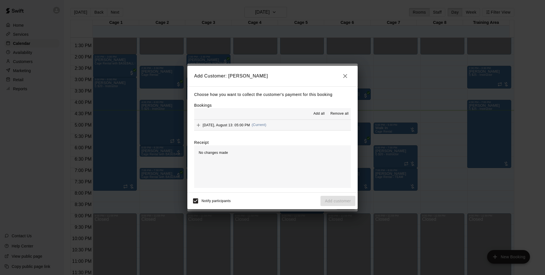
click at [260, 128] on div "[DATE], August 13: 05:00 PM (Current)" at bounding box center [230, 125] width 72 height 9
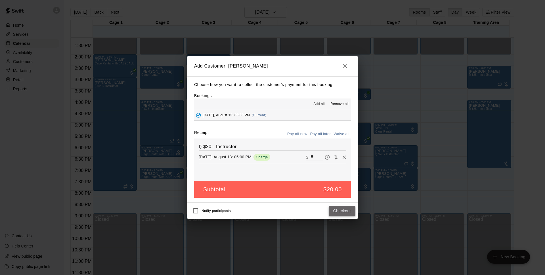
click at [347, 214] on button "Checkout" at bounding box center [342, 211] width 27 height 10
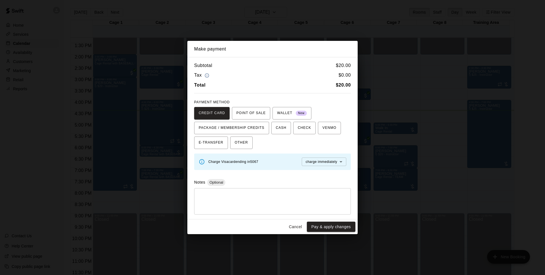
click at [297, 224] on button "Cancel" at bounding box center [295, 227] width 18 height 10
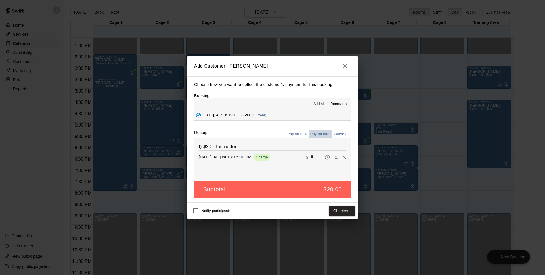
click at [319, 136] on button "Pay all later" at bounding box center [321, 134] width 24 height 9
click at [348, 211] on button "Add customer" at bounding box center [337, 211] width 35 height 10
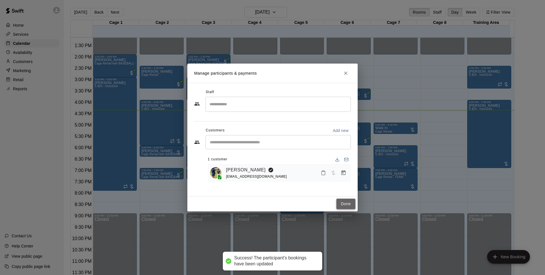
click at [348, 208] on button "Done" at bounding box center [345, 204] width 19 height 10
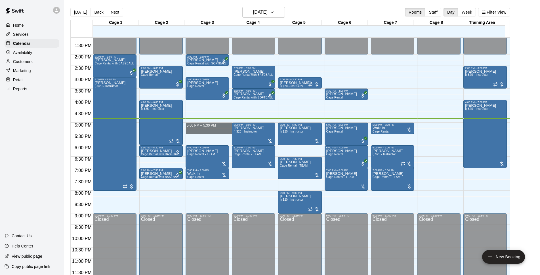
drag, startPoint x: 202, startPoint y: 123, endPoint x: 202, endPoint y: 131, distance: 7.9
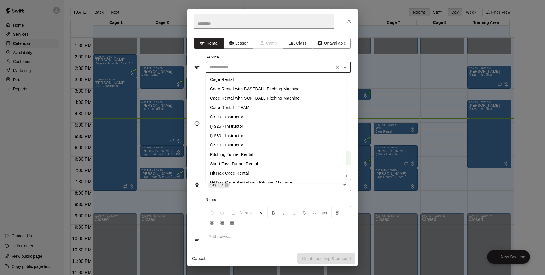
click at [245, 68] on input "text" at bounding box center [269, 67] width 125 height 7
click at [249, 89] on li "Cage Rental with BASEBALL Pitching Machine" at bounding box center [275, 88] width 140 height 9
type input "**********"
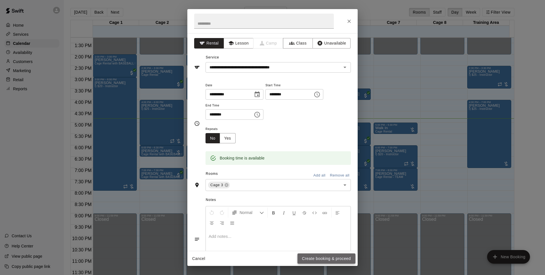
click at [323, 256] on button "Create booking & proceed" at bounding box center [326, 258] width 58 height 10
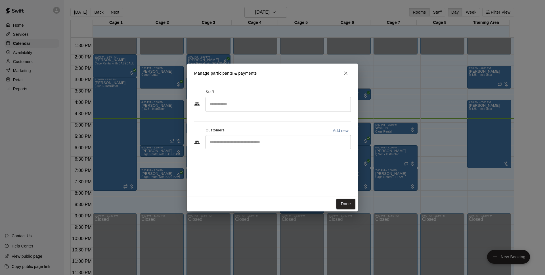
click at [242, 148] on div "​" at bounding box center [277, 142] width 145 height 14
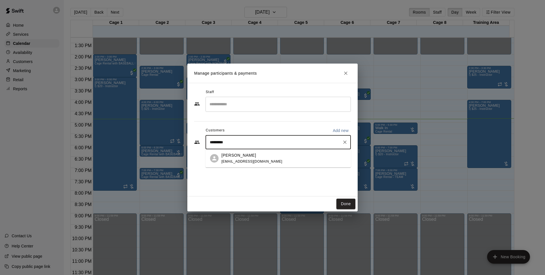
click at [256, 144] on input "*********" at bounding box center [274, 142] width 132 height 6
type input "*"
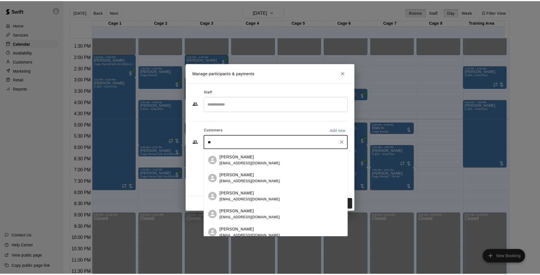
scroll to position [0, 0]
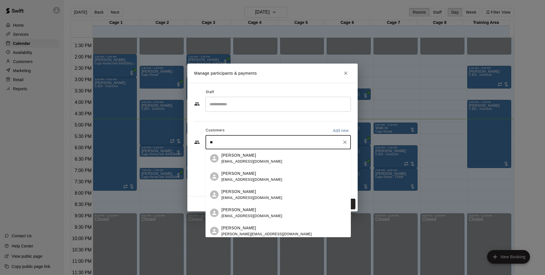
type input "*"
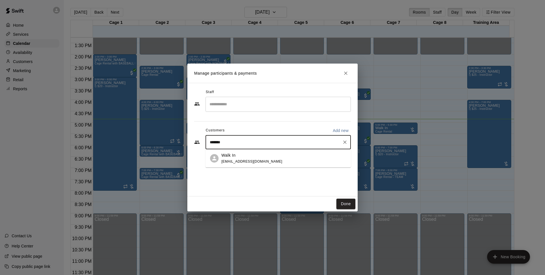
type input "*******"
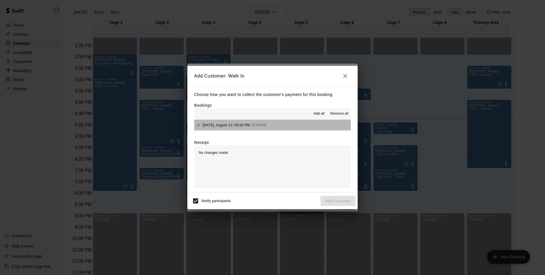
click at [298, 127] on button "[DATE], August 13: 05:00 PM (Current)" at bounding box center [272, 125] width 157 height 10
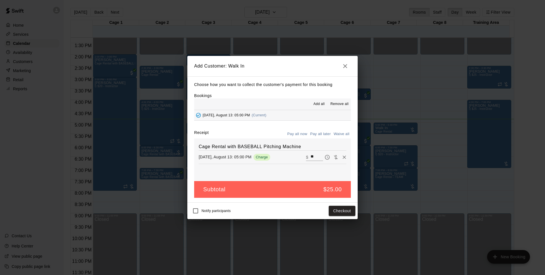
click at [322, 134] on button "Pay all later" at bounding box center [321, 134] width 24 height 9
click at [329, 212] on button "Add customer" at bounding box center [337, 211] width 35 height 10
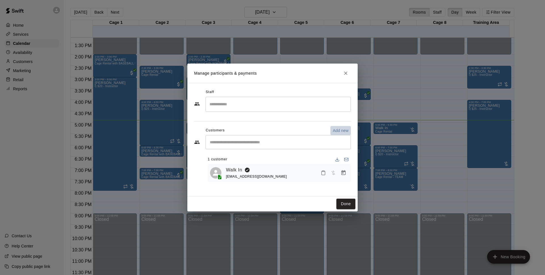
click at [334, 134] on button "Add new" at bounding box center [340, 130] width 20 height 9
select select "**"
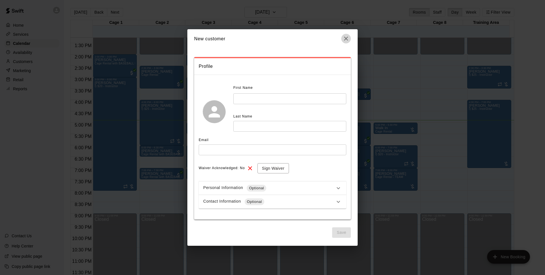
click at [344, 38] on icon "button" at bounding box center [345, 38] width 7 height 7
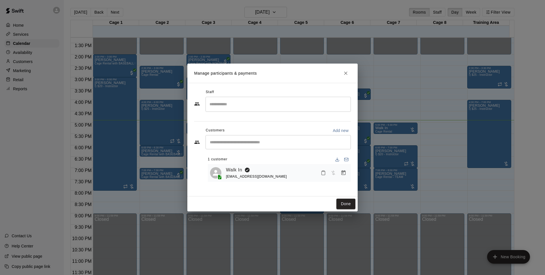
click at [232, 138] on div "​" at bounding box center [277, 142] width 145 height 14
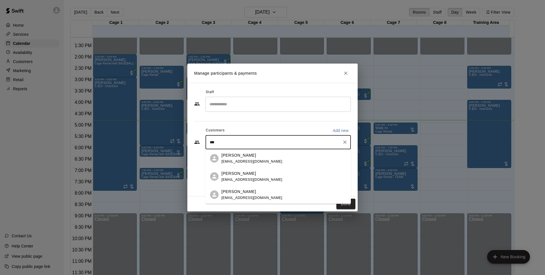
type input "****"
click at [342, 144] on icon "Clear" at bounding box center [345, 142] width 6 height 6
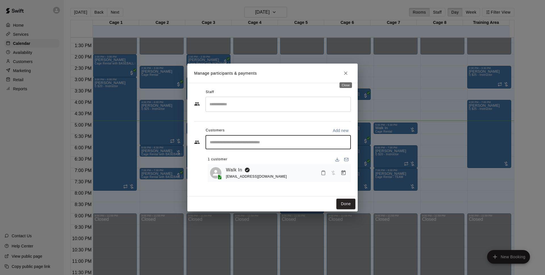
click at [347, 69] on button "Close" at bounding box center [345, 73] width 10 height 10
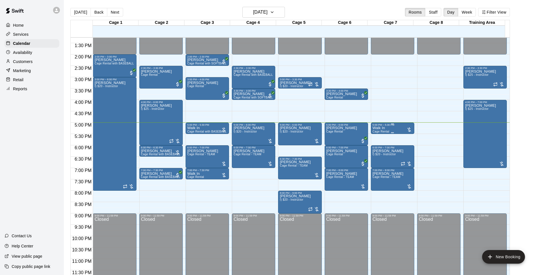
click at [384, 131] on span "Cage Rental" at bounding box center [381, 131] width 17 height 3
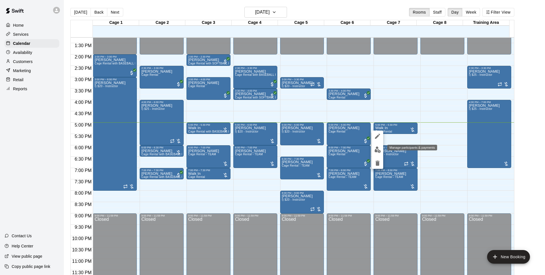
click at [377, 147] on img "edit" at bounding box center [377, 149] width 7 height 7
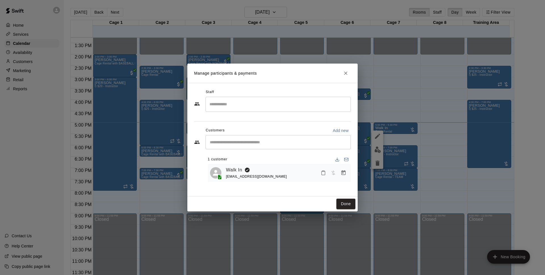
click at [269, 138] on div "​" at bounding box center [277, 142] width 145 height 14
click at [343, 174] on icon "Manage bookings & payment" at bounding box center [343, 172] width 4 height 5
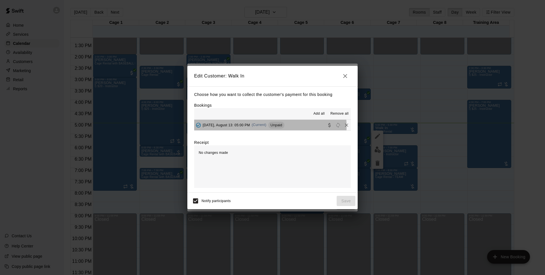
click at [258, 127] on div "[DATE], August 13: 05:00 PM (Current) Unpaid" at bounding box center [239, 125] width 90 height 9
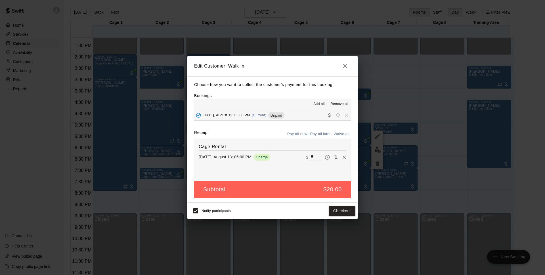
click at [312, 134] on button "Pay all later" at bounding box center [321, 134] width 24 height 9
click at [302, 138] on button "Pay all now" at bounding box center [297, 134] width 23 height 9
click at [350, 211] on button "Checkout" at bounding box center [342, 211] width 27 height 10
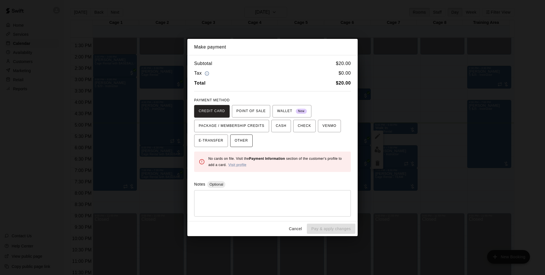
click at [245, 142] on span "OTHER" at bounding box center [241, 140] width 13 height 9
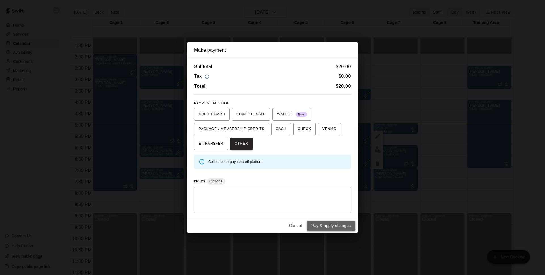
click at [321, 229] on button "Pay & apply changes" at bounding box center [331, 225] width 49 height 10
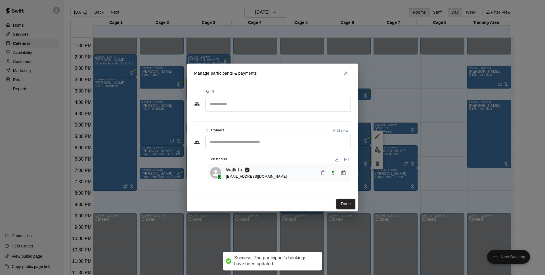
click at [342, 201] on button "Done" at bounding box center [345, 204] width 19 height 10
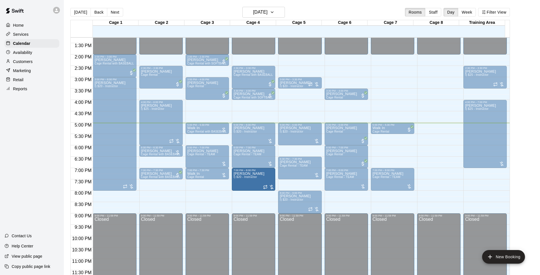
drag, startPoint x: 398, startPoint y: 154, endPoint x: 256, endPoint y: 180, distance: 143.6
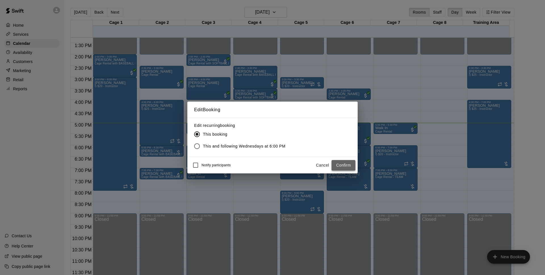
click at [346, 168] on button "Confirm" at bounding box center [343, 165] width 24 height 10
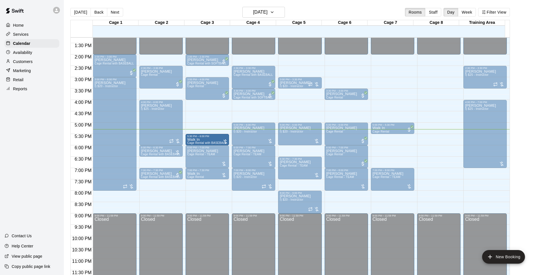
drag, startPoint x: 195, startPoint y: 126, endPoint x: 197, endPoint y: 138, distance: 12.8
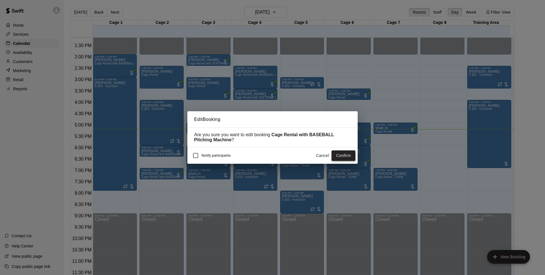
click at [352, 159] on button "Confirm" at bounding box center [343, 155] width 24 height 10
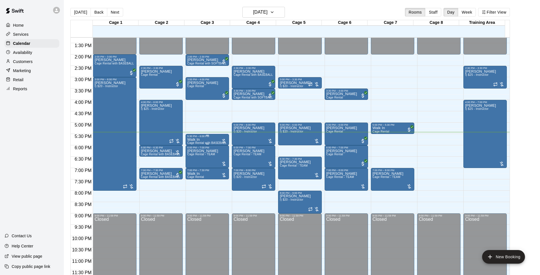
click at [205, 137] on div "5:30 PM – 6:00 PM" at bounding box center [207, 136] width 40 height 3
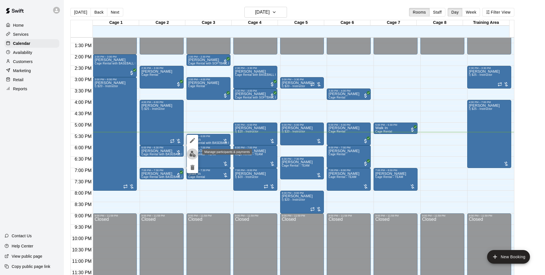
click at [195, 152] on img "edit" at bounding box center [192, 154] width 7 height 7
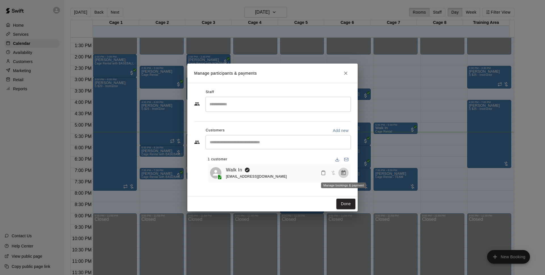
click at [344, 174] on icon "Manage bookings & payment" at bounding box center [343, 173] width 6 height 6
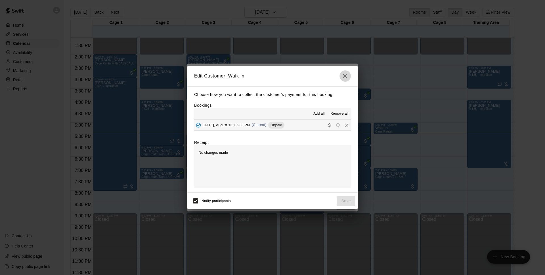
click at [343, 75] on icon "button" at bounding box center [345, 76] width 7 height 7
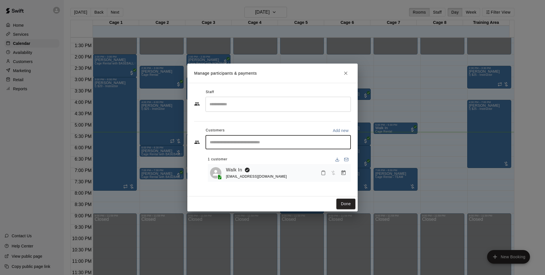
click at [336, 142] on input "Start typing to search customers..." at bounding box center [278, 142] width 140 height 6
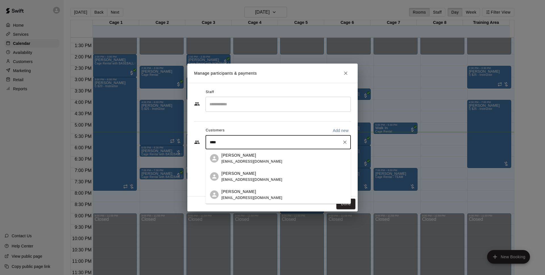
type input "****"
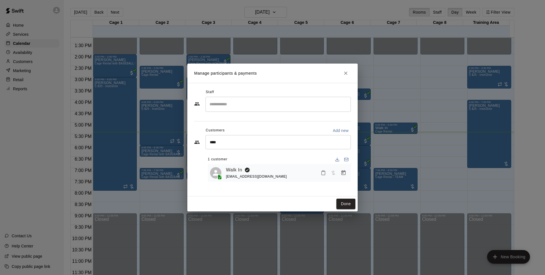
click at [399, 127] on div "Manage participants & payments Staff ​ Customers Add new **** ​ 1 customer Walk…" at bounding box center [272, 137] width 545 height 275
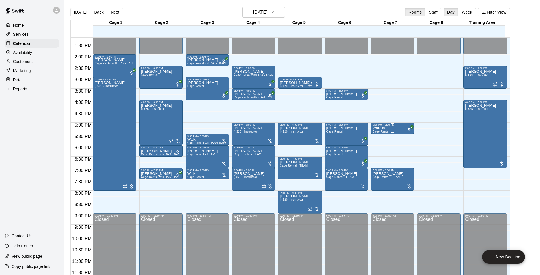
click at [395, 129] on div "Walk In Cage Rental" at bounding box center [393, 263] width 40 height 275
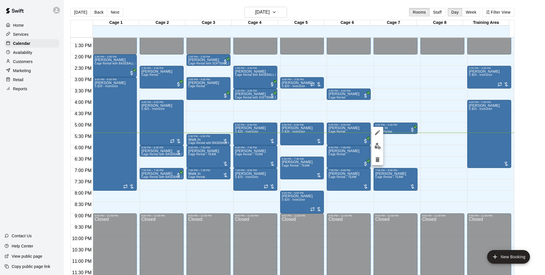
click at [379, 146] on img "edit" at bounding box center [377, 146] width 7 height 7
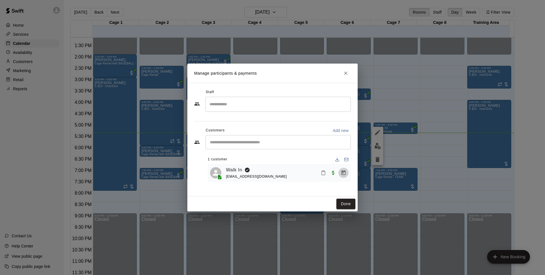
click at [342, 174] on icon "Manage bookings & payment" at bounding box center [343, 172] width 4 height 5
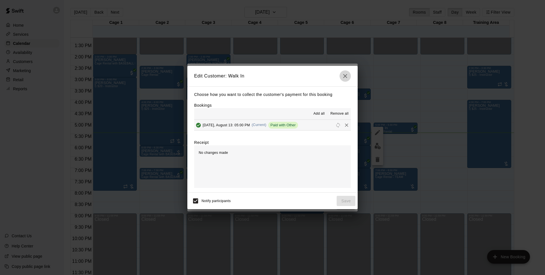
click at [342, 77] on icon "button" at bounding box center [345, 76] width 7 height 7
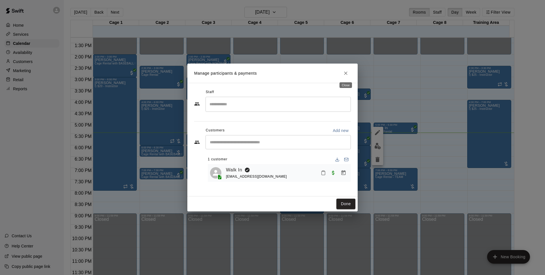
click at [344, 74] on icon "Close" at bounding box center [346, 73] width 6 height 6
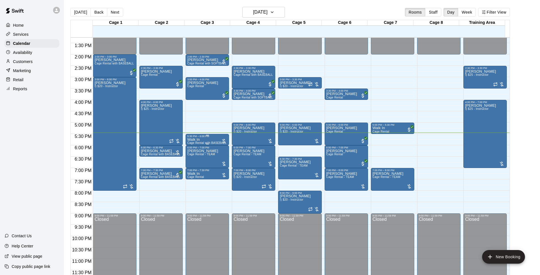
click at [209, 139] on div "Walk In Cage Rental with BASEBALL Pitching Machine" at bounding box center [207, 275] width 40 height 275
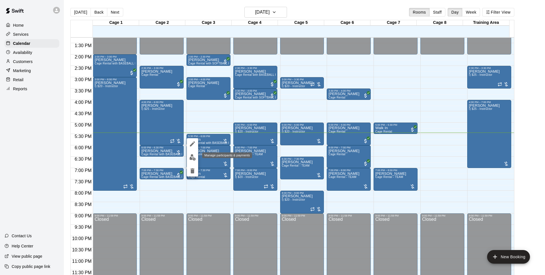
click at [193, 157] on img "edit" at bounding box center [192, 157] width 7 height 7
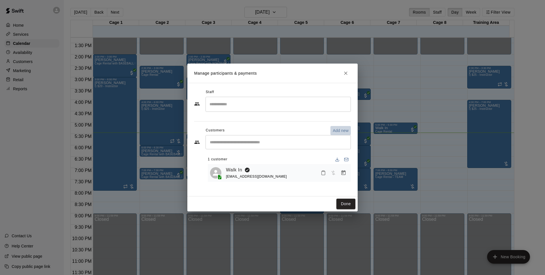
click at [338, 130] on p "Add new" at bounding box center [341, 131] width 16 height 6
select select "**"
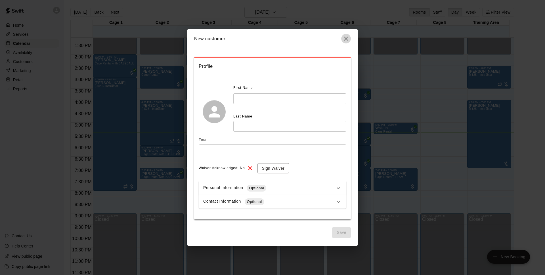
click at [347, 41] on icon "button" at bounding box center [345, 38] width 7 height 7
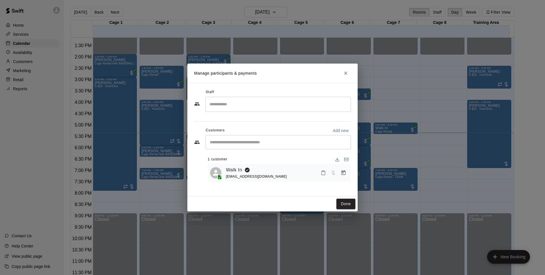
click at [240, 147] on div "​" at bounding box center [277, 142] width 145 height 14
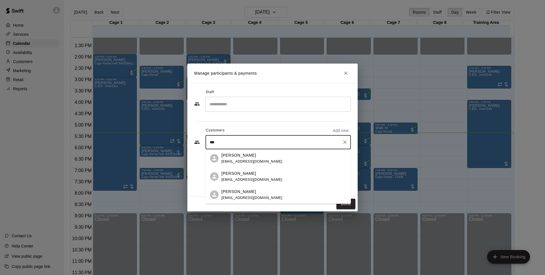
type input "****"
click at [260, 196] on div "[PERSON_NAME] [EMAIL_ADDRESS][DOMAIN_NAME]" at bounding box center [283, 195] width 125 height 12
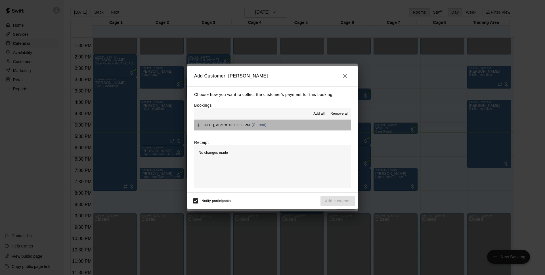
click at [292, 123] on button "[DATE], August 13: 05:30 PM (Current)" at bounding box center [272, 125] width 157 height 10
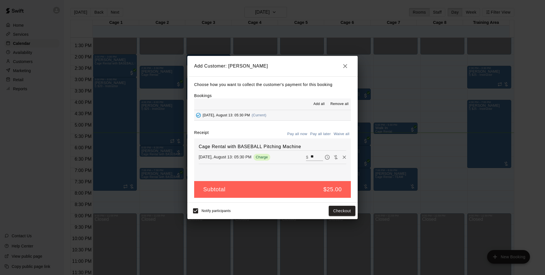
click at [323, 133] on button "Pay all later" at bounding box center [321, 134] width 24 height 9
click at [292, 134] on button "Pay all now" at bounding box center [297, 134] width 23 height 9
click at [344, 213] on button "Checkout" at bounding box center [342, 211] width 27 height 10
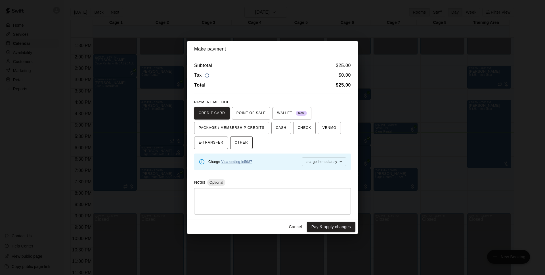
click at [251, 143] on button "OTHER" at bounding box center [241, 142] width 22 height 12
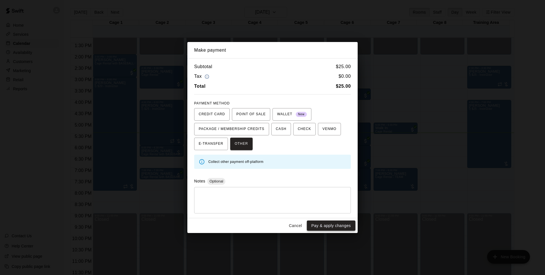
click at [321, 222] on button "Pay & apply changes" at bounding box center [331, 225] width 49 height 10
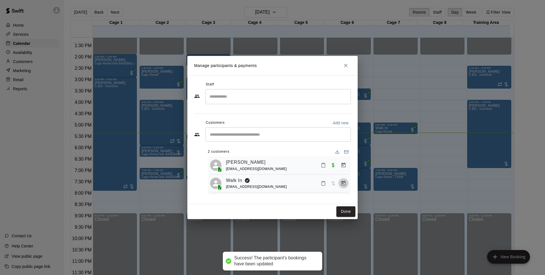
click at [343, 180] on button "Manage bookings & payment" at bounding box center [343, 183] width 10 height 10
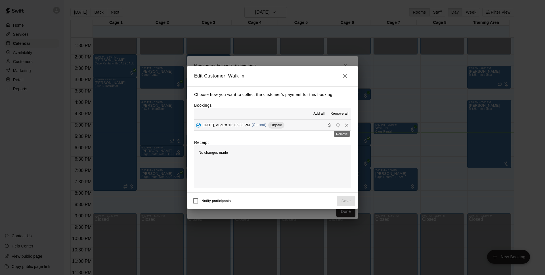
click at [344, 122] on icon "Remove" at bounding box center [347, 125] width 6 height 6
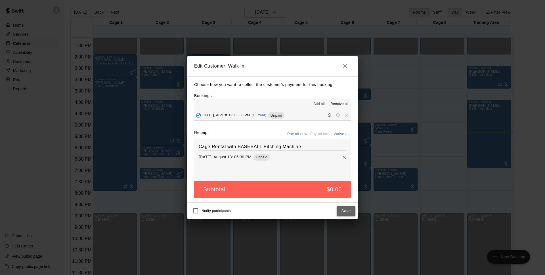
click at [350, 208] on button "Save" at bounding box center [345, 211] width 19 height 10
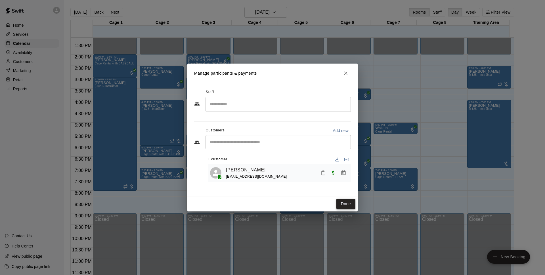
click at [344, 205] on button "Done" at bounding box center [345, 204] width 19 height 10
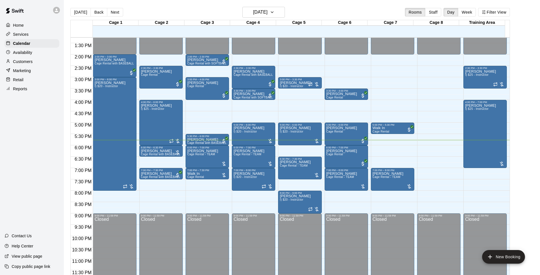
drag, startPoint x: 383, startPoint y: 182, endPoint x: 358, endPoint y: 192, distance: 26.8
click at [360, 192] on div "12:00 AM 12:30 AM 1:00 AM 1:30 AM 2:00 AM 2:30 AM 3:00 AM 3:30 AM 4:00 AM 4:30 …" at bounding box center [290, 159] width 439 height 244
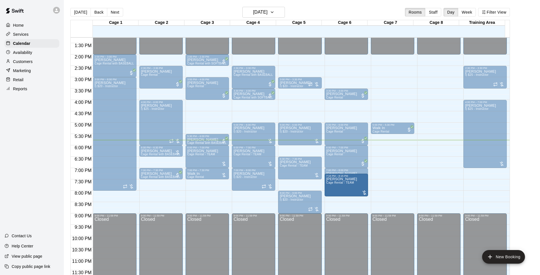
click at [407, 149] on div "12:00 AM – 2:00 PM Closed 5:00 PM – 5:30 PM Walk In Cage Rental 7:00 PM – 8:00 …" at bounding box center [392, 9] width 43 height 545
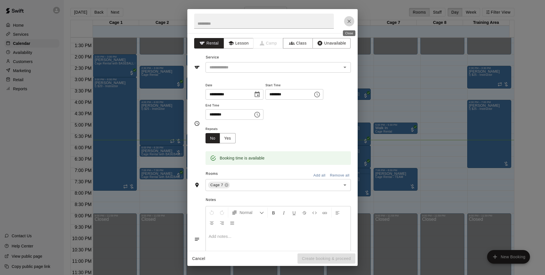
click at [347, 21] on icon "Close" at bounding box center [349, 21] width 6 height 6
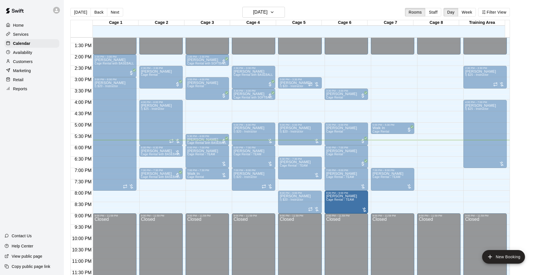
drag, startPoint x: 340, startPoint y: 183, endPoint x: 343, endPoint y: 203, distance: 20.3
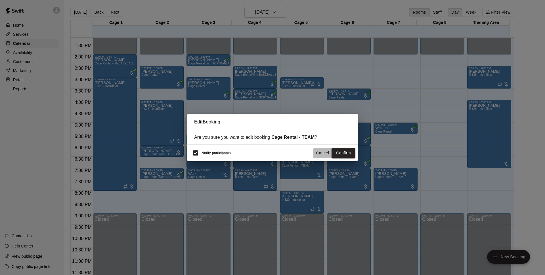
click at [323, 153] on button "Cancel" at bounding box center [322, 153] width 18 height 10
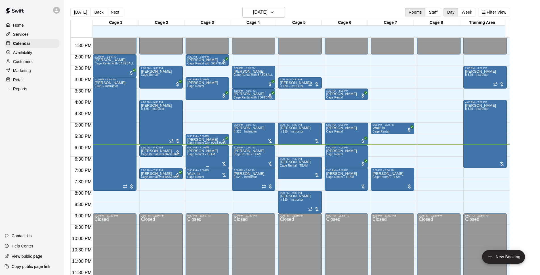
click at [214, 156] on span "Cage Rental - TEAM" at bounding box center [201, 154] width 28 height 3
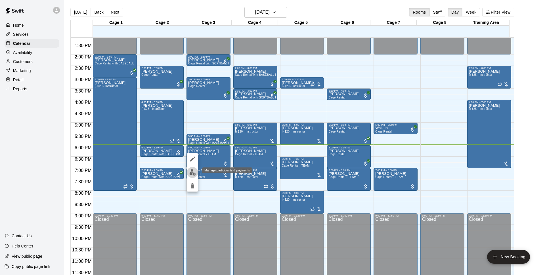
click at [192, 170] on img "edit" at bounding box center [192, 172] width 7 height 7
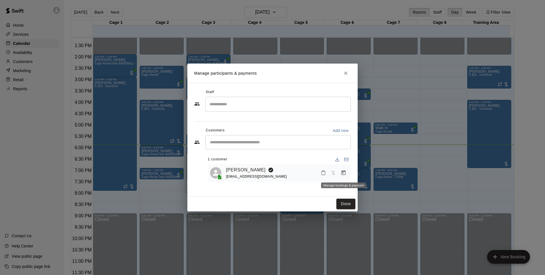
click at [340, 174] on icon "Manage bookings & payment" at bounding box center [343, 173] width 6 height 6
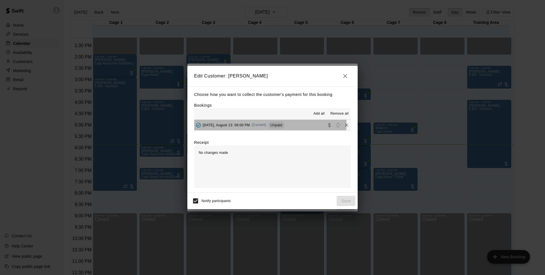
click at [261, 124] on span "(Current)" at bounding box center [259, 125] width 15 height 4
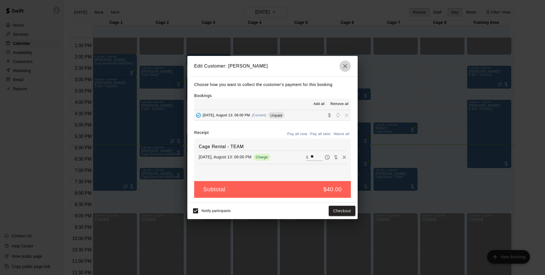
click at [348, 66] on button "button" at bounding box center [344, 65] width 11 height 11
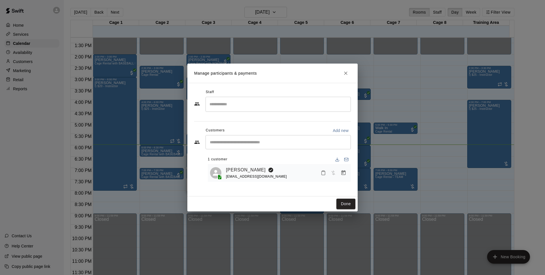
click at [346, 68] on h2 "Manage participants & payments" at bounding box center [272, 73] width 170 height 19
click at [344, 73] on icon "Close" at bounding box center [346, 73] width 6 height 6
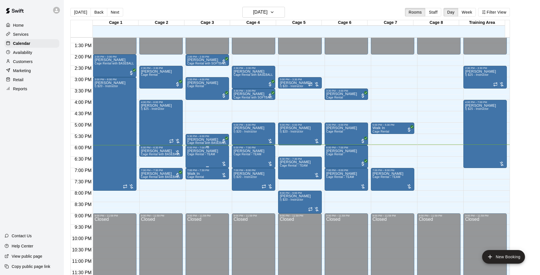
click at [206, 155] on span "Cage Rental - TEAM" at bounding box center [201, 154] width 28 height 3
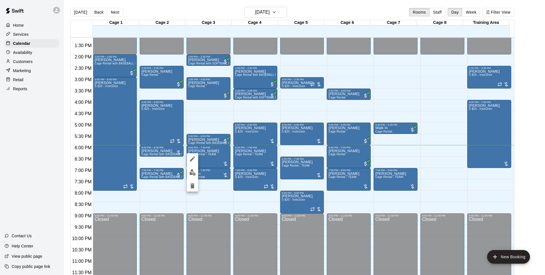
click at [158, 154] on div at bounding box center [272, 137] width 545 height 275
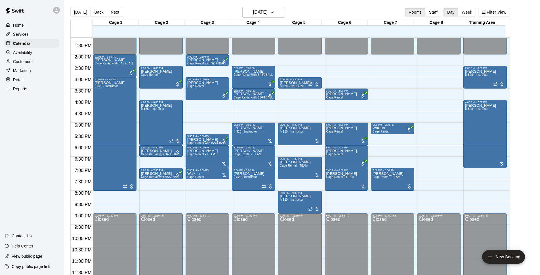
click at [169, 149] on div "6:00 PM – 6:30 PM" at bounding box center [161, 147] width 40 height 3
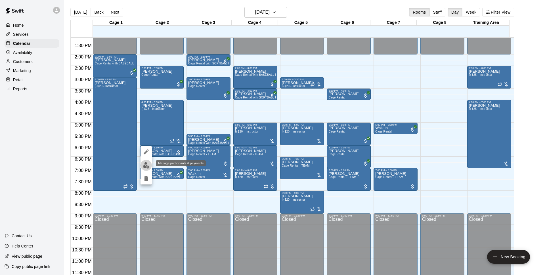
click at [150, 164] on button "edit" at bounding box center [145, 165] width 11 height 11
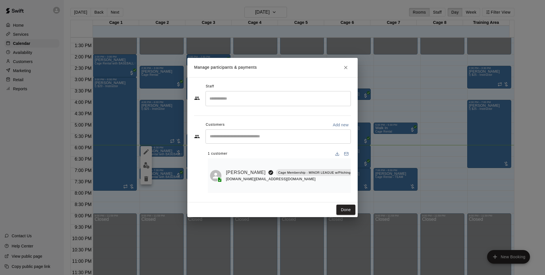
click at [290, 172] on p "Cage Membership - MINOR LEAGUE w/Pitching Machine" at bounding box center [321, 172] width 86 height 5
click at [339, 208] on button "Done" at bounding box center [345, 210] width 19 height 10
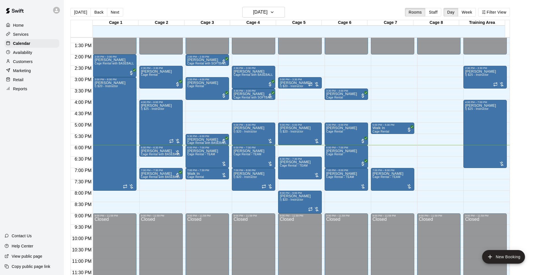
click at [275, 6] on main "[DATE] Back [DATE][DATE] Rooms Staff Day Week Filter View Cage 1 13 Wed Cage 2 …" at bounding box center [302, 142] width 476 height 284
click at [268, 10] on h6 "[DATE]" at bounding box center [260, 12] width 14 height 8
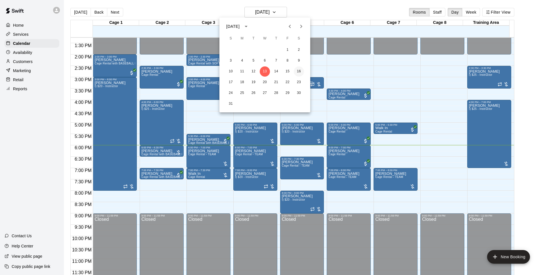
click at [299, 69] on button "16" at bounding box center [299, 71] width 10 height 10
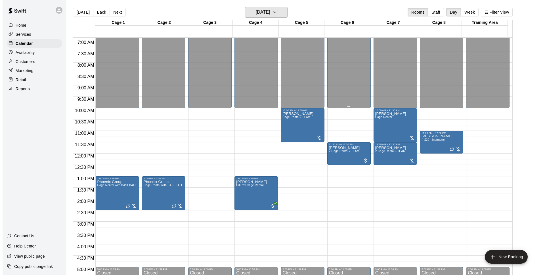
scroll to position [119, 0]
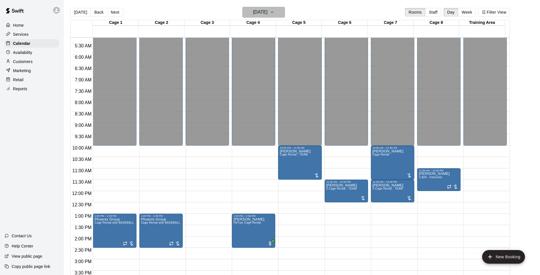
click at [256, 10] on h6 "[DATE]" at bounding box center [260, 12] width 14 height 8
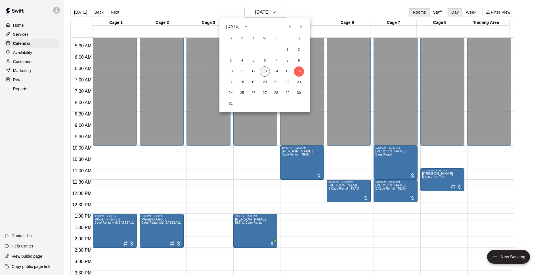
click at [264, 72] on button "13" at bounding box center [265, 71] width 10 height 10
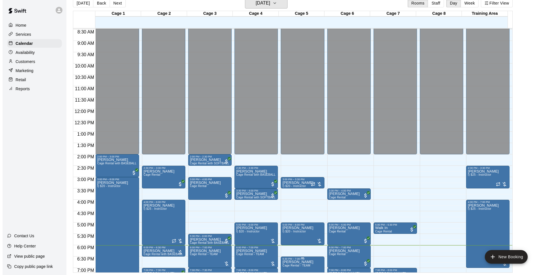
scroll to position [265, 0]
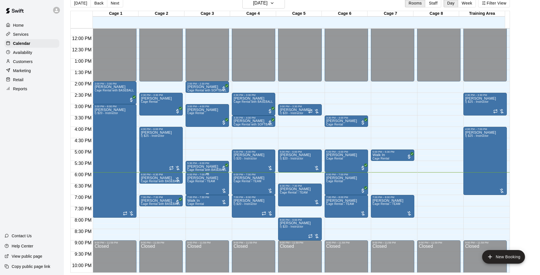
click at [195, 181] on span "Cage Rental - TEAM" at bounding box center [201, 181] width 28 height 3
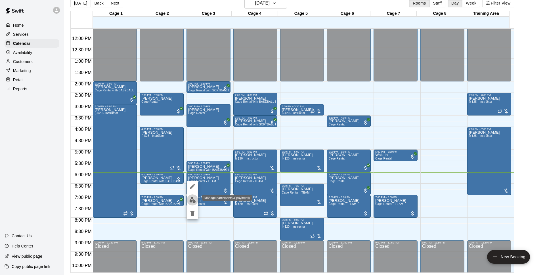
click at [197, 199] on button "edit" at bounding box center [192, 199] width 11 height 11
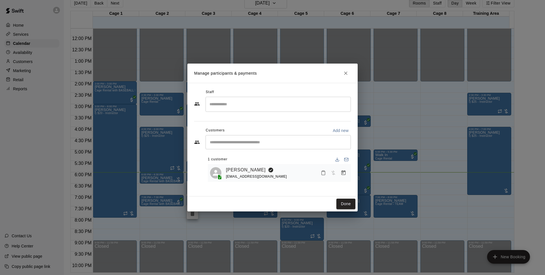
click at [347, 177] on div at bounding box center [333, 173] width 30 height 10
click at [345, 173] on icon "Manage bookings & payment" at bounding box center [343, 173] width 6 height 6
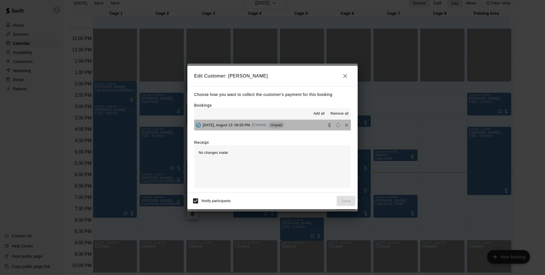
click at [311, 122] on button "[DATE], August 13: 06:00 PM (Current) Unpaid" at bounding box center [272, 125] width 157 height 10
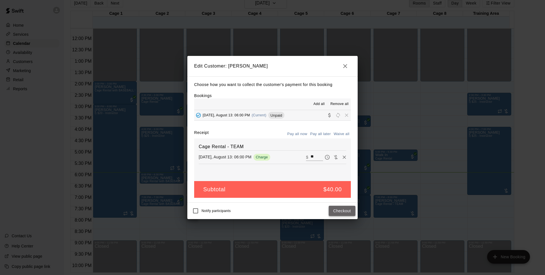
click at [348, 208] on button "Checkout" at bounding box center [342, 211] width 27 height 10
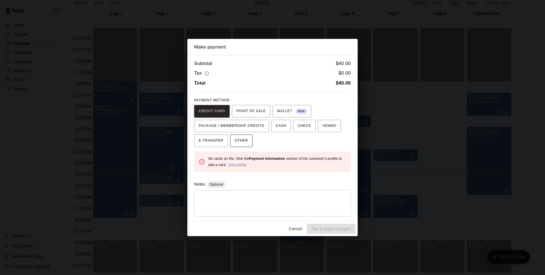
click at [248, 143] on span "OTHER" at bounding box center [241, 140] width 13 height 9
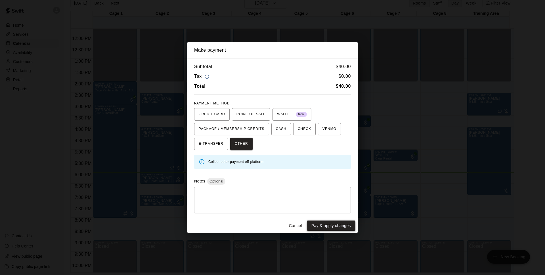
click at [336, 229] on button "Pay & apply changes" at bounding box center [331, 225] width 49 height 10
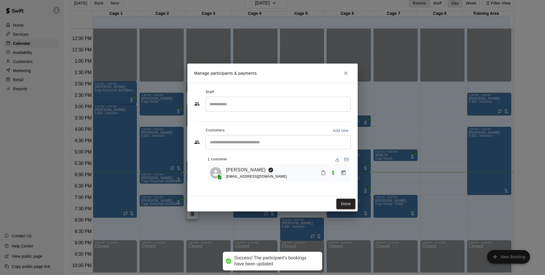
drag, startPoint x: 357, startPoint y: 199, endPoint x: 355, endPoint y: 202, distance: 3.1
click at [356, 200] on div "Done" at bounding box center [272, 203] width 170 height 15
click at [352, 203] on button "Done" at bounding box center [345, 204] width 19 height 10
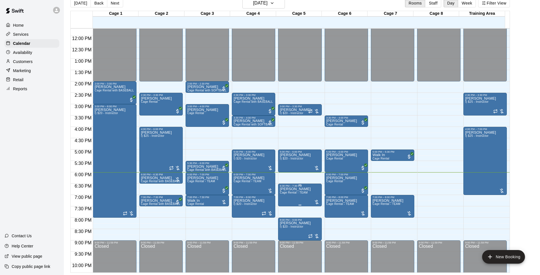
click at [304, 194] on span "Cage Rental - TEAM" at bounding box center [294, 192] width 28 height 3
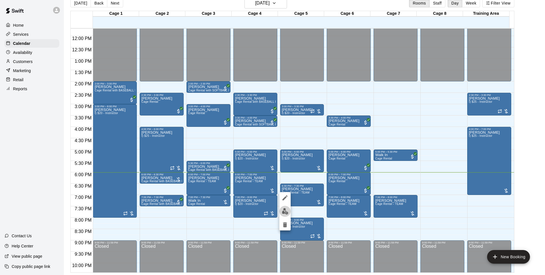
click at [288, 210] on img "edit" at bounding box center [285, 211] width 7 height 7
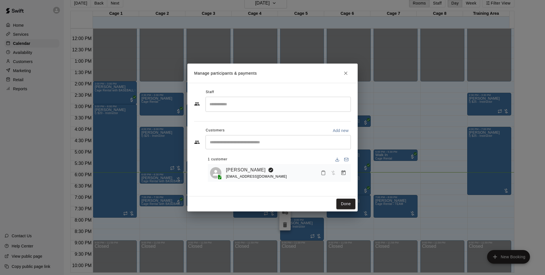
click at [343, 174] on icon "Manage bookings & payment" at bounding box center [343, 172] width 4 height 5
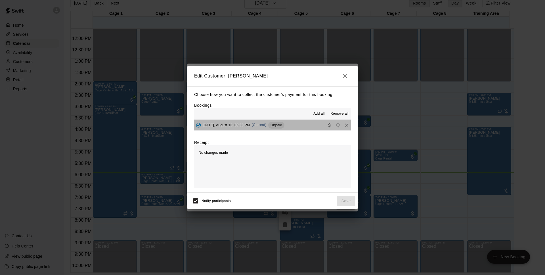
click at [303, 127] on button "[DATE], August 13: 06:30 PM (Current) Unpaid" at bounding box center [272, 125] width 157 height 10
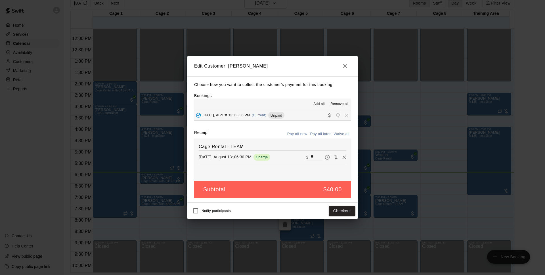
click at [346, 217] on div "Notify participants Checkout" at bounding box center [273, 211] width 166 height 12
click at [346, 212] on button "Checkout" at bounding box center [342, 211] width 27 height 10
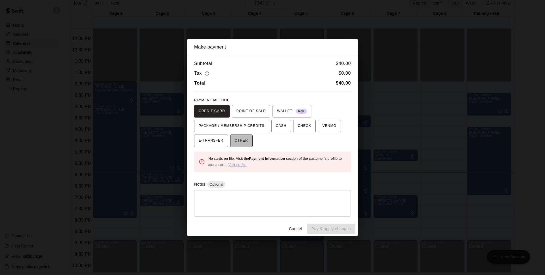
click at [250, 142] on button "OTHER" at bounding box center [241, 140] width 22 height 12
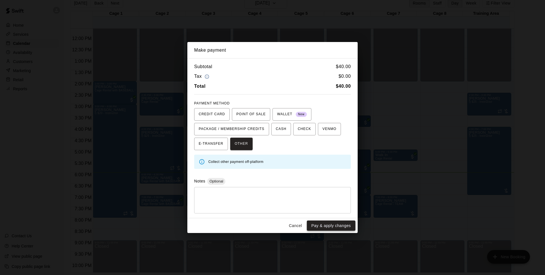
click at [334, 227] on button "Pay & apply changes" at bounding box center [331, 225] width 49 height 10
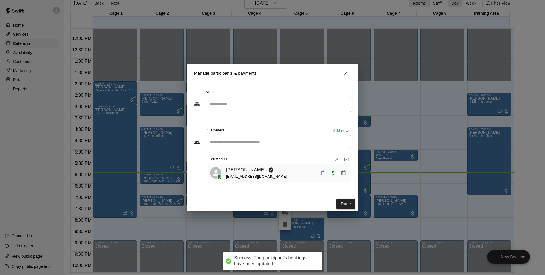
click at [346, 204] on button "Done" at bounding box center [345, 204] width 19 height 10
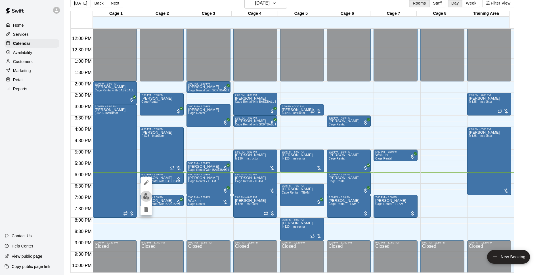
click at [142, 196] on button "edit" at bounding box center [145, 196] width 11 height 11
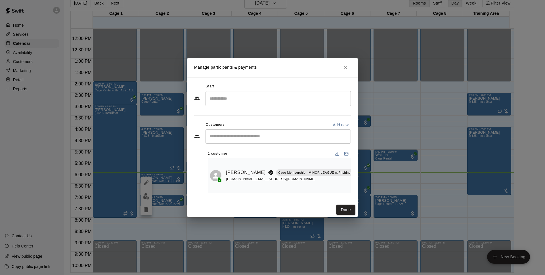
click at [294, 178] on div "[DOMAIN_NAME][EMAIL_ADDRESS][DOMAIN_NAME]" at bounding box center [296, 179] width 140 height 6
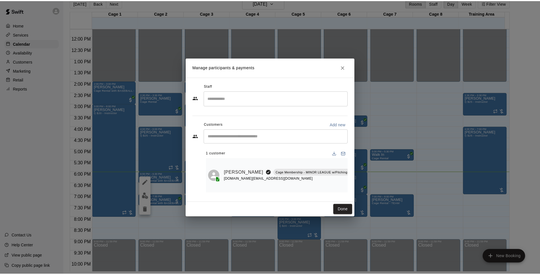
scroll to position [0, 9]
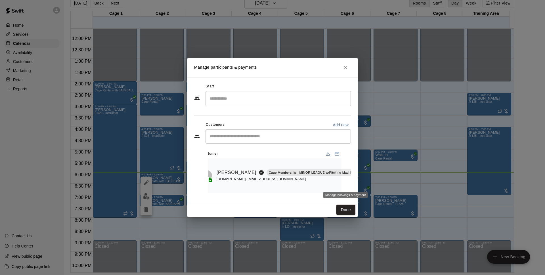
click at [360, 183] on icon "Manage bookings & payment" at bounding box center [362, 185] width 4 height 5
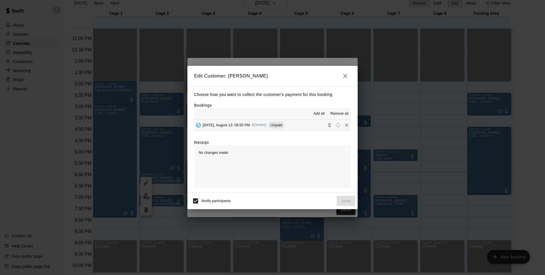
click at [308, 124] on button "[DATE], August 13: 06:00 PM (Current) Unpaid" at bounding box center [272, 125] width 157 height 10
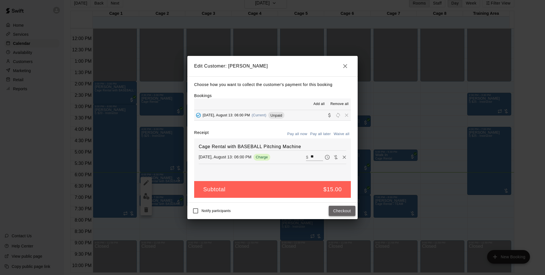
click at [348, 210] on button "Checkout" at bounding box center [342, 211] width 27 height 10
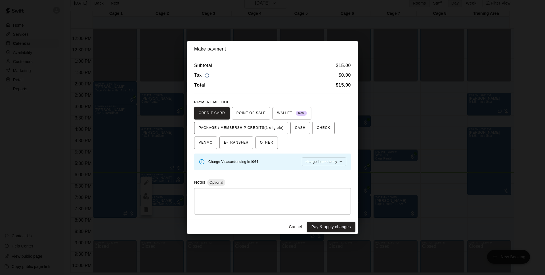
click at [265, 128] on span "PACKAGE / MEMBERSHIP CREDITS (1 eligible)" at bounding box center [241, 127] width 85 height 9
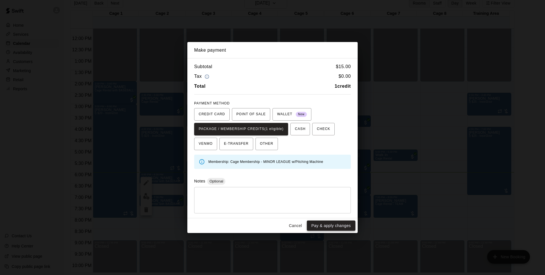
click at [323, 228] on button "Pay & apply changes" at bounding box center [331, 225] width 49 height 10
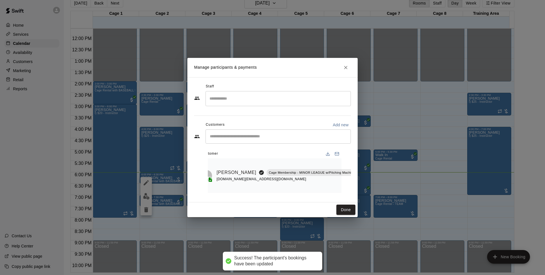
click at [348, 206] on div "Done" at bounding box center [272, 209] width 170 height 15
click at [351, 215] on button "Done" at bounding box center [345, 210] width 19 height 10
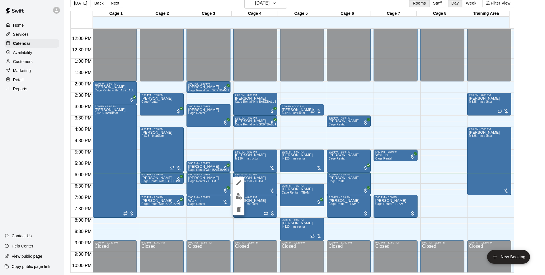
click at [238, 193] on button "edit" at bounding box center [238, 196] width 11 height 11
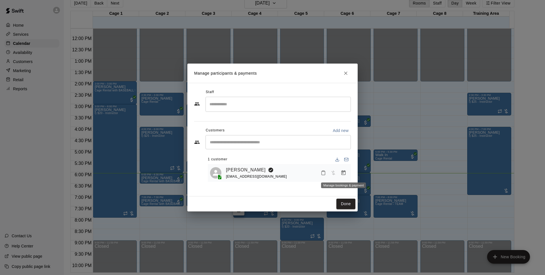
click at [346, 173] on icon "Manage bookings & payment" at bounding box center [343, 173] width 6 height 6
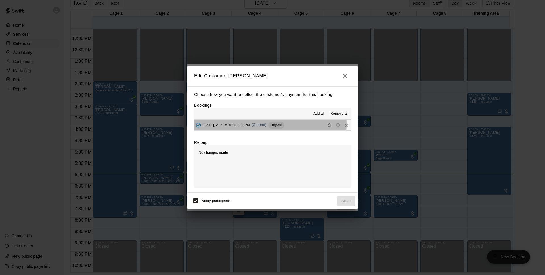
drag, startPoint x: 269, startPoint y: 125, endPoint x: 259, endPoint y: 138, distance: 17.1
click at [266, 125] on span "(Current)" at bounding box center [259, 125] width 15 height 4
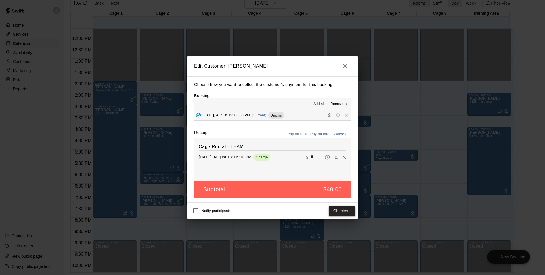
click at [344, 212] on button "Checkout" at bounding box center [342, 211] width 27 height 10
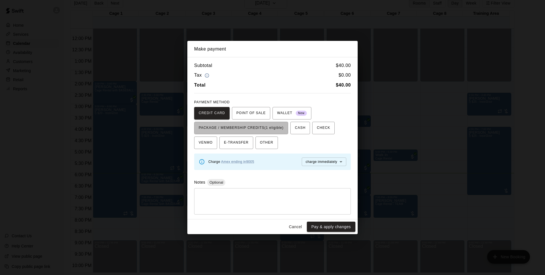
drag, startPoint x: 252, startPoint y: 129, endPoint x: 285, endPoint y: 171, distance: 53.7
click at [252, 129] on span "PACKAGE / MEMBERSHIP CREDITS (1 eligible)" at bounding box center [241, 127] width 85 height 9
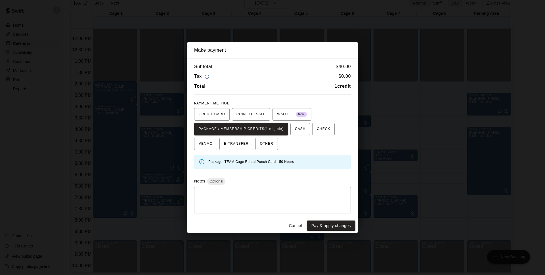
drag, startPoint x: 324, startPoint y: 226, endPoint x: 364, endPoint y: 227, distance: 40.3
click at [325, 226] on button "Pay & apply changes" at bounding box center [331, 225] width 49 height 10
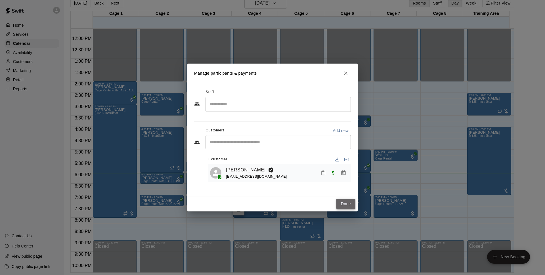
click at [355, 206] on button "Done" at bounding box center [345, 204] width 19 height 10
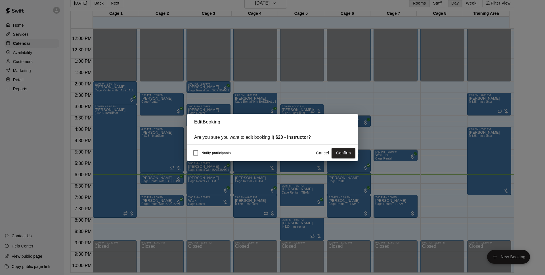
drag, startPoint x: 347, startPoint y: 152, endPoint x: 415, endPoint y: 136, distance: 70.1
click at [347, 153] on button "Confirm" at bounding box center [343, 153] width 24 height 10
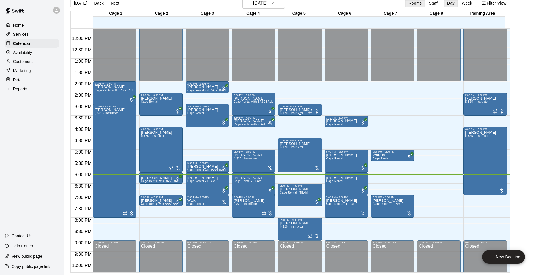
click at [302, 110] on p "[PERSON_NAME]" at bounding box center [295, 110] width 31 height 0
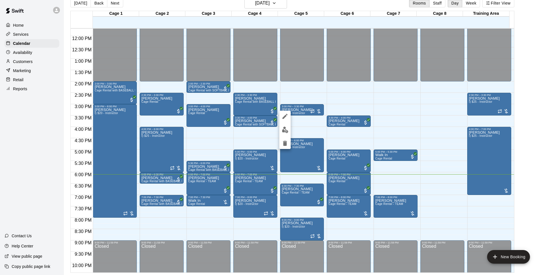
click at [287, 142] on icon "delete" at bounding box center [284, 143] width 7 height 7
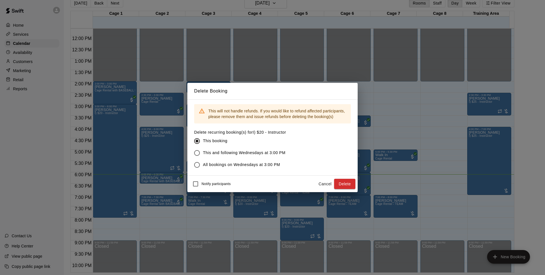
click at [348, 184] on button "Delete" at bounding box center [344, 184] width 21 height 10
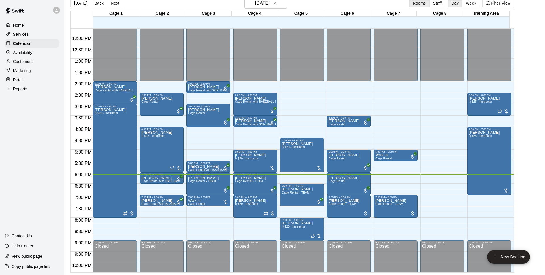
click at [292, 155] on div "[PERSON_NAME] I) $20 - Instructor" at bounding box center [297, 279] width 31 height 275
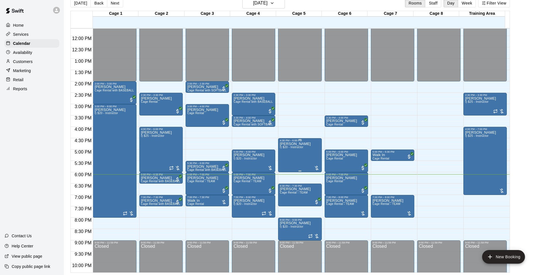
click at [291, 157] on div "[PERSON_NAME] I) $20 - Instructor" at bounding box center [295, 279] width 31 height 275
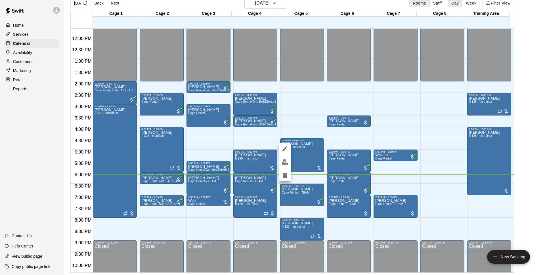
click at [287, 160] on img "edit" at bounding box center [285, 162] width 7 height 7
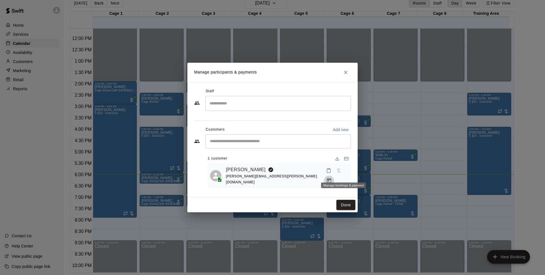
click at [331, 178] on icon "Manage bookings & payment" at bounding box center [329, 180] width 4 height 5
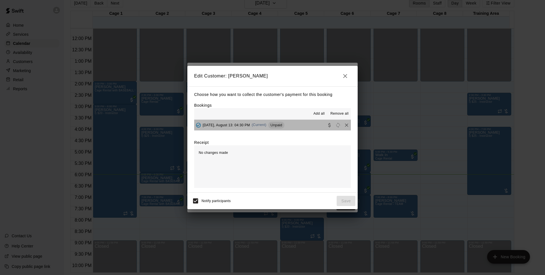
click at [298, 130] on button "[DATE], August 13: 04:30 PM (Current) Unpaid" at bounding box center [272, 125] width 157 height 10
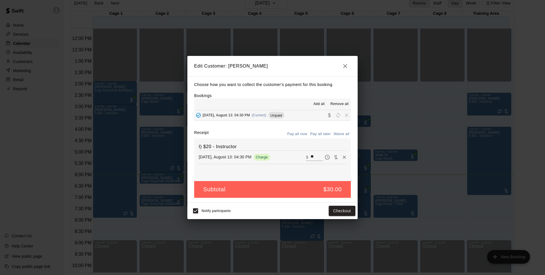
click at [348, 66] on icon "button" at bounding box center [345, 66] width 7 height 7
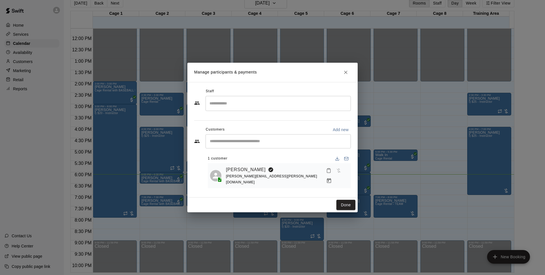
click at [348, 75] on icon "Close" at bounding box center [346, 73] width 6 height 6
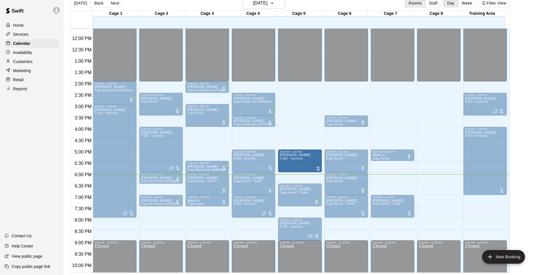
drag, startPoint x: 299, startPoint y: 140, endPoint x: 301, endPoint y: 154, distance: 14.3
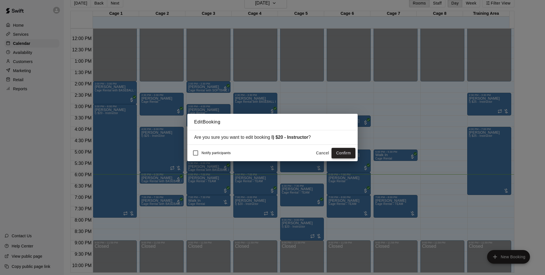
click at [342, 153] on button "Confirm" at bounding box center [343, 153] width 24 height 10
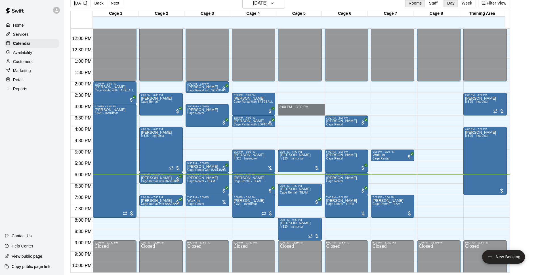
drag, startPoint x: 285, startPoint y: 106, endPoint x: 287, endPoint y: 111, distance: 5.2
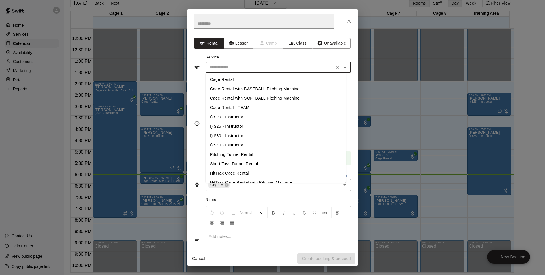
click at [290, 68] on input "text" at bounding box center [269, 67] width 125 height 7
click at [237, 120] on li "I) $20 - Instructor" at bounding box center [275, 116] width 140 height 9
type input "**********"
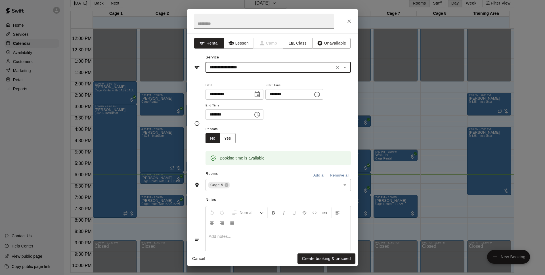
click at [307, 256] on button "Create booking & proceed" at bounding box center [326, 258] width 58 height 10
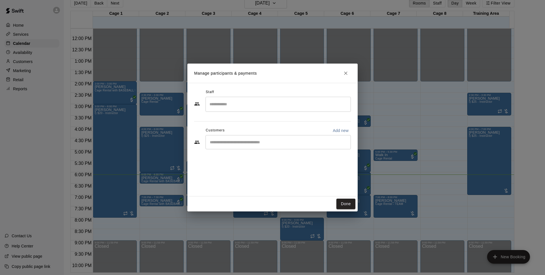
click at [256, 135] on div "​" at bounding box center [277, 142] width 145 height 14
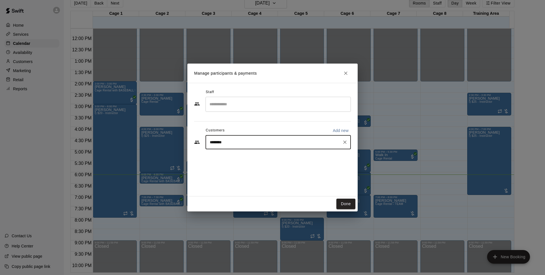
type input "*********"
click at [240, 159] on div "[PERSON_NAME] [PERSON_NAME][EMAIL_ADDRESS][PERSON_NAME][DOMAIN_NAME]" at bounding box center [281, 158] width 120 height 12
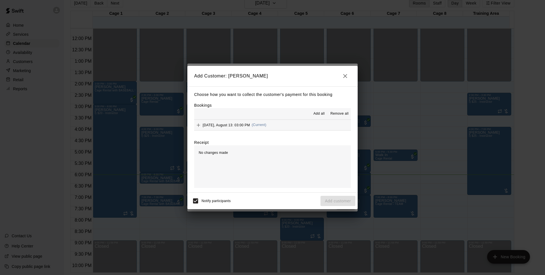
click at [282, 123] on button "[DATE], August 13: 03:00 PM (Current)" at bounding box center [272, 125] width 157 height 10
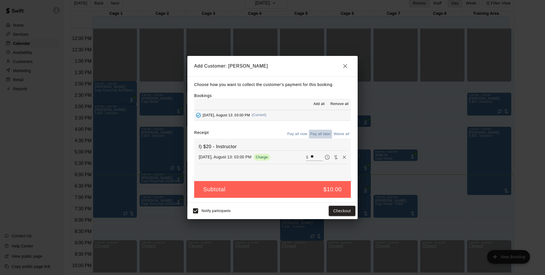
click at [313, 133] on button "Pay all later" at bounding box center [321, 134] width 24 height 9
click at [298, 133] on button "Pay all now" at bounding box center [297, 134] width 23 height 9
click at [349, 211] on button "Checkout" at bounding box center [342, 211] width 27 height 10
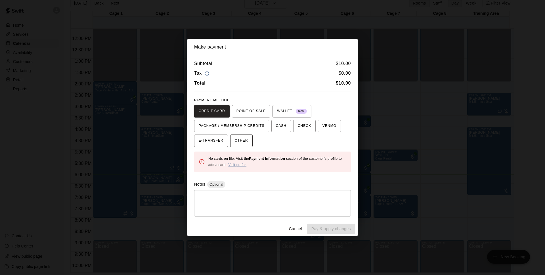
click at [246, 144] on span "OTHER" at bounding box center [241, 140] width 13 height 9
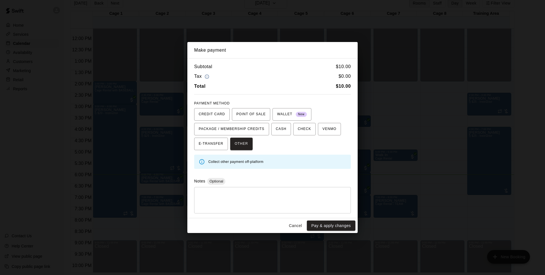
drag, startPoint x: 349, startPoint y: 228, endPoint x: 354, endPoint y: 268, distance: 40.0
click at [350, 238] on div "Make payment Subtotal $ 10.00 Tax $ 0.00 Total $ 10.00 PAYMENT METHOD CREDIT CA…" at bounding box center [272, 137] width 545 height 275
click at [329, 221] on button "Pay & apply changes" at bounding box center [331, 225] width 49 height 10
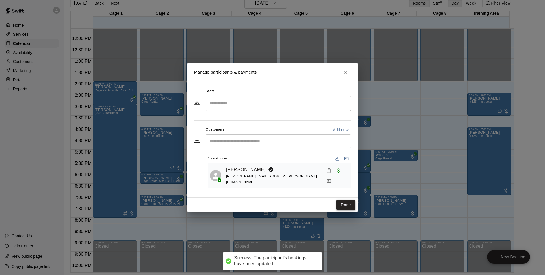
click at [346, 203] on button "Done" at bounding box center [345, 205] width 19 height 10
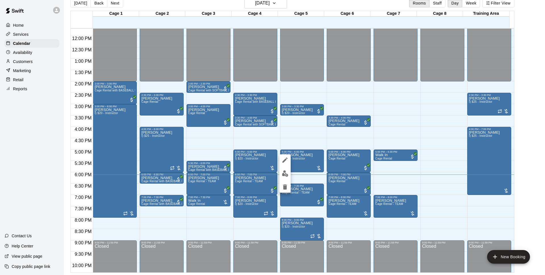
click at [286, 171] on img "edit" at bounding box center [285, 173] width 7 height 7
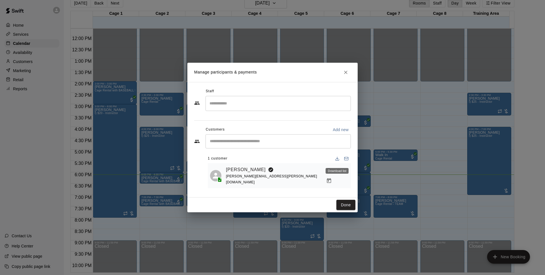
click at [345, 174] on div "Download list" at bounding box center [337, 169] width 24 height 10
click at [332, 178] on icon "Manage bookings & payment" at bounding box center [329, 181] width 6 height 6
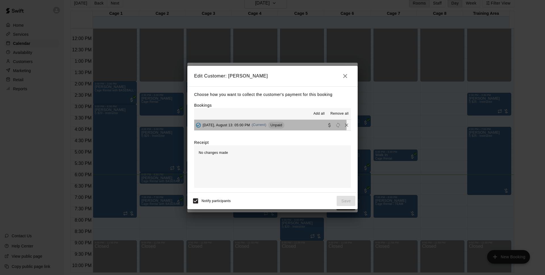
click at [250, 125] on span "[DATE], August 13: 05:00 PM" at bounding box center [226, 125] width 47 height 4
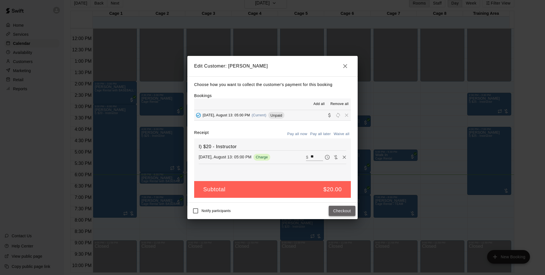
click at [339, 209] on button "Checkout" at bounding box center [342, 211] width 27 height 10
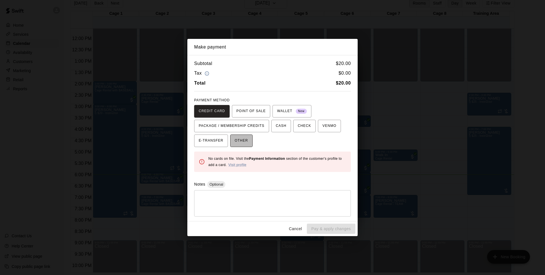
click at [243, 139] on span "OTHER" at bounding box center [241, 140] width 13 height 9
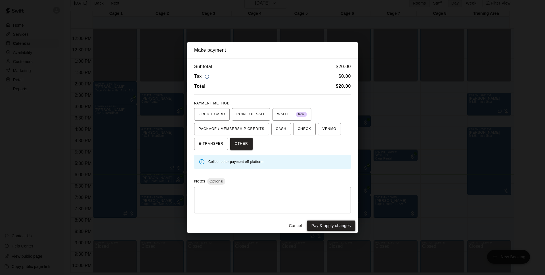
click at [334, 228] on button "Pay & apply changes" at bounding box center [331, 225] width 49 height 10
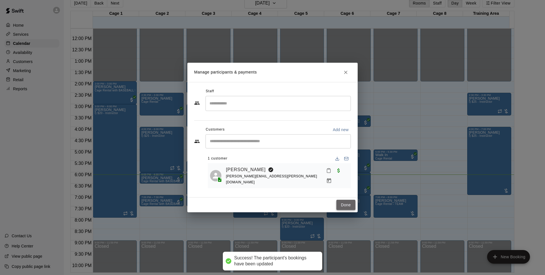
click at [350, 204] on button "Done" at bounding box center [345, 205] width 19 height 10
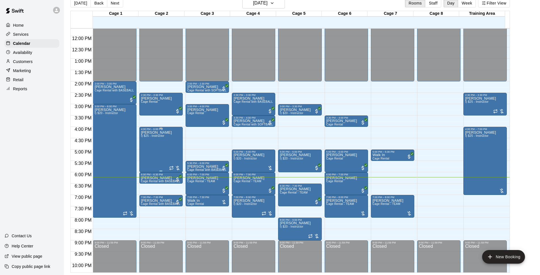
click at [167, 147] on div "[PERSON_NAME] I) $25 - Instructor" at bounding box center [161, 268] width 40 height 275
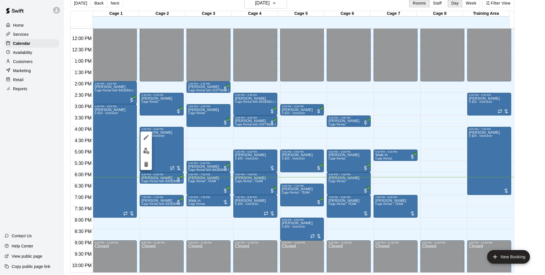
click at [276, 141] on div at bounding box center [272, 137] width 545 height 275
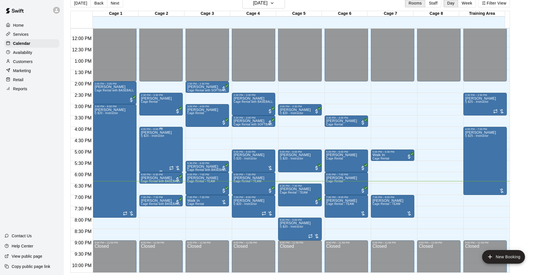
click at [162, 148] on div "[PERSON_NAME] I) $25 - Instructor" at bounding box center [156, 268] width 31 height 275
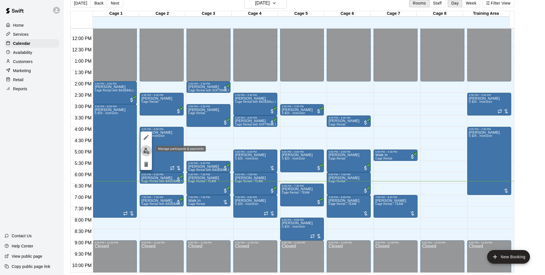
click at [148, 151] on img "edit" at bounding box center [146, 151] width 7 height 7
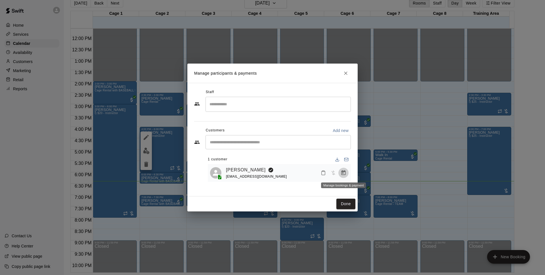
click at [344, 174] on icon "Manage bookings & payment" at bounding box center [343, 173] width 6 height 6
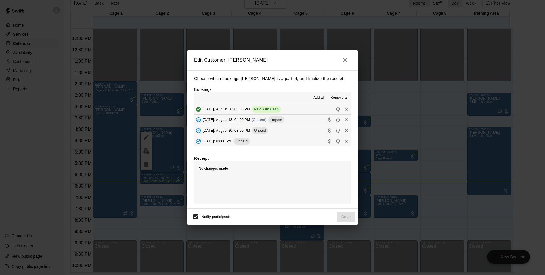
click at [280, 117] on div "Unpaid" at bounding box center [276, 119] width 16 height 7
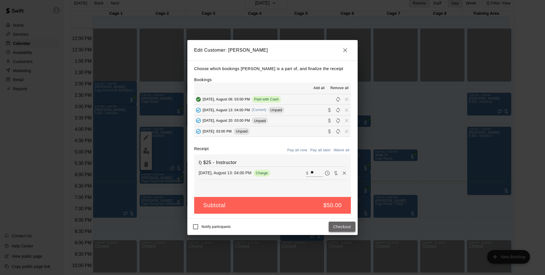
click at [346, 225] on button "Checkout" at bounding box center [342, 227] width 27 height 10
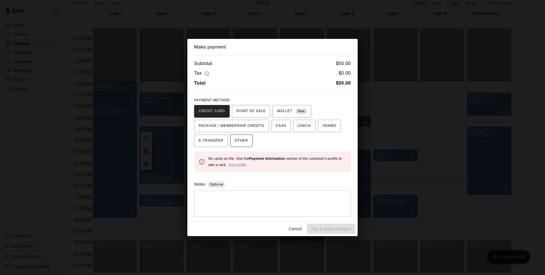
click at [250, 141] on button "OTHER" at bounding box center [241, 140] width 22 height 12
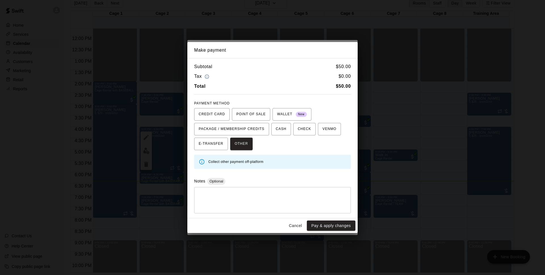
click at [324, 224] on button "Pay & apply changes" at bounding box center [331, 225] width 49 height 10
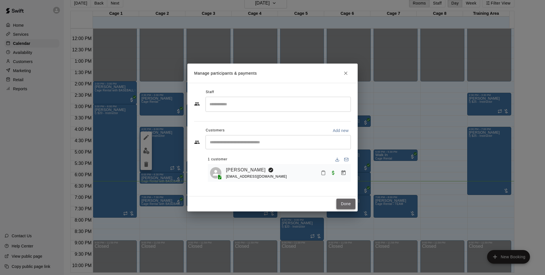
click at [343, 205] on button "Done" at bounding box center [345, 204] width 19 height 10
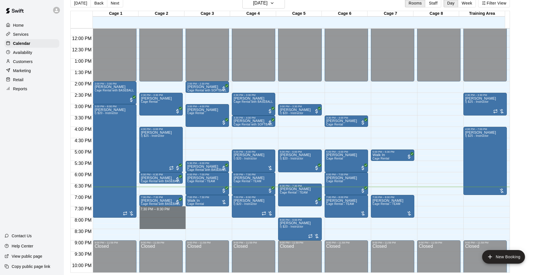
drag, startPoint x: 146, startPoint y: 208, endPoint x: 146, endPoint y: 225, distance: 17.3
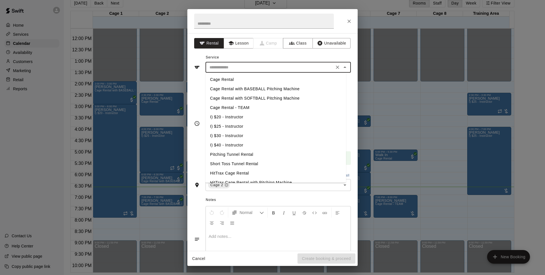
click at [282, 65] on input "text" at bounding box center [269, 67] width 125 height 7
click at [240, 89] on li "Cage Rental with BASEBALL Pitching Machine" at bounding box center [275, 88] width 140 height 9
type input "**********"
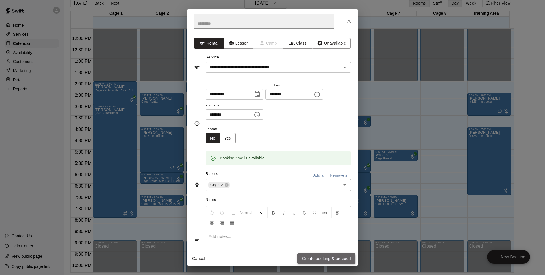
click at [323, 256] on button "Create booking & proceed" at bounding box center [326, 258] width 58 height 10
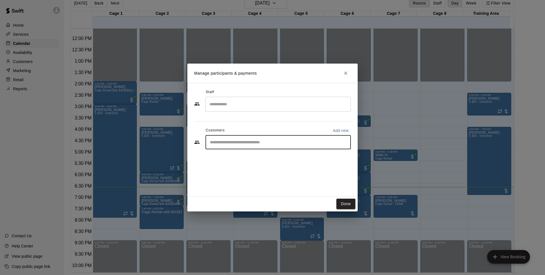
click at [239, 144] on input "Start typing to search customers..." at bounding box center [278, 142] width 140 height 6
type input "*"
type input "*******"
click at [257, 163] on span "[EMAIL_ADDRESS][DOMAIN_NAME]" at bounding box center [251, 161] width 61 height 4
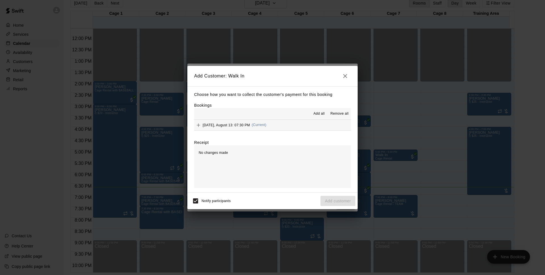
click at [250, 125] on span "[DATE], August 13: 07:30 PM" at bounding box center [226, 125] width 47 height 4
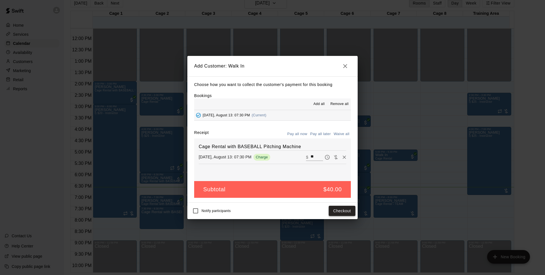
click at [350, 213] on button "Checkout" at bounding box center [342, 211] width 27 height 10
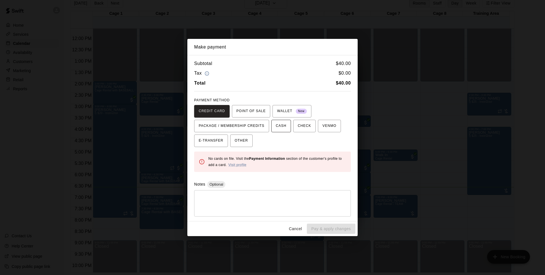
click at [285, 129] on span "CASH" at bounding box center [281, 125] width 10 height 9
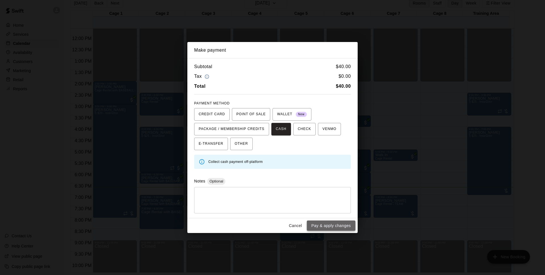
click at [341, 227] on button "Pay & apply changes" at bounding box center [331, 225] width 49 height 10
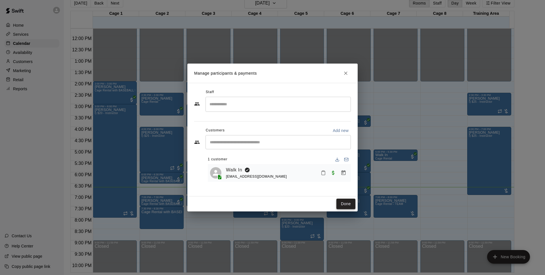
click at [344, 200] on button "Done" at bounding box center [345, 204] width 19 height 10
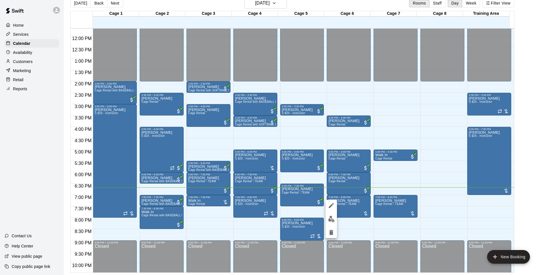
click at [332, 222] on div at bounding box center [272, 137] width 545 height 275
click at [331, 220] on img "edit" at bounding box center [331, 219] width 7 height 7
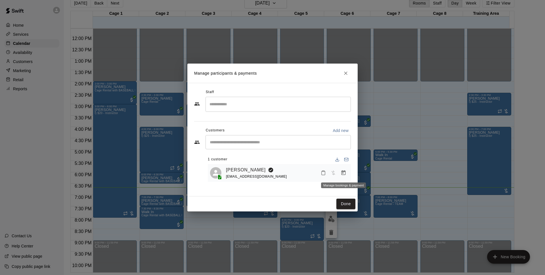
click at [342, 174] on icon "Manage bookings & payment" at bounding box center [343, 172] width 4 height 5
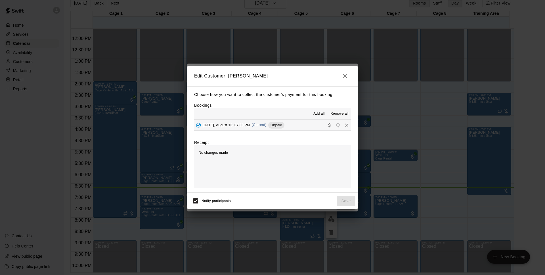
click at [273, 123] on div "[DATE], August 13: 07:00 PM (Current) Unpaid" at bounding box center [239, 125] width 90 height 9
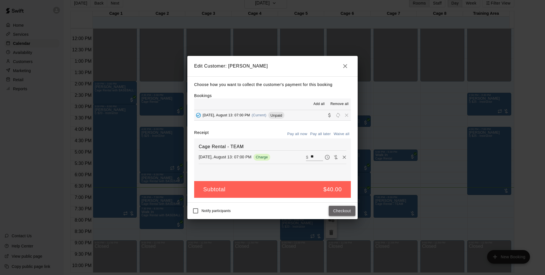
click at [347, 211] on button "Checkout" at bounding box center [342, 211] width 27 height 10
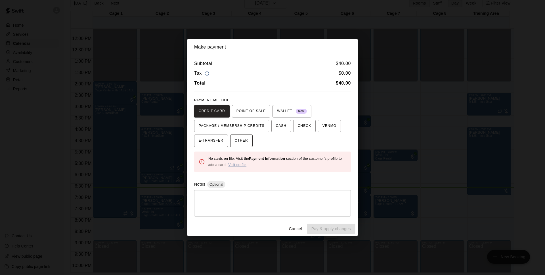
click at [241, 139] on span "OTHER" at bounding box center [241, 140] width 13 height 9
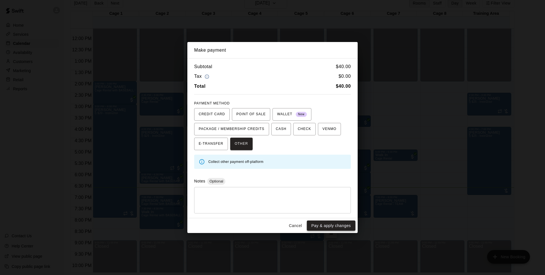
click at [323, 227] on button "Pay & apply changes" at bounding box center [331, 225] width 49 height 10
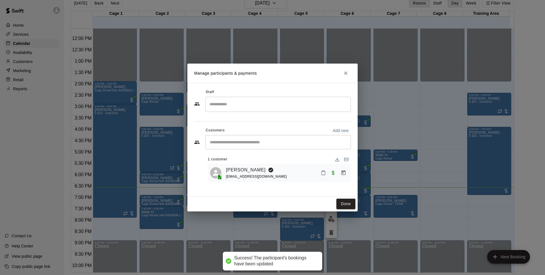
click at [349, 205] on button "Done" at bounding box center [345, 204] width 19 height 10
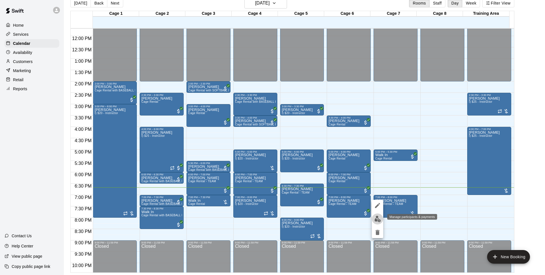
click at [376, 219] on img "edit" at bounding box center [377, 219] width 7 height 7
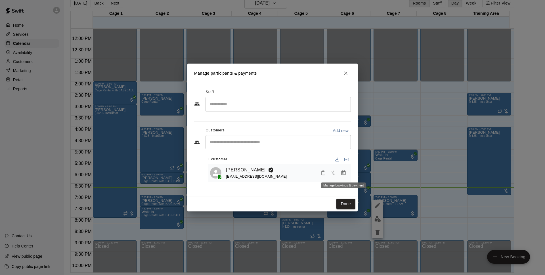
click at [348, 174] on button "Manage bookings & payment" at bounding box center [343, 173] width 10 height 10
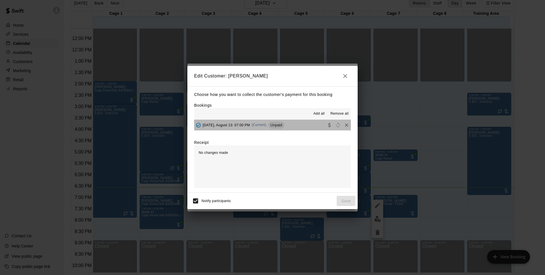
click at [284, 123] on div "Unpaid" at bounding box center [276, 125] width 16 height 7
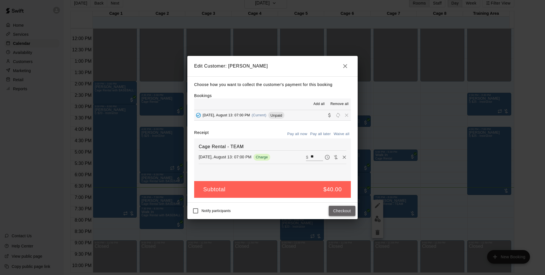
click at [338, 212] on button "Checkout" at bounding box center [342, 211] width 27 height 10
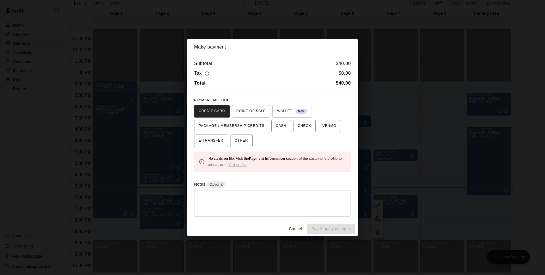
click at [248, 138] on button "OTHER" at bounding box center [241, 140] width 22 height 12
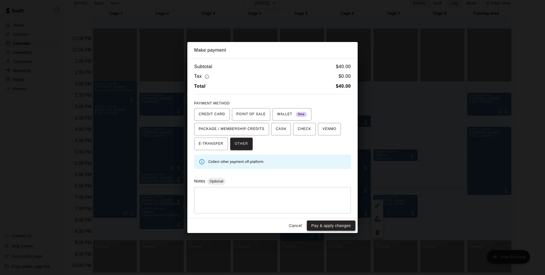
click at [317, 224] on button "Pay & apply changes" at bounding box center [331, 225] width 49 height 10
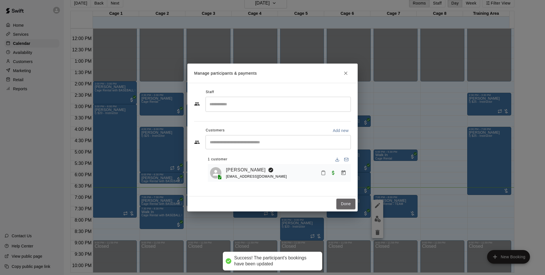
drag, startPoint x: 336, startPoint y: 205, endPoint x: 529, endPoint y: 90, distance: 224.5
click at [336, 205] on button "Done" at bounding box center [345, 204] width 19 height 10
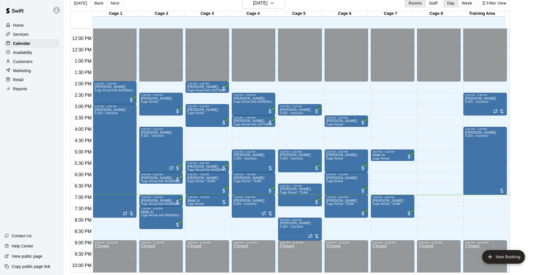
click at [160, 230] on div "12:00 AM – 2:00 PM Closed 2:30 PM – 3:30 PM [PERSON_NAME] Rental 4:00 PM – 6:00…" at bounding box center [160, 36] width 43 height 545
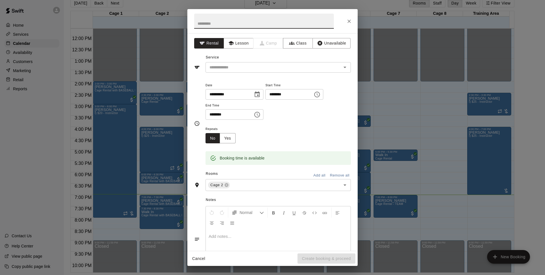
click at [349, 16] on button "Close" at bounding box center [349, 21] width 10 height 10
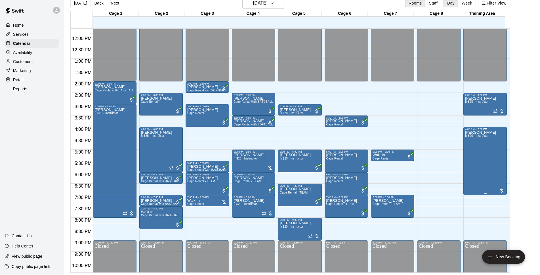
click at [496, 166] on div "[PERSON_NAME] I) $25 - Instructor" at bounding box center [485, 268] width 40 height 275
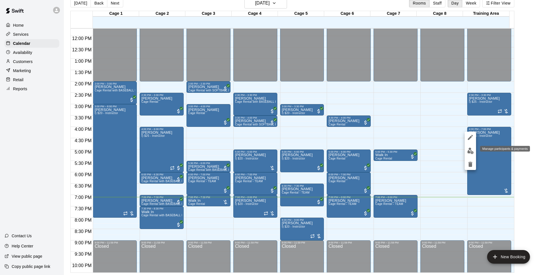
click at [468, 151] on img "edit" at bounding box center [470, 151] width 7 height 7
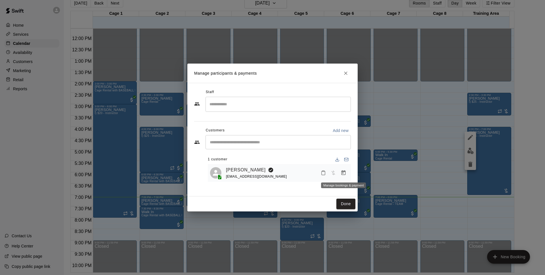
click at [345, 174] on icon "Manage bookings & payment" at bounding box center [343, 173] width 6 height 6
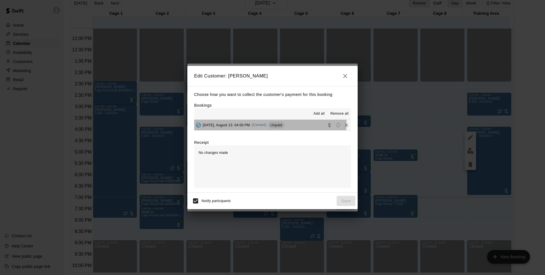
click at [264, 124] on span "(Current)" at bounding box center [259, 125] width 15 height 4
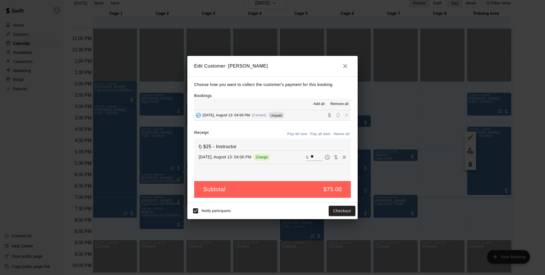
click at [348, 68] on icon "button" at bounding box center [345, 66] width 7 height 7
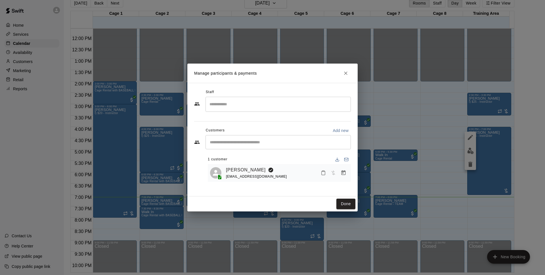
drag, startPoint x: 345, startPoint y: 71, endPoint x: 512, endPoint y: 141, distance: 181.7
click at [345, 71] on icon "Close" at bounding box center [346, 73] width 6 height 6
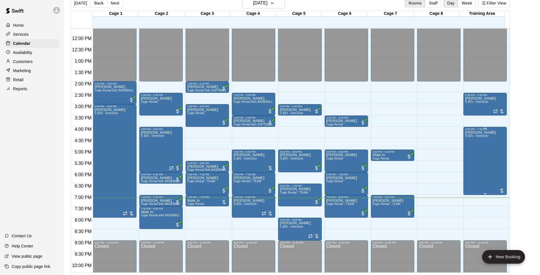
click at [474, 174] on div "[PERSON_NAME] I) $25 - Instructor" at bounding box center [480, 268] width 31 height 275
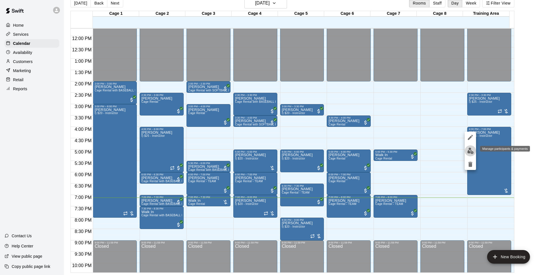
click at [472, 148] on img "edit" at bounding box center [470, 151] width 7 height 7
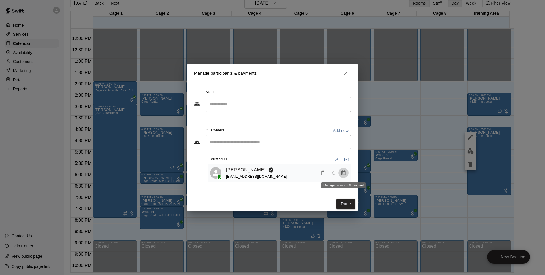
click at [347, 172] on button "Manage bookings & payment" at bounding box center [343, 173] width 10 height 10
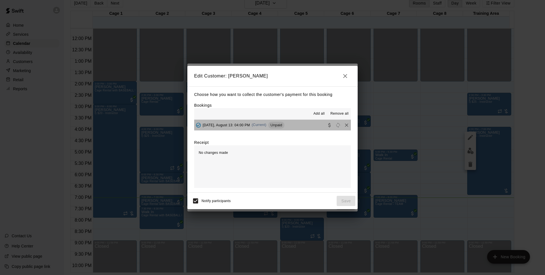
click at [301, 126] on button "[DATE], August 13: 04:00 PM (Current) Unpaid" at bounding box center [272, 125] width 157 height 10
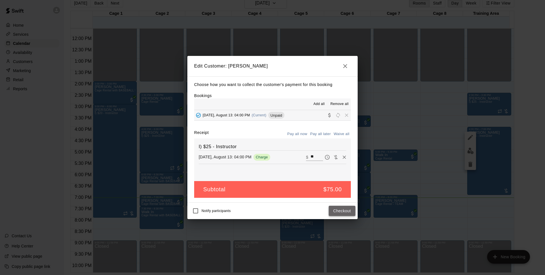
click at [346, 211] on button "Checkout" at bounding box center [342, 211] width 27 height 10
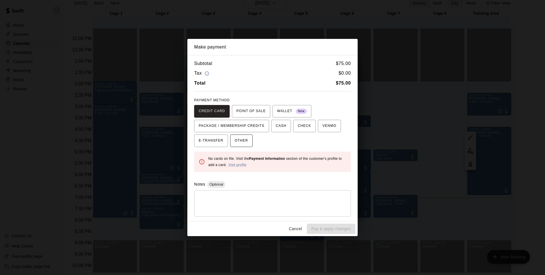
click at [246, 140] on span "OTHER" at bounding box center [241, 140] width 13 height 9
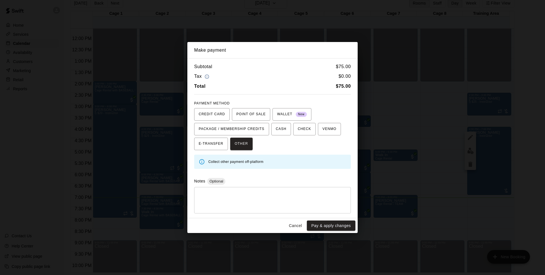
click at [329, 231] on div "Cancel Pay & apply changes" at bounding box center [272, 225] width 170 height 15
click at [334, 223] on button "Pay & apply changes" at bounding box center [331, 225] width 49 height 10
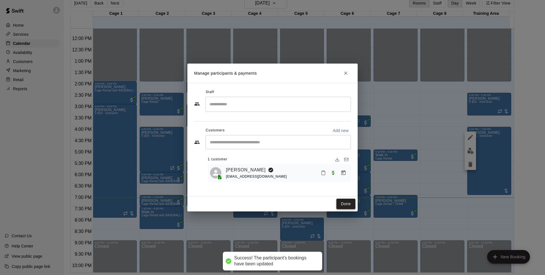
click at [345, 200] on button "Done" at bounding box center [345, 204] width 19 height 10
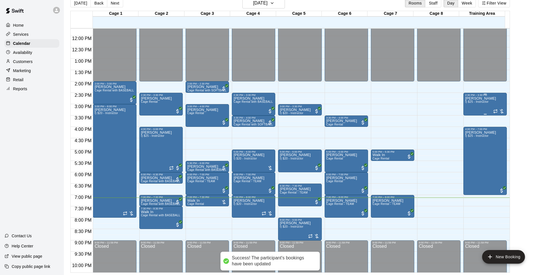
click at [482, 105] on div "[PERSON_NAME] I) $25 - Instructor" at bounding box center [480, 233] width 31 height 275
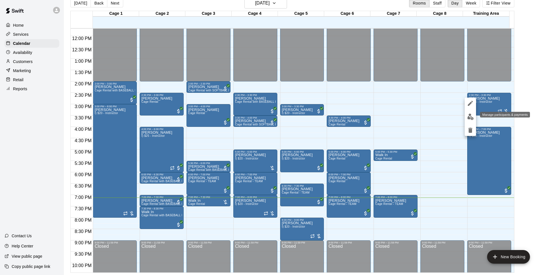
click at [470, 119] on img "edit" at bounding box center [470, 116] width 7 height 7
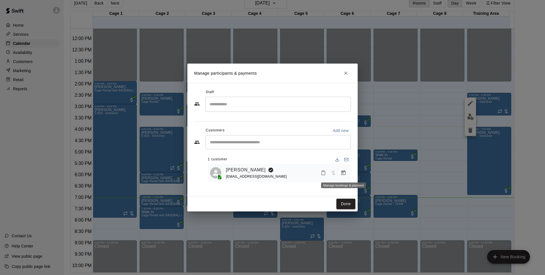
click at [344, 174] on icon "Manage bookings & payment" at bounding box center [343, 173] width 6 height 6
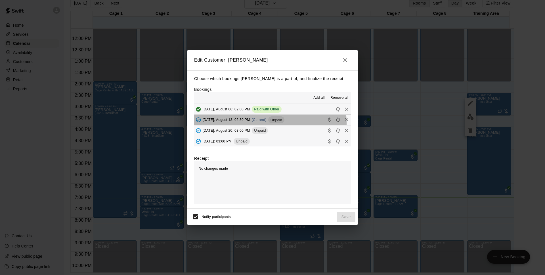
click at [248, 123] on div "[DATE], August 13: 02:30 PM (Current) Unpaid" at bounding box center [239, 119] width 90 height 9
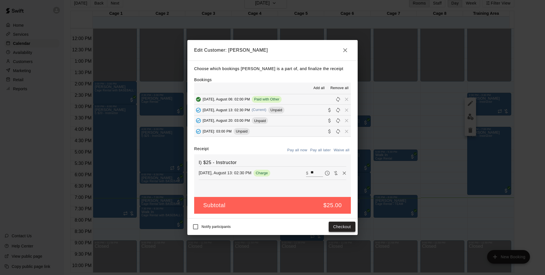
click at [333, 227] on button "Checkout" at bounding box center [342, 227] width 27 height 10
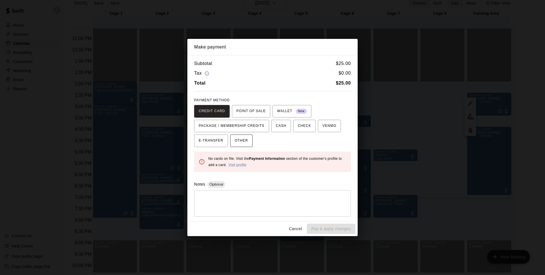
click at [244, 146] on button "OTHER" at bounding box center [241, 140] width 22 height 12
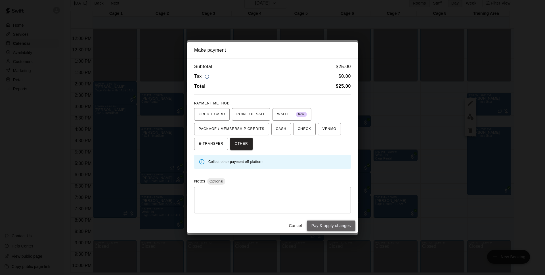
click at [331, 224] on button "Pay & apply changes" at bounding box center [331, 225] width 49 height 10
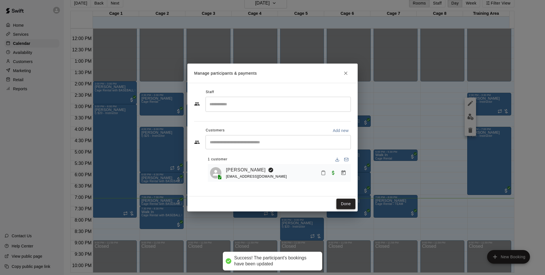
click at [338, 201] on button "Done" at bounding box center [345, 204] width 19 height 10
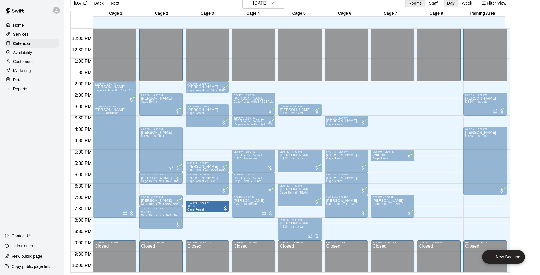
drag, startPoint x: 209, startPoint y: 200, endPoint x: 210, endPoint y: 204, distance: 3.8
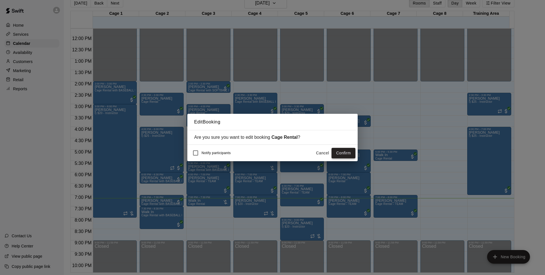
click at [341, 156] on button "Confirm" at bounding box center [343, 153] width 24 height 10
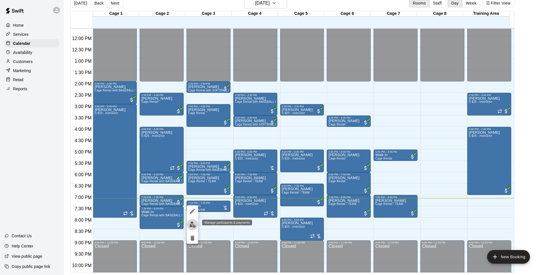
click at [195, 221] on button "edit" at bounding box center [192, 224] width 11 height 11
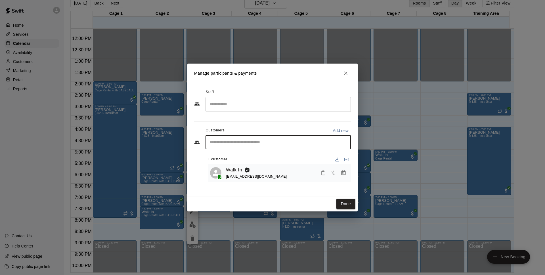
click at [252, 141] on input "Start typing to search customers..." at bounding box center [278, 142] width 140 height 6
type input "*"
type input "****"
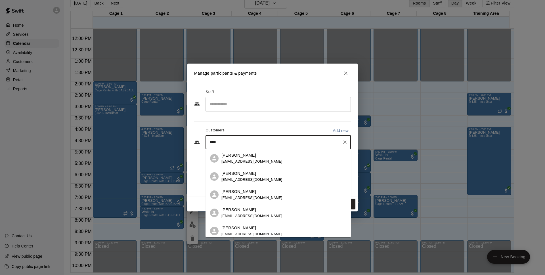
click at [265, 176] on div "[PERSON_NAME] [EMAIL_ADDRESS][DOMAIN_NAME]" at bounding box center [283, 177] width 125 height 12
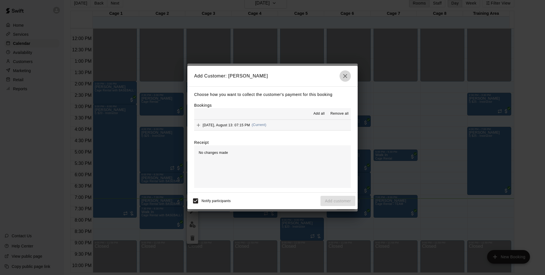
click at [348, 73] on button "button" at bounding box center [344, 75] width 11 height 11
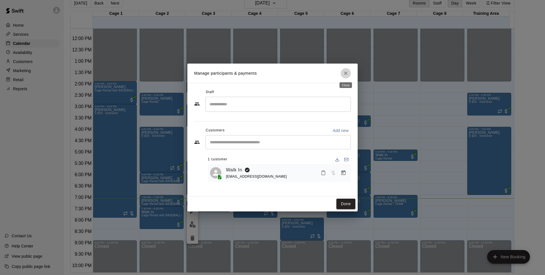
click at [346, 77] on button "Close" at bounding box center [345, 73] width 10 height 10
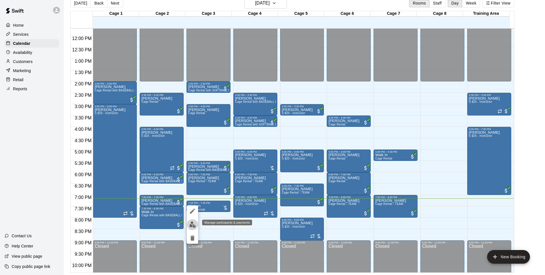
click at [196, 222] on button "edit" at bounding box center [192, 224] width 11 height 11
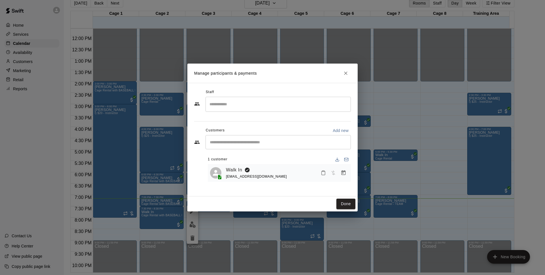
click at [242, 144] on input "Start typing to search customers..." at bounding box center [278, 142] width 140 height 6
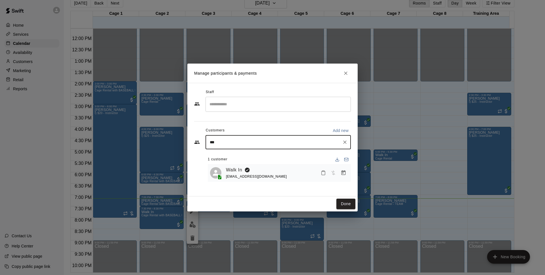
type input "****"
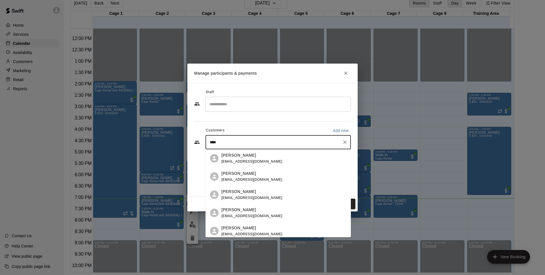
click at [252, 172] on p "[PERSON_NAME]" at bounding box center [238, 174] width 35 height 6
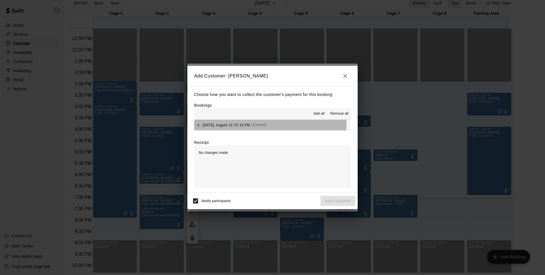
click at [250, 123] on span "[DATE], August 13: 07:15 PM" at bounding box center [226, 125] width 47 height 4
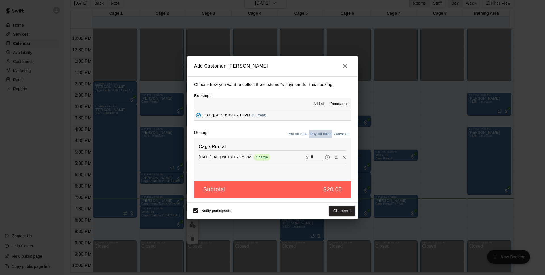
click at [315, 134] on button "Pay all later" at bounding box center [321, 134] width 24 height 9
click at [298, 134] on button "Pay all now" at bounding box center [297, 134] width 23 height 9
click at [347, 64] on icon "button" at bounding box center [345, 66] width 4 height 4
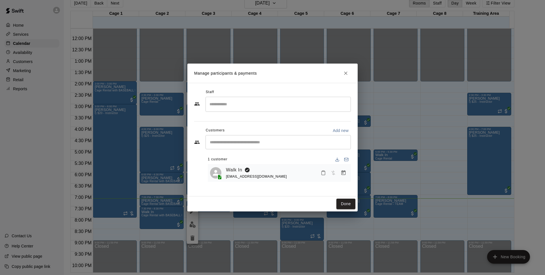
click at [346, 69] on button "Close" at bounding box center [345, 73] width 10 height 10
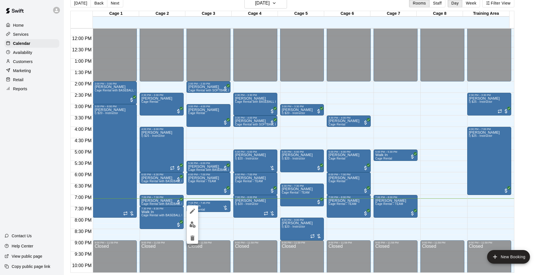
click at [193, 231] on div at bounding box center [192, 224] width 11 height 38
click at [194, 236] on icon "delete" at bounding box center [192, 237] width 4 height 5
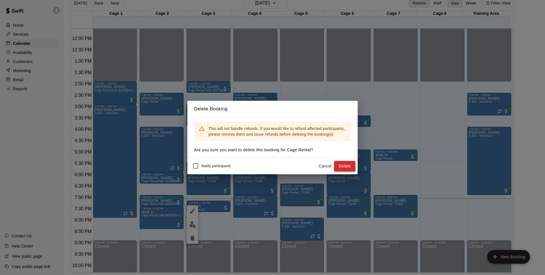
click at [343, 164] on button "Delete" at bounding box center [344, 166] width 21 height 10
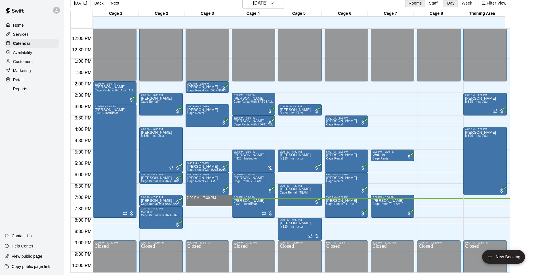
drag, startPoint x: 198, startPoint y: 197, endPoint x: 198, endPoint y: 203, distance: 5.7
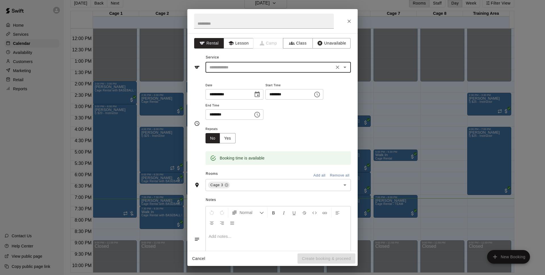
drag, startPoint x: 235, startPoint y: 68, endPoint x: 217, endPoint y: 67, distance: 18.2
click at [217, 67] on input "text" at bounding box center [269, 67] width 125 height 7
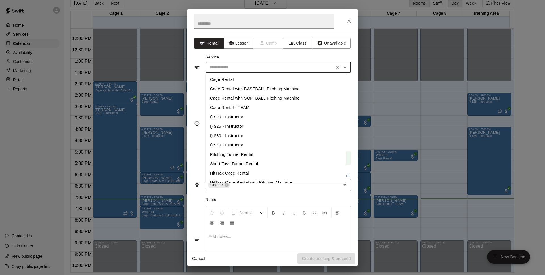
click at [250, 89] on li "Cage Rental with BASEBALL Pitching Machine" at bounding box center [275, 88] width 140 height 9
type input "**********"
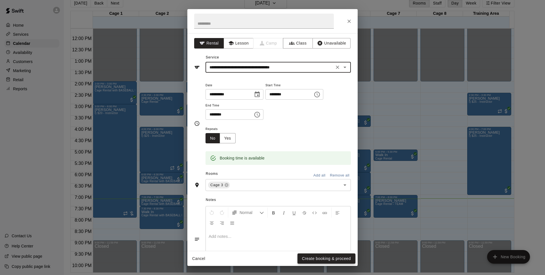
click at [319, 261] on button "Create booking & proceed" at bounding box center [326, 258] width 58 height 10
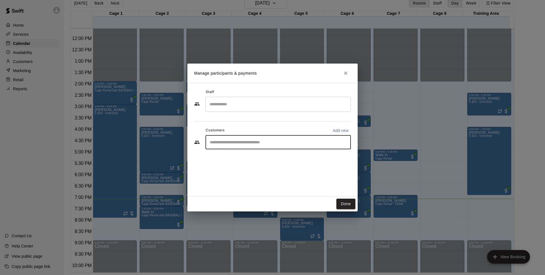
click at [272, 145] on input "Start typing to search customers..." at bounding box center [278, 142] width 140 height 6
type input "*"
type input "****"
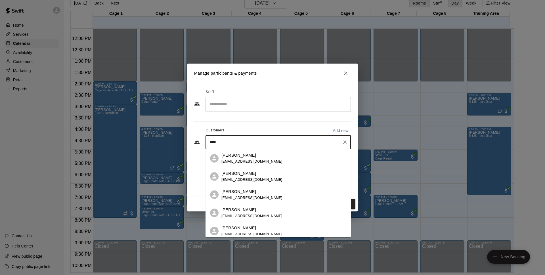
click at [255, 180] on span "[EMAIL_ADDRESS][DOMAIN_NAME]" at bounding box center [251, 180] width 61 height 4
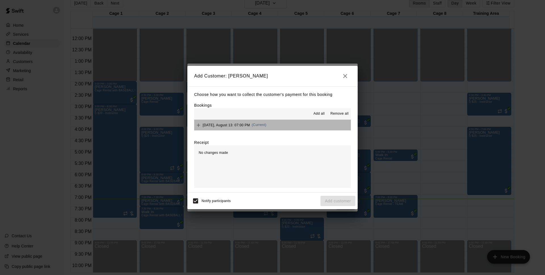
click at [277, 125] on button "[DATE], August 13: 07:00 PM (Current)" at bounding box center [272, 125] width 157 height 10
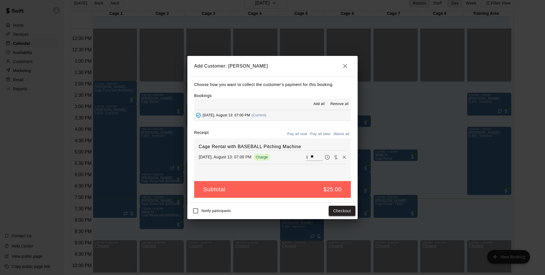
click at [346, 213] on button "Checkout" at bounding box center [342, 211] width 27 height 10
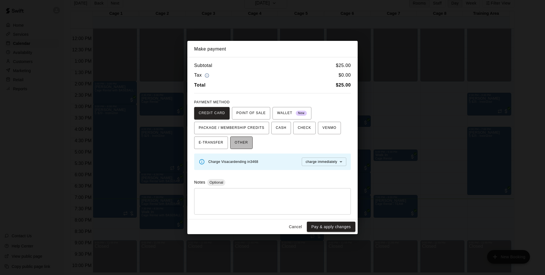
click at [238, 141] on span "OTHER" at bounding box center [241, 142] width 13 height 9
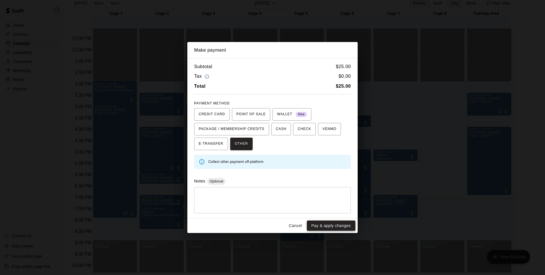
click at [322, 228] on button "Pay & apply changes" at bounding box center [331, 225] width 49 height 10
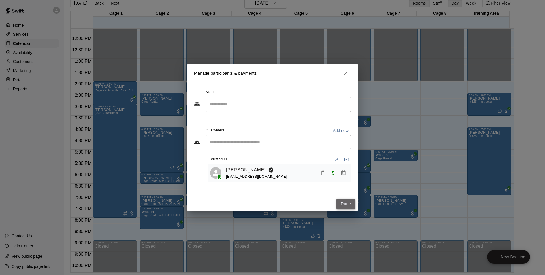
click at [339, 203] on button "Done" at bounding box center [345, 204] width 19 height 10
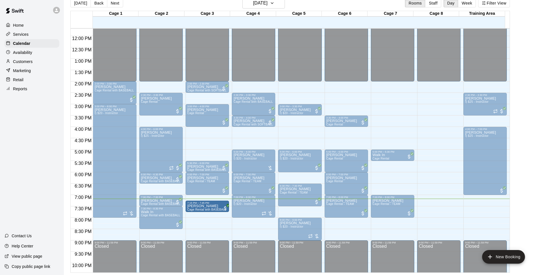
drag, startPoint x: 205, startPoint y: 200, endPoint x: 205, endPoint y: 205, distance: 4.9
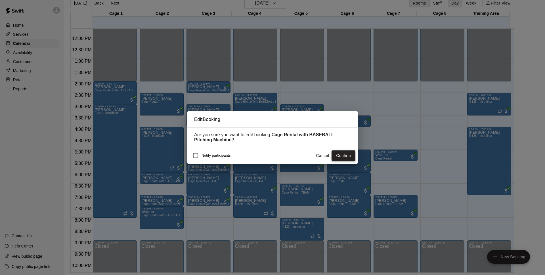
click at [335, 153] on button "Confirm" at bounding box center [343, 155] width 24 height 10
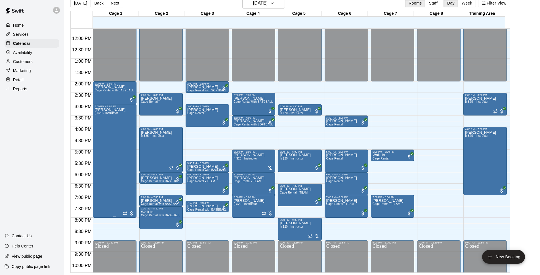
click at [102, 170] on div "[PERSON_NAME] I) $20 - Instructor" at bounding box center [109, 245] width 31 height 275
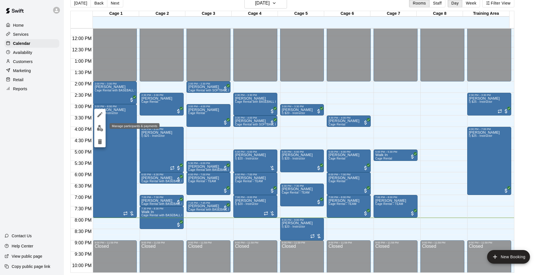
click at [103, 127] on button "edit" at bounding box center [99, 128] width 11 height 11
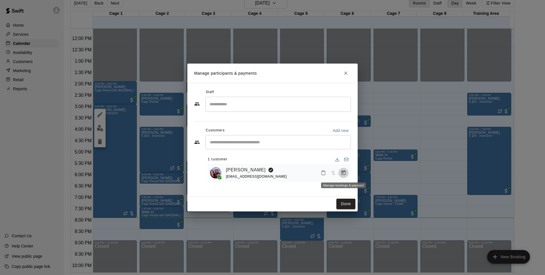
click at [346, 174] on button "Manage bookings & payment" at bounding box center [343, 173] width 10 height 10
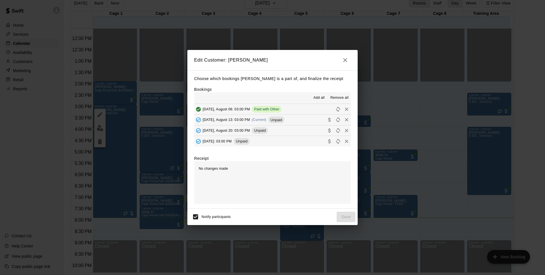
click at [301, 119] on button "[DATE], August 13: 03:00 PM (Current) Unpaid" at bounding box center [272, 120] width 157 height 10
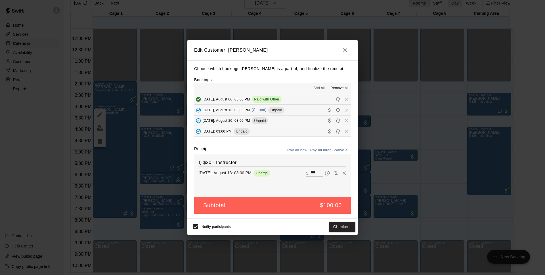
click at [343, 50] on icon "button" at bounding box center [345, 50] width 7 height 7
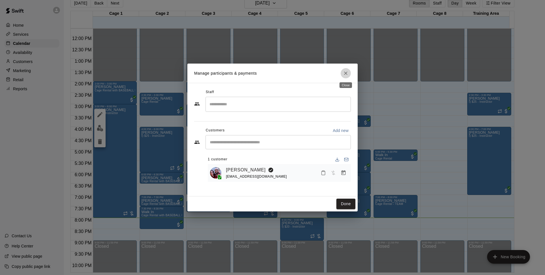
click at [348, 75] on button "Close" at bounding box center [345, 73] width 10 height 10
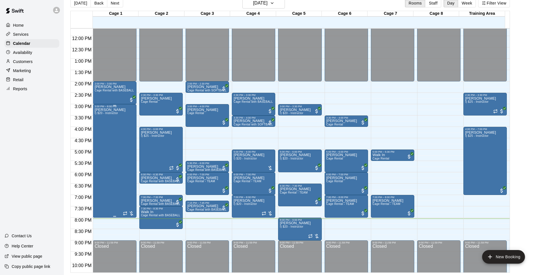
click at [119, 184] on div "[PERSON_NAME] I) $20 - Instructor" at bounding box center [114, 245] width 40 height 275
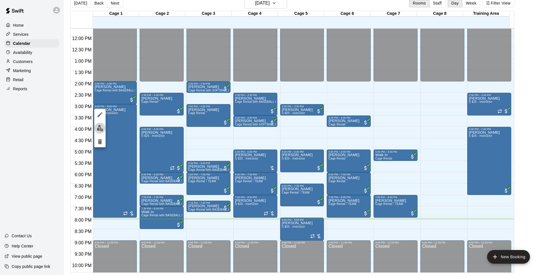
click at [99, 127] on img "edit" at bounding box center [100, 128] width 7 height 7
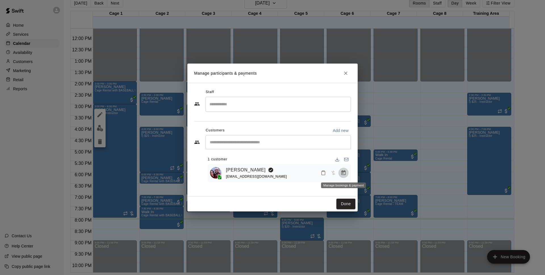
click at [343, 172] on icon "Manage bookings & payment" at bounding box center [343, 173] width 6 height 6
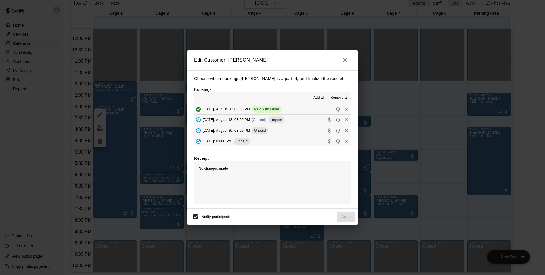
click at [303, 121] on button "[DATE], August 13: 03:00 PM (Current) Unpaid" at bounding box center [272, 120] width 157 height 10
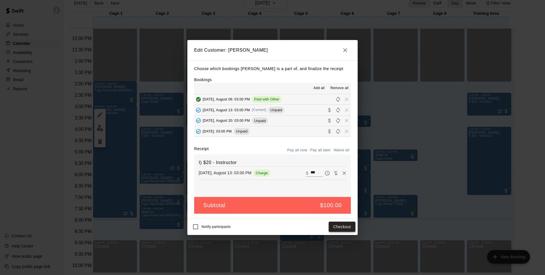
click at [343, 224] on button "Checkout" at bounding box center [342, 227] width 27 height 10
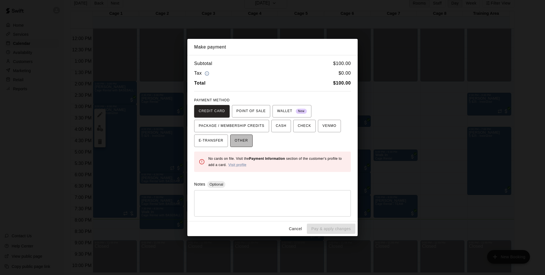
click at [248, 143] on span "OTHER" at bounding box center [241, 140] width 13 height 9
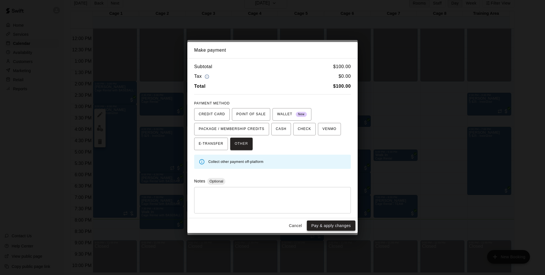
click at [338, 229] on button "Pay & apply changes" at bounding box center [331, 225] width 49 height 10
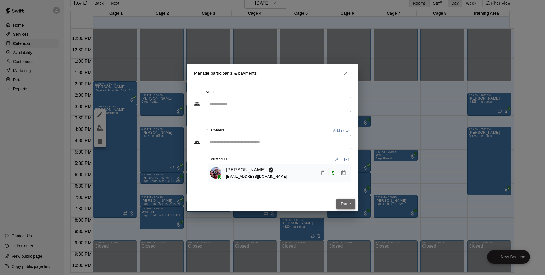
click at [344, 200] on button "Done" at bounding box center [345, 204] width 19 height 10
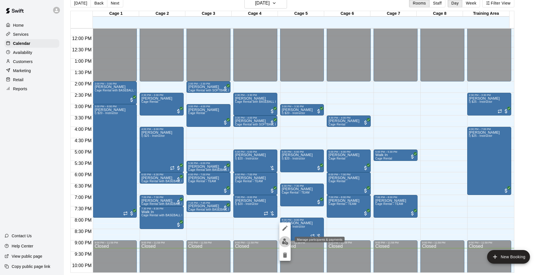
click at [285, 241] on img "edit" at bounding box center [285, 241] width 7 height 7
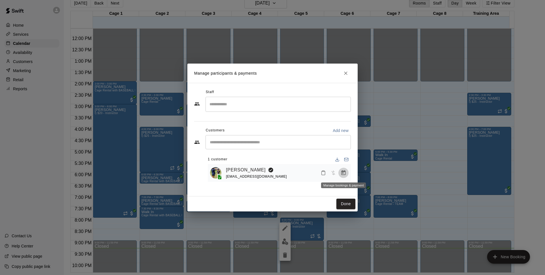
click at [347, 175] on button "Manage bookings & payment" at bounding box center [343, 173] width 10 height 10
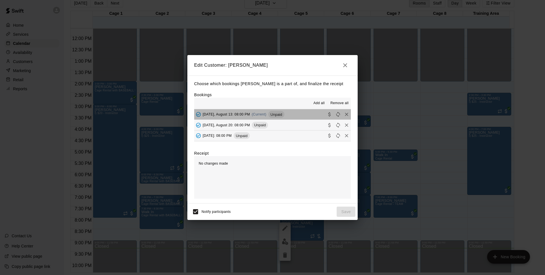
click at [280, 116] on span "Unpaid" at bounding box center [276, 114] width 16 height 4
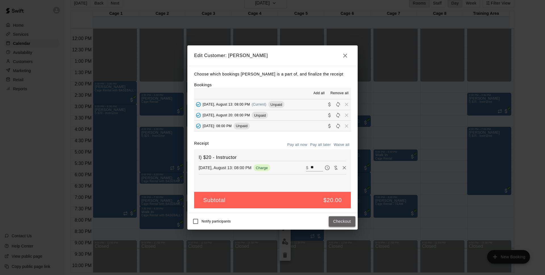
click at [339, 218] on button "Checkout" at bounding box center [342, 221] width 27 height 10
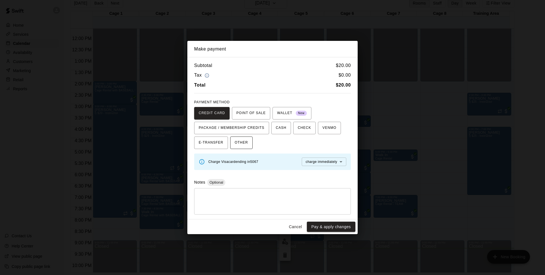
click at [241, 142] on span "OTHER" at bounding box center [241, 142] width 13 height 9
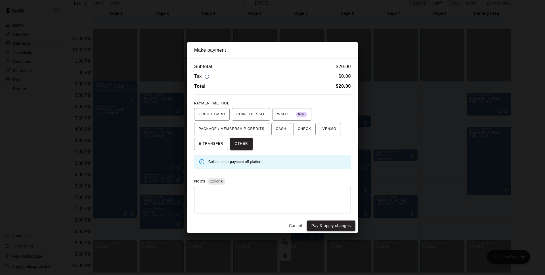
click at [341, 227] on button "Pay & apply changes" at bounding box center [331, 225] width 49 height 10
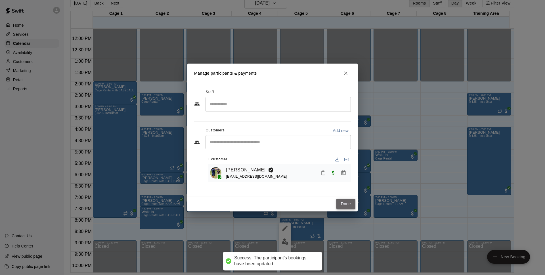
click at [347, 201] on button "Done" at bounding box center [345, 204] width 19 height 10
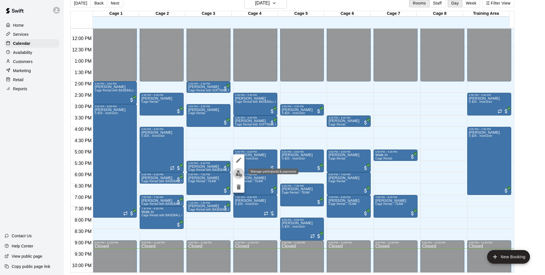
click at [237, 174] on img "edit" at bounding box center [238, 173] width 7 height 7
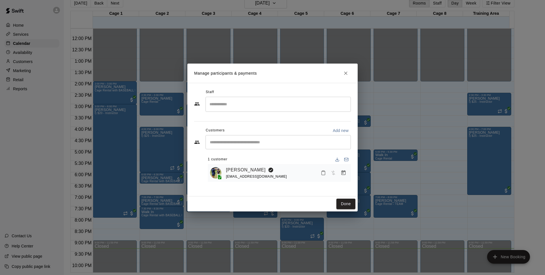
click at [341, 170] on button "Manage bookings & payment" at bounding box center [343, 173] width 10 height 10
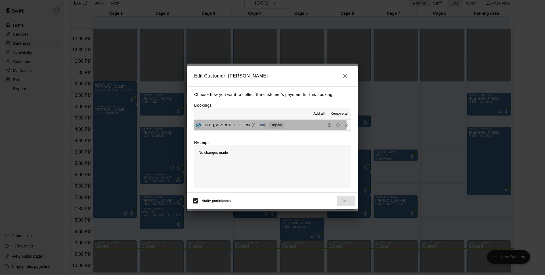
click at [258, 125] on div "[DATE], August 13: 05:00 PM (Current) Unpaid" at bounding box center [239, 125] width 90 height 9
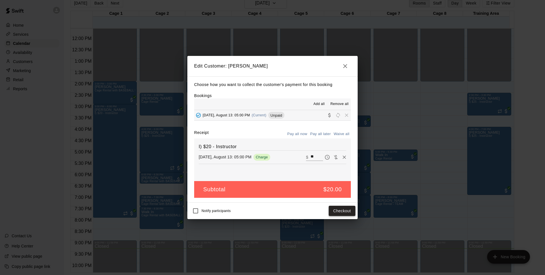
click at [345, 210] on button "Checkout" at bounding box center [342, 211] width 27 height 10
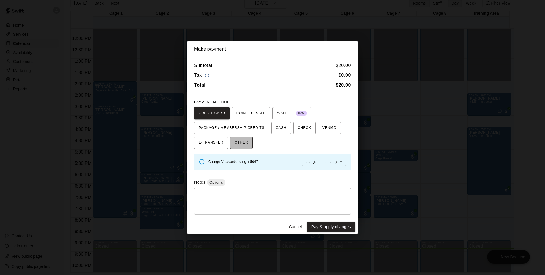
click at [249, 147] on button "OTHER" at bounding box center [241, 142] width 22 height 12
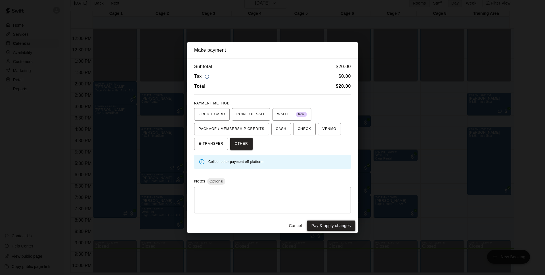
click at [337, 222] on button "Pay & apply changes" at bounding box center [331, 225] width 49 height 10
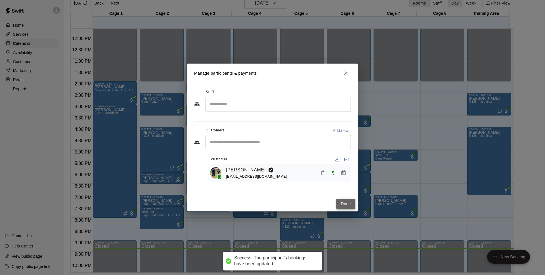
click at [346, 204] on button "Done" at bounding box center [345, 204] width 19 height 10
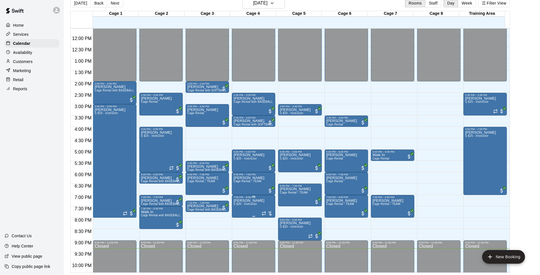
click at [256, 198] on div "7:00 PM – 8:00 PM" at bounding box center [253, 197] width 40 height 3
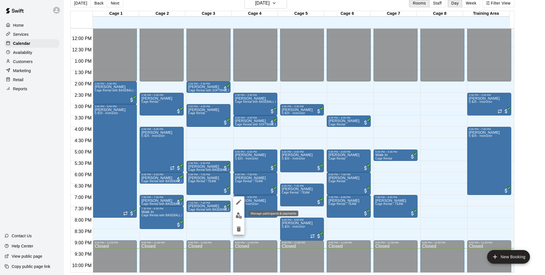
click at [241, 215] on img "edit" at bounding box center [238, 215] width 7 height 7
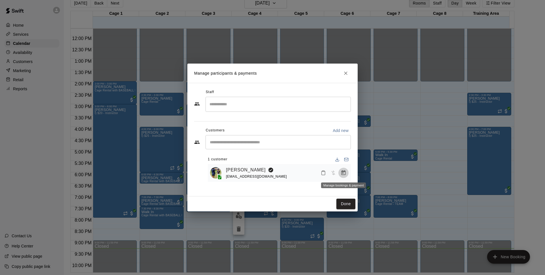
click at [346, 175] on icon "Manage bookings & payment" at bounding box center [343, 173] width 6 height 6
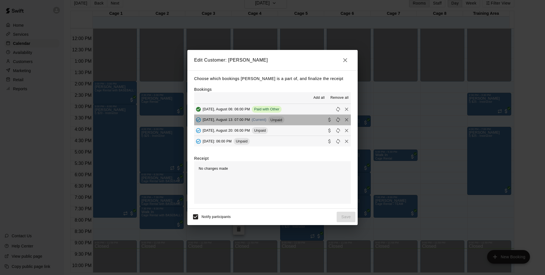
click at [292, 122] on button "[DATE], August 13: 07:00 PM (Current) Unpaid" at bounding box center [272, 120] width 157 height 10
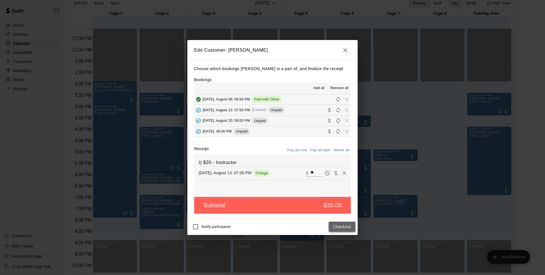
click at [344, 227] on button "Checkout" at bounding box center [342, 227] width 27 height 10
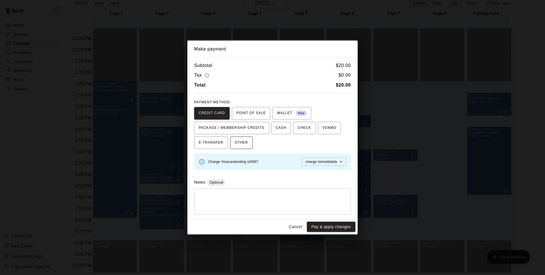
click at [245, 138] on span "OTHER" at bounding box center [241, 142] width 13 height 9
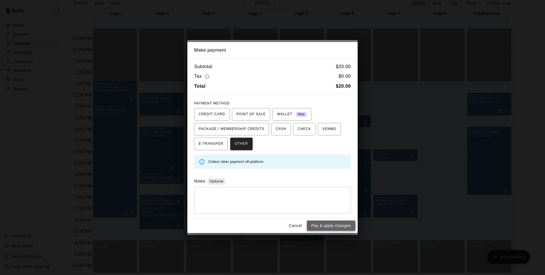
click at [327, 221] on button "Pay & apply changes" at bounding box center [331, 225] width 49 height 10
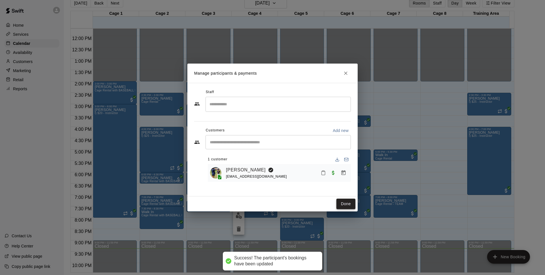
drag, startPoint x: 352, startPoint y: 203, endPoint x: 344, endPoint y: 205, distance: 8.3
click at [352, 203] on button "Done" at bounding box center [345, 204] width 19 height 10
